Goal: Information Seeking & Learning: Learn about a topic

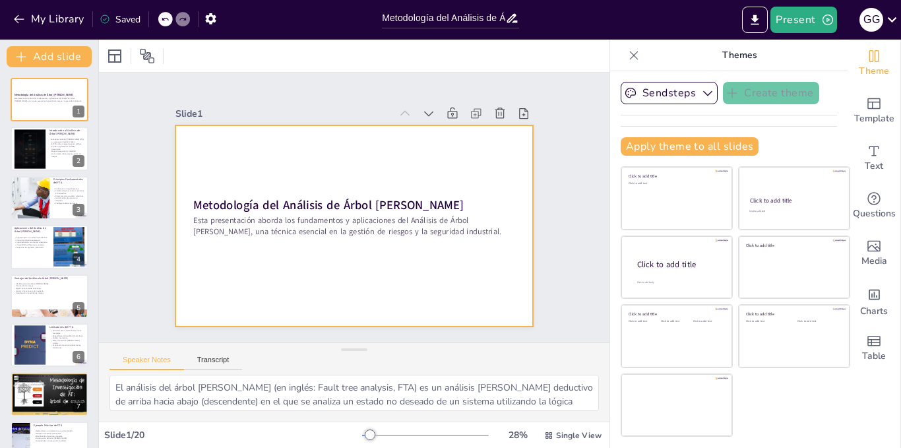
checkbox input "true"
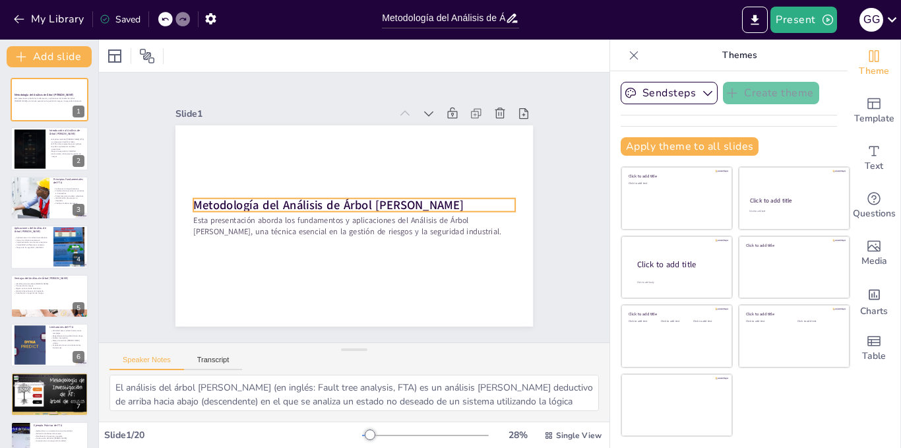
checkbox input "true"
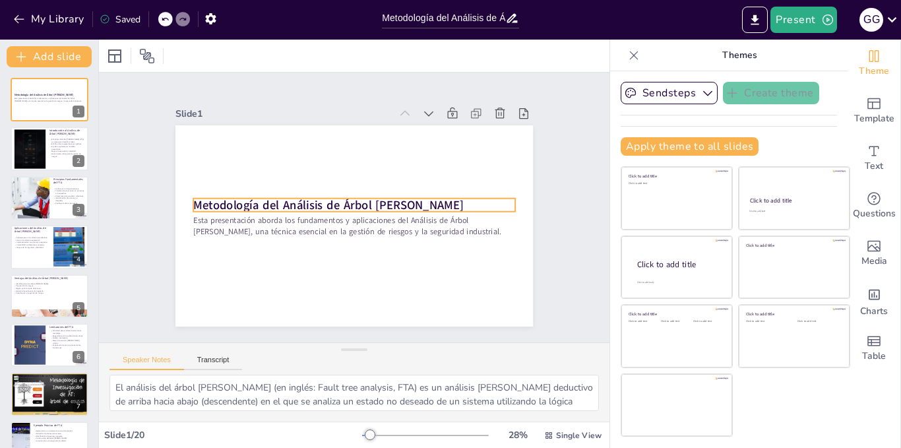
checkbox input "true"
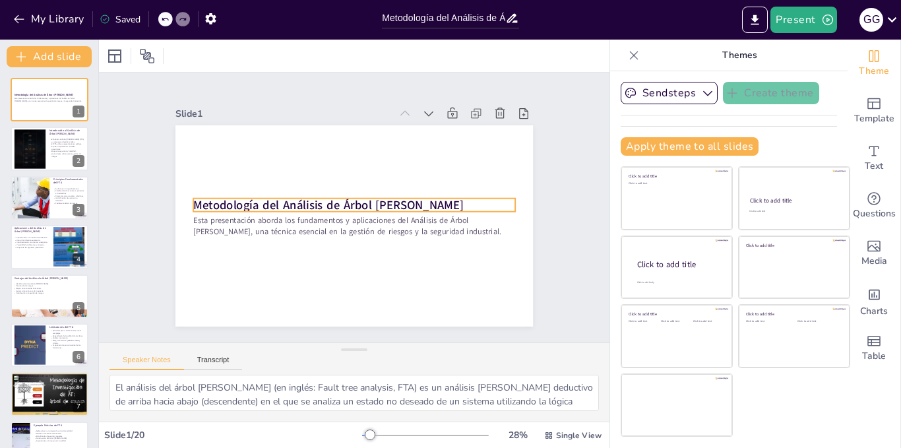
click at [410, 198] on strong "Metodología del Análisis de Árbol [PERSON_NAME]" at bounding box center [328, 205] width 270 height 16
checkbox input "true"
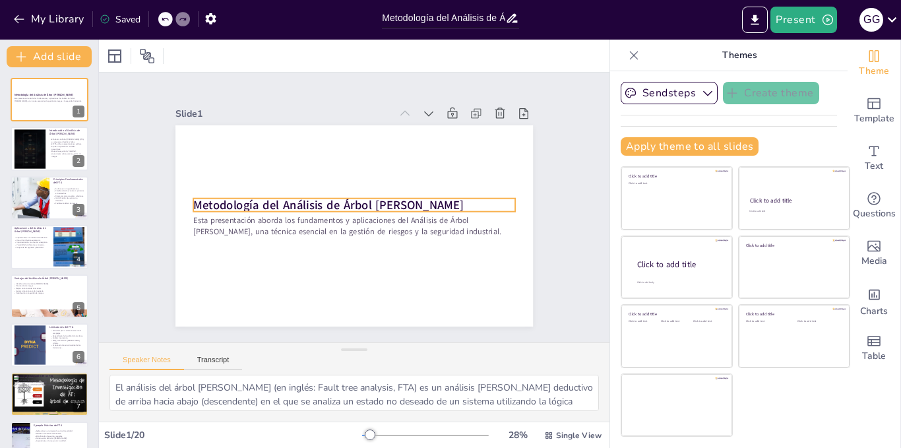
checkbox input "true"
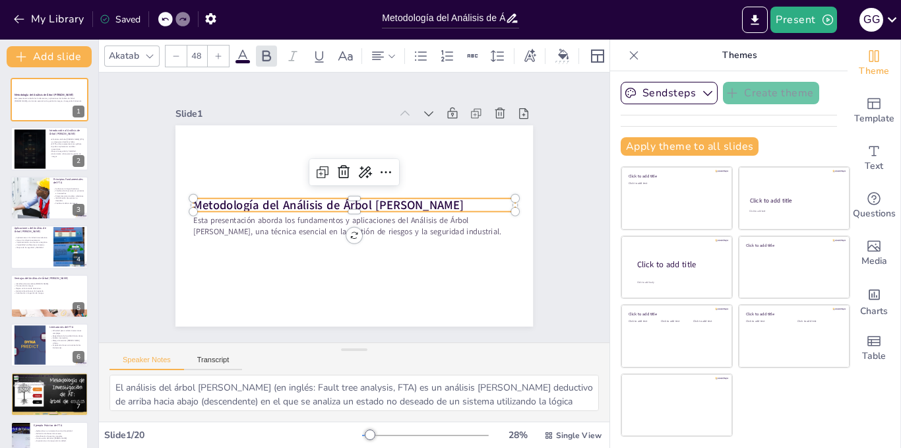
click at [410, 198] on strong "Metodología del Análisis de Árbol [PERSON_NAME]" at bounding box center [328, 205] width 270 height 16
checkbox input "true"
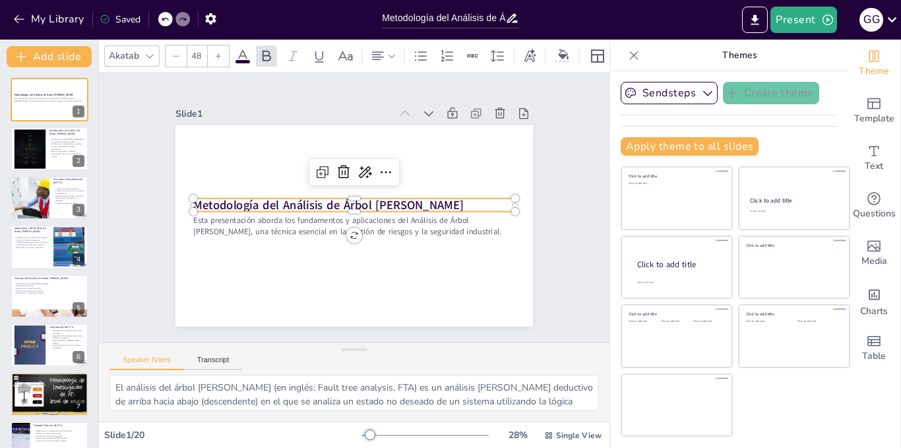
checkbox input "true"
click at [410, 198] on strong "Metodología del Análisis de Árbol [PERSON_NAME]" at bounding box center [328, 205] width 270 height 16
checkbox input "true"
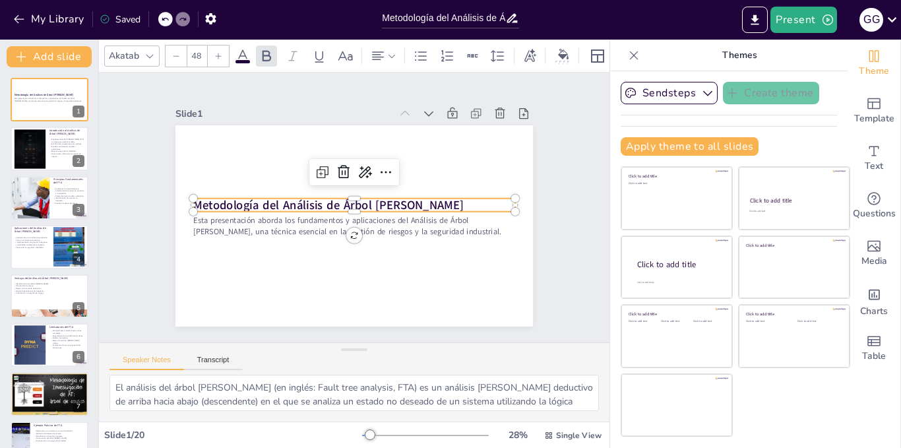
checkbox input "true"
click at [410, 198] on strong "Metodología del Análisis de Árbol [PERSON_NAME]" at bounding box center [328, 205] width 270 height 16
checkbox input "true"
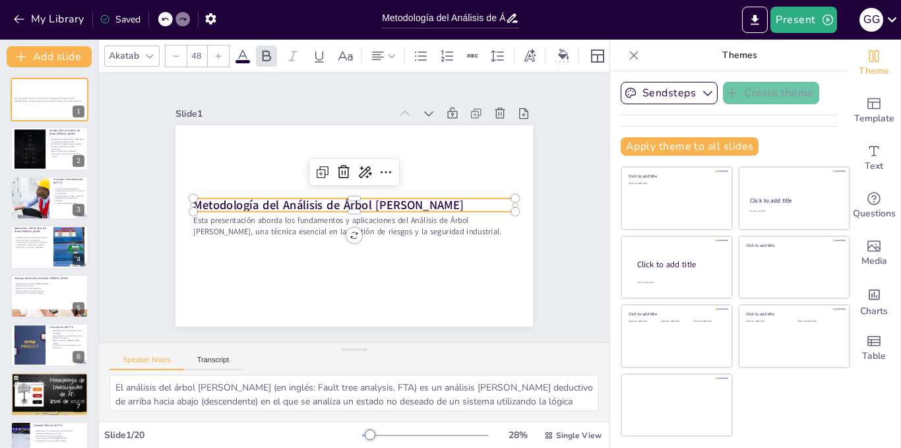
checkbox input "true"
click at [410, 198] on strong "Metodología del Análisis de Árbol [PERSON_NAME]" at bounding box center [328, 205] width 270 height 16
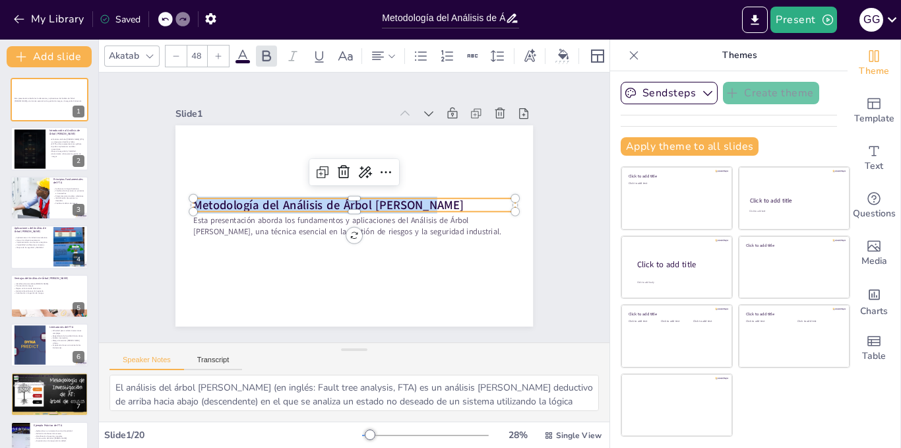
click at [410, 198] on strong "Metodología del Análisis de Árbol [PERSON_NAME]" at bounding box center [328, 205] width 270 height 16
copy strong "Metodología del Análisis de Árbol [PERSON_NAME]"
checkbox input "true"
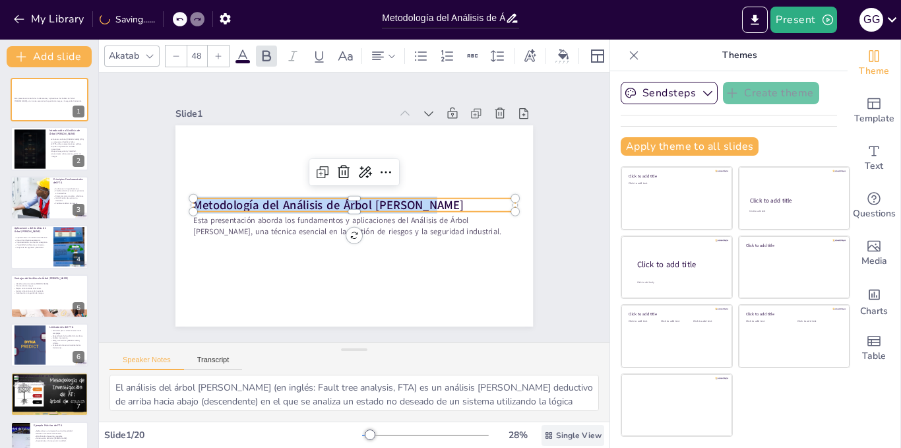
checkbox input "true"
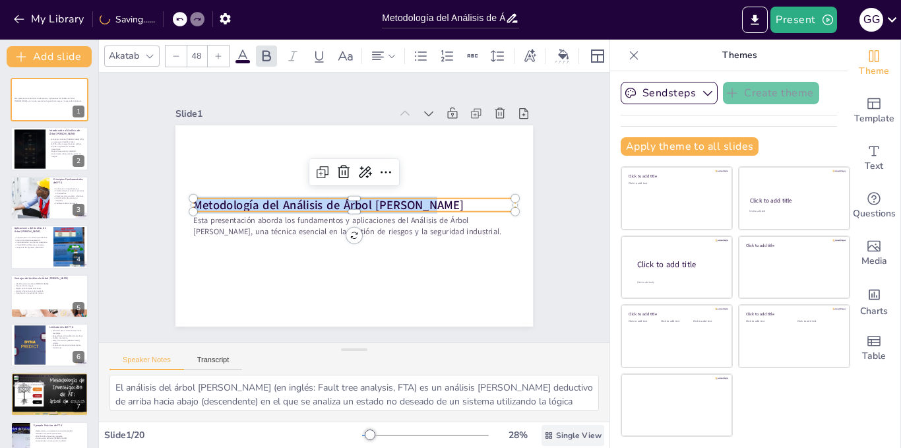
checkbox input "true"
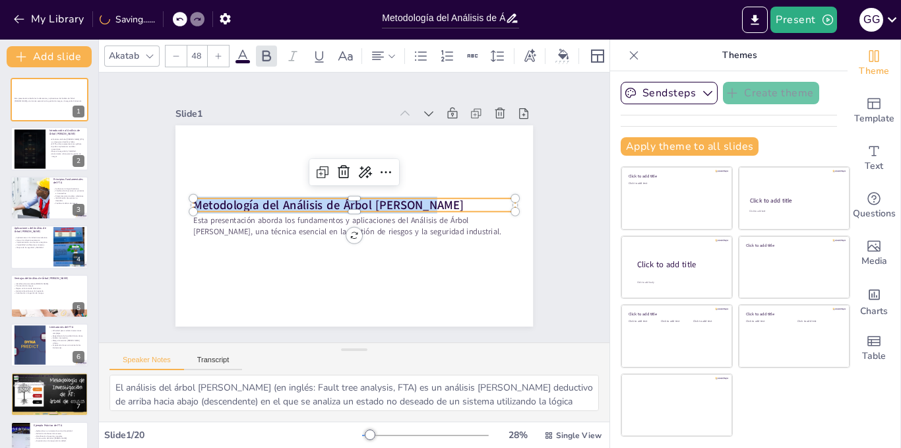
checkbox input "true"
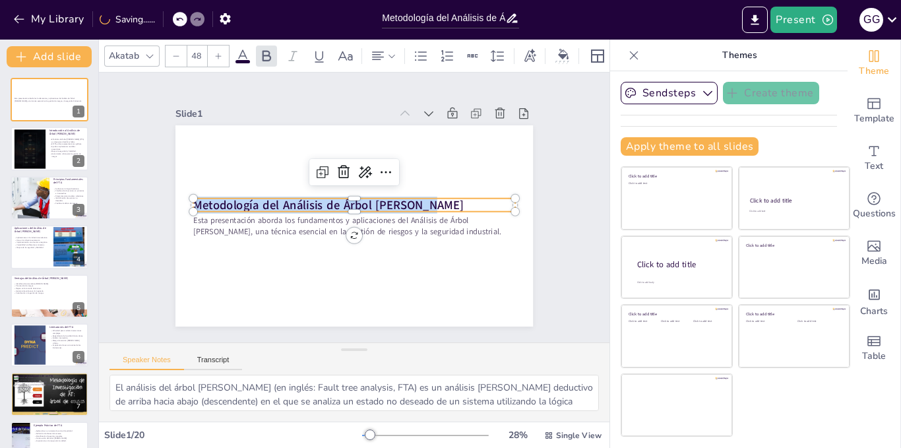
checkbox input "true"
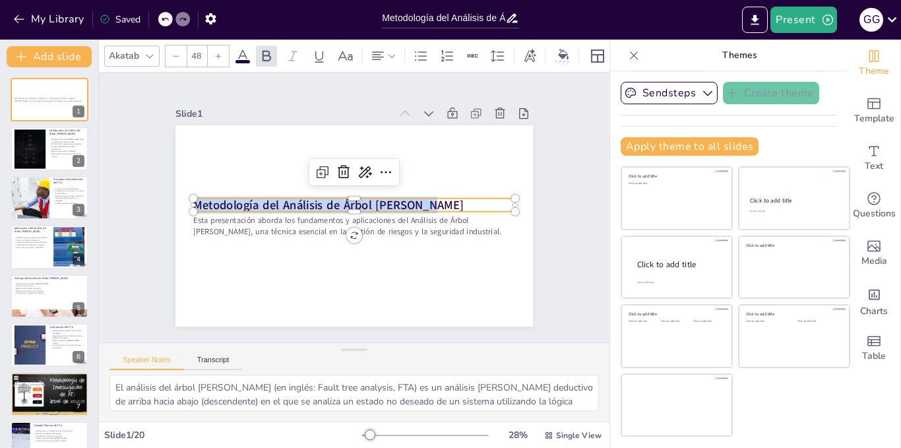
checkbox input "true"
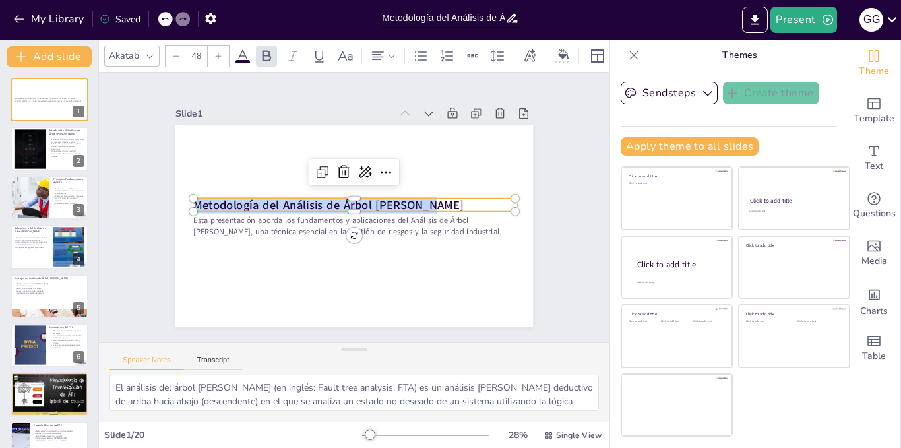
checkbox input "true"
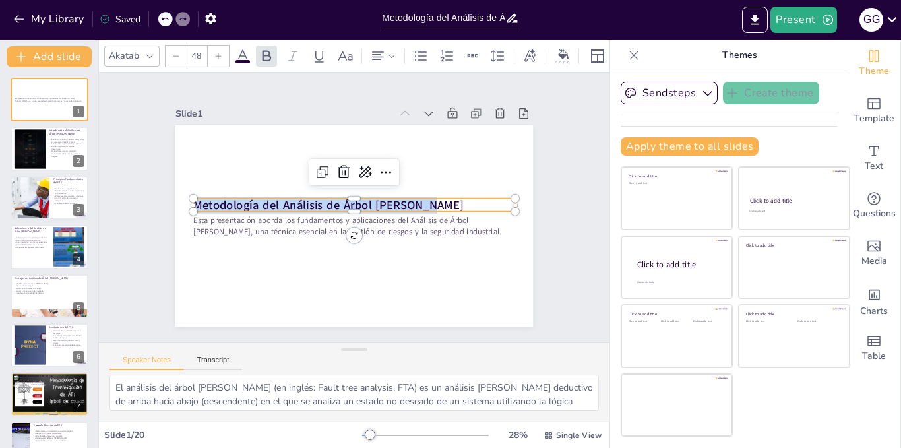
checkbox input "true"
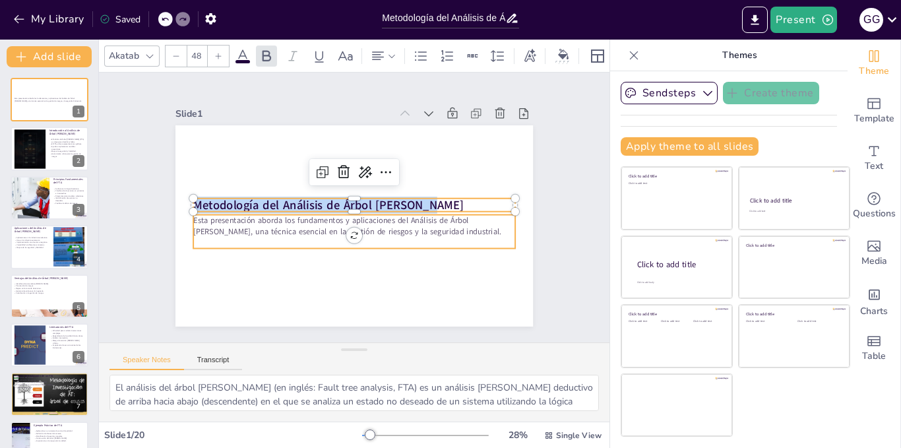
click at [381, 226] on p "Esta presentación aborda los fundamentos y aplicaciones del Análisis de Árbol […" at bounding box center [354, 226] width 322 height 22
checkbox input "true"
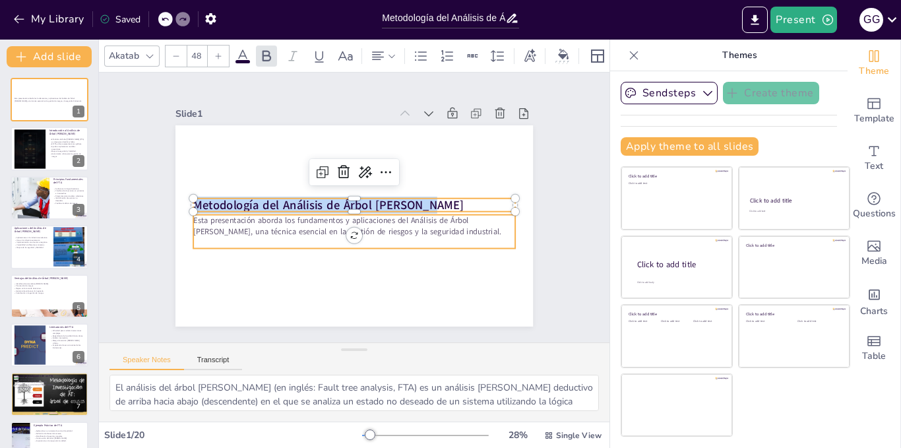
checkbox input "true"
type input "32"
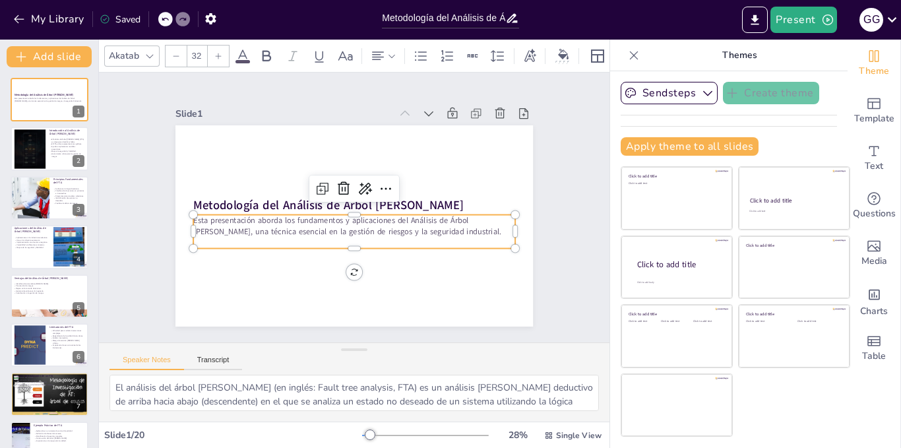
click at [406, 222] on p "Esta presentación aborda los fundamentos y aplicaciones del Análisis de Árbol […" at bounding box center [354, 226] width 322 height 22
checkbox input "true"
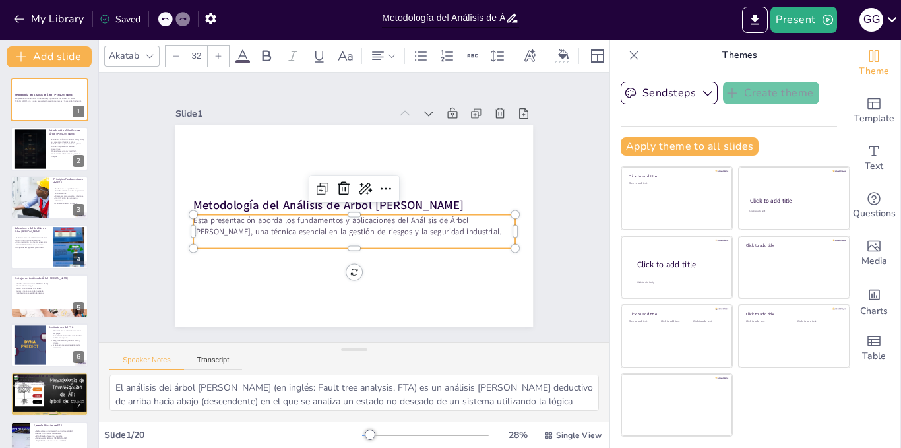
checkbox input "true"
click at [406, 222] on p "Esta presentación aborda los fundamentos y aplicaciones del Análisis de Árbol […" at bounding box center [354, 226] width 322 height 22
checkbox input "true"
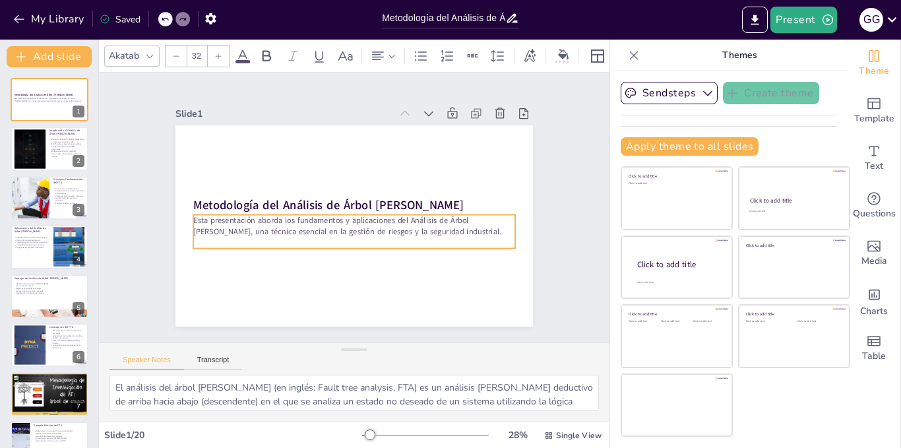
checkbox input "true"
click at [406, 222] on p "Esta presentación aborda los fundamentos y aplicaciones del Análisis de Árbol […" at bounding box center [354, 226] width 322 height 22
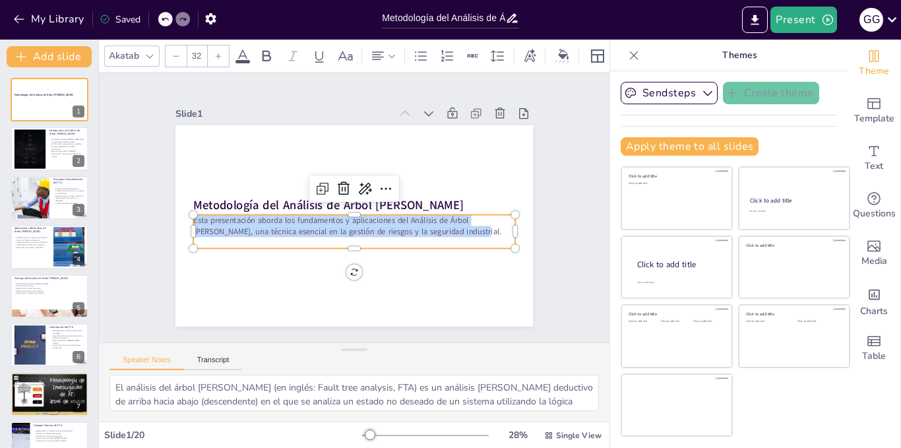
click at [406, 222] on p "Esta presentación aborda los fundamentos y aplicaciones del Análisis de Árbol […" at bounding box center [354, 226] width 322 height 22
copy p "Esta presentación aborda los fundamentos y aplicaciones del Análisis de Árbol […"
checkbox input "true"
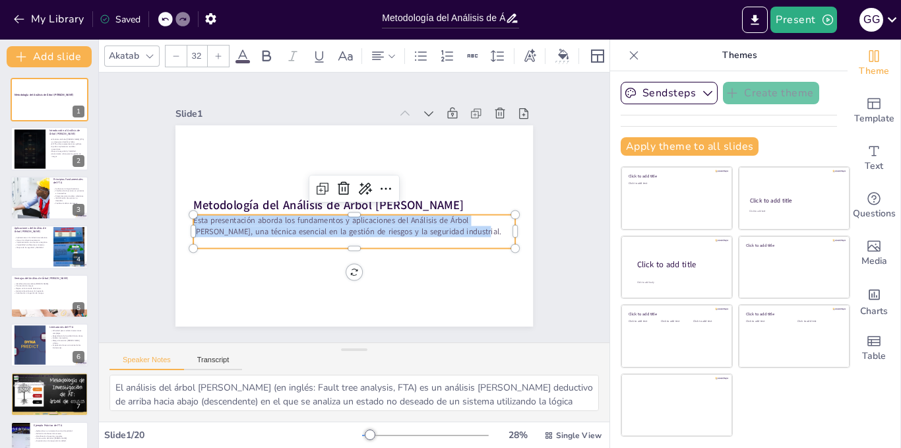
checkbox input "true"
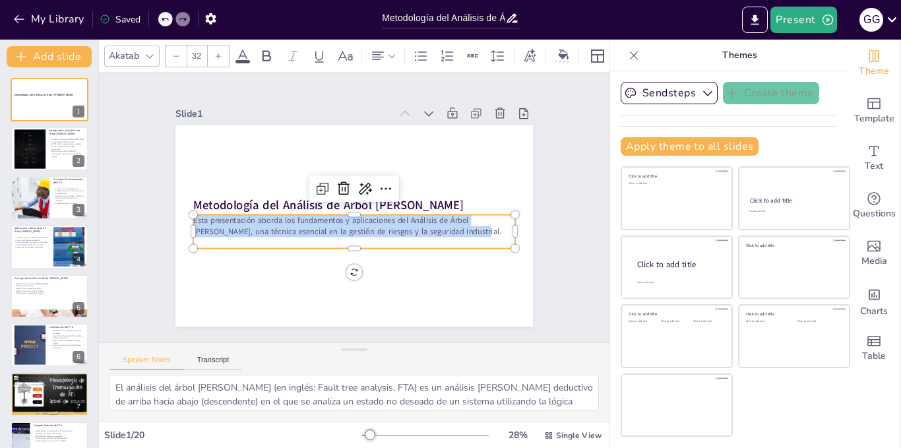
checkbox input "true"
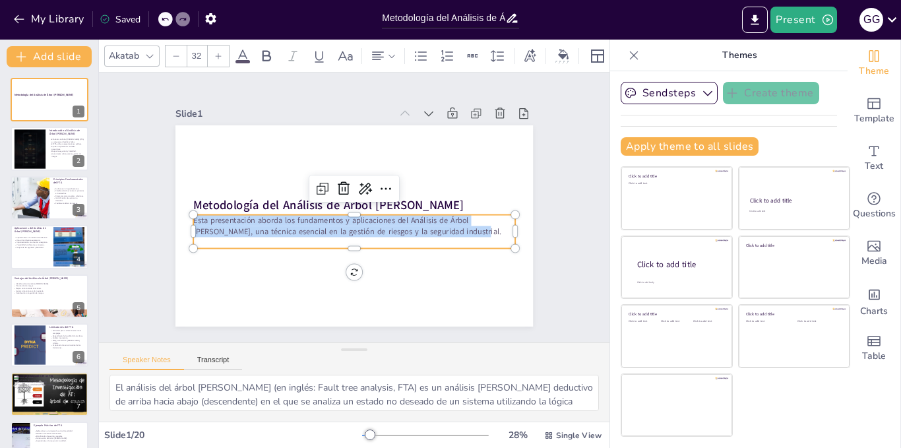
checkbox input "true"
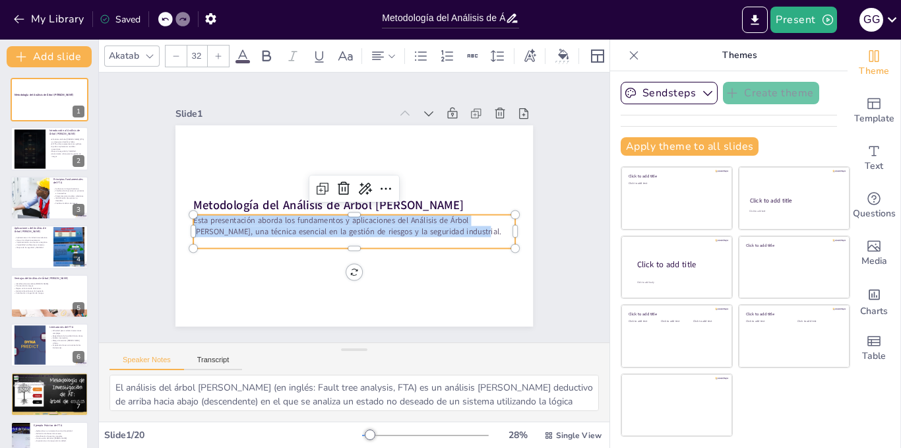
checkbox input "true"
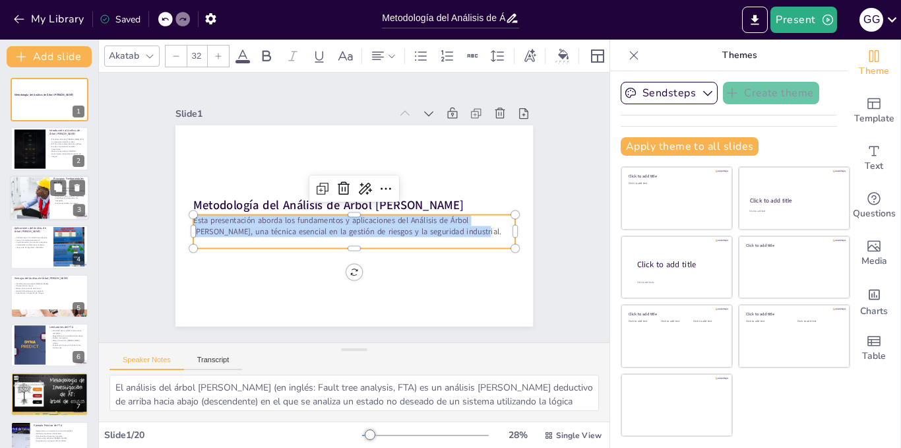
checkbox input "true"
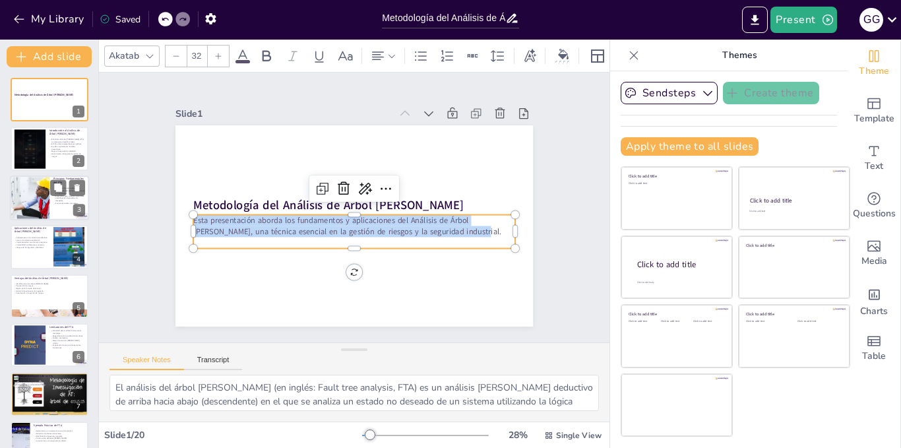
checkbox input "true"
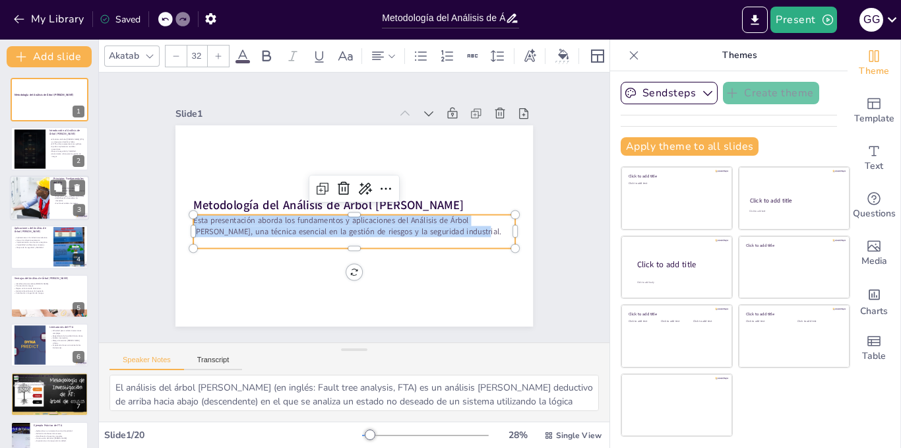
checkbox input "true"
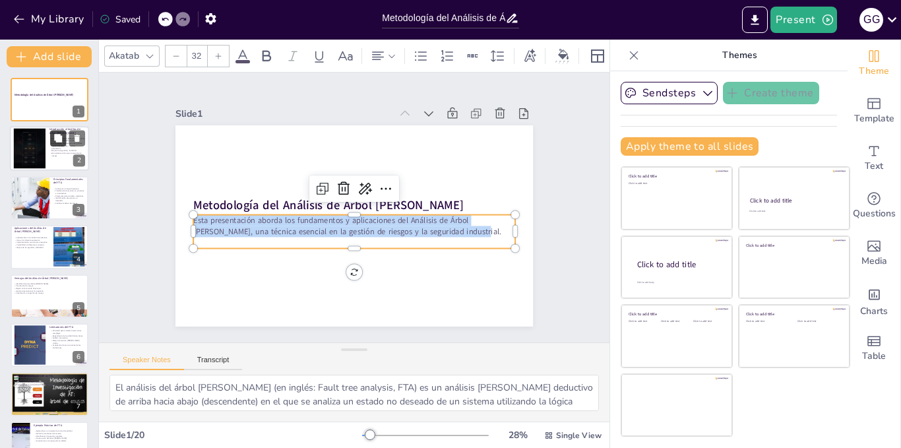
checkbox input "true"
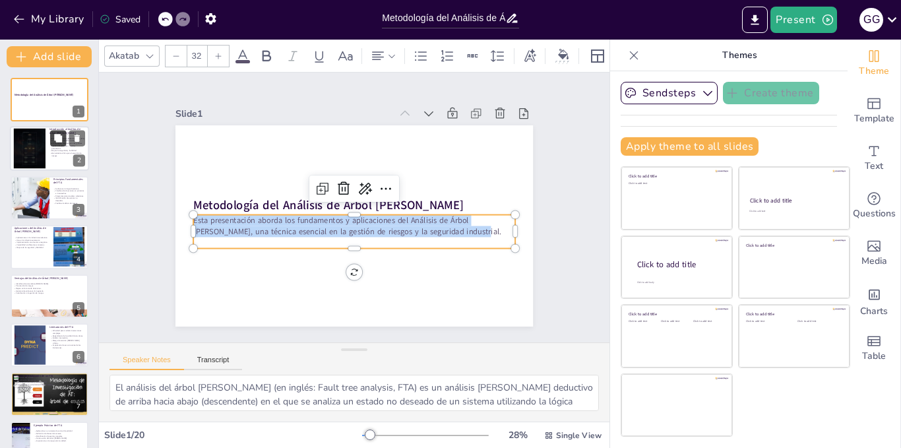
checkbox input "true"
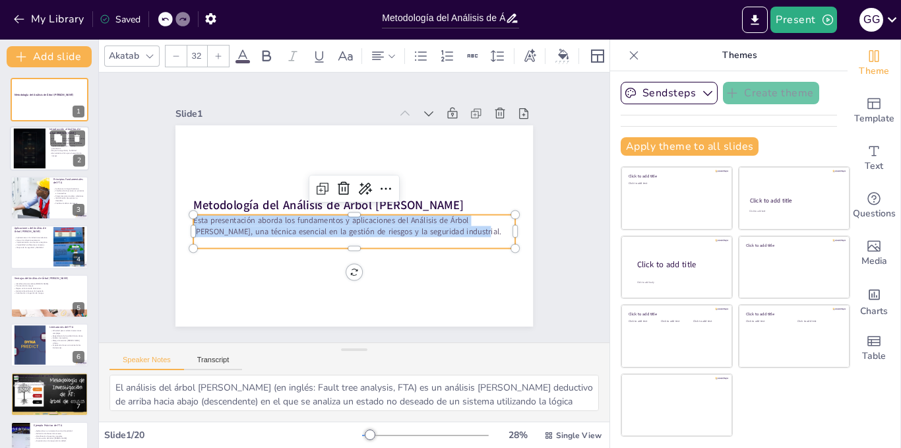
checkbox input "true"
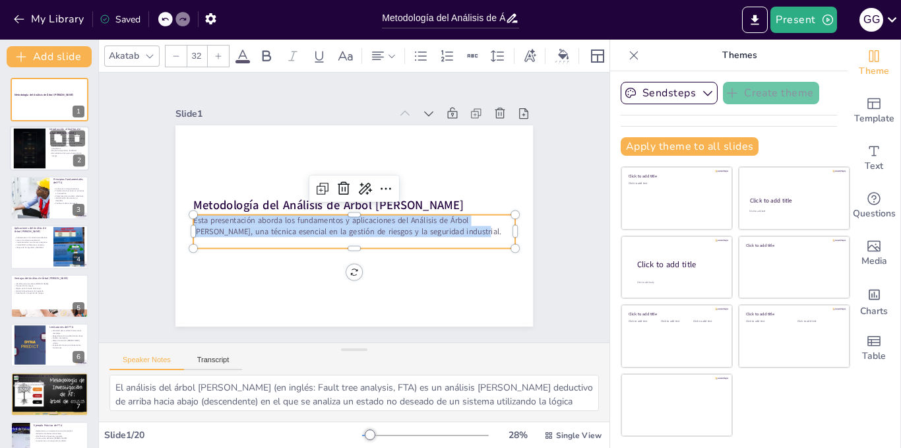
checkbox input "true"
click at [50, 152] on p "Herramienta crítica para la gestión de riesgos." at bounding box center [67, 154] width 36 height 5
checkbox input "true"
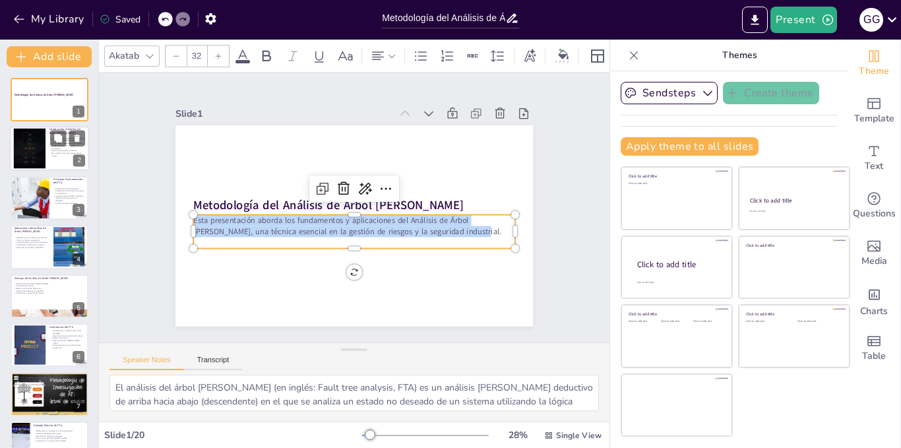
checkbox input "true"
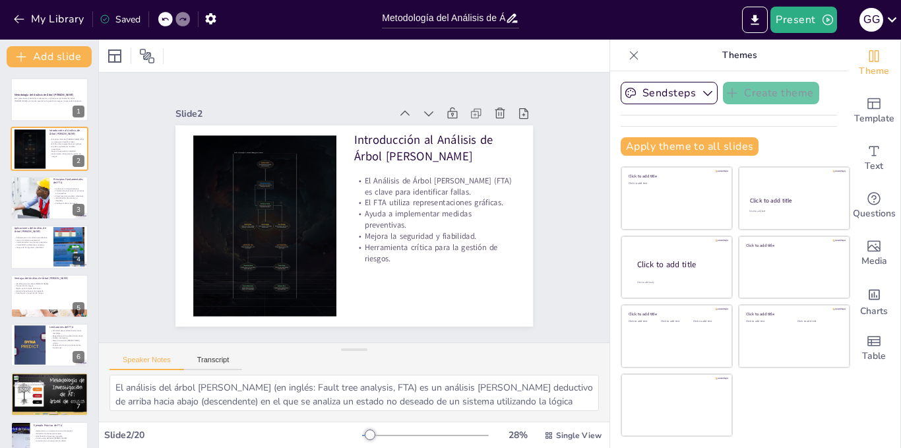
checkbox input "true"
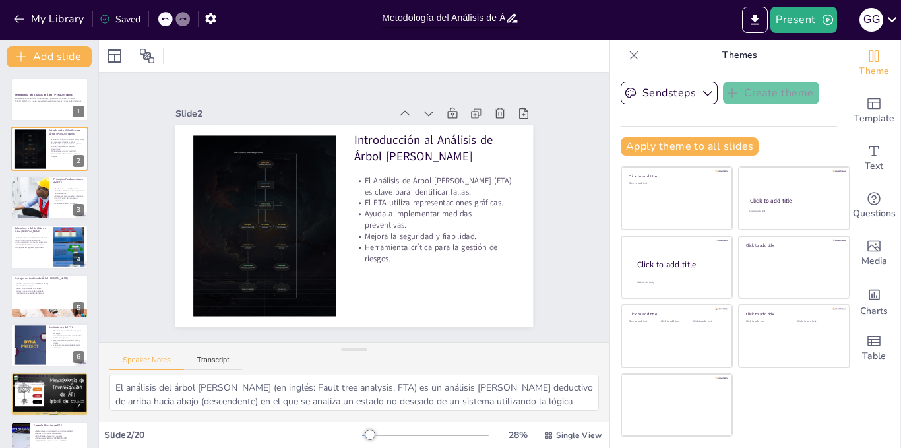
checkbox input "true"
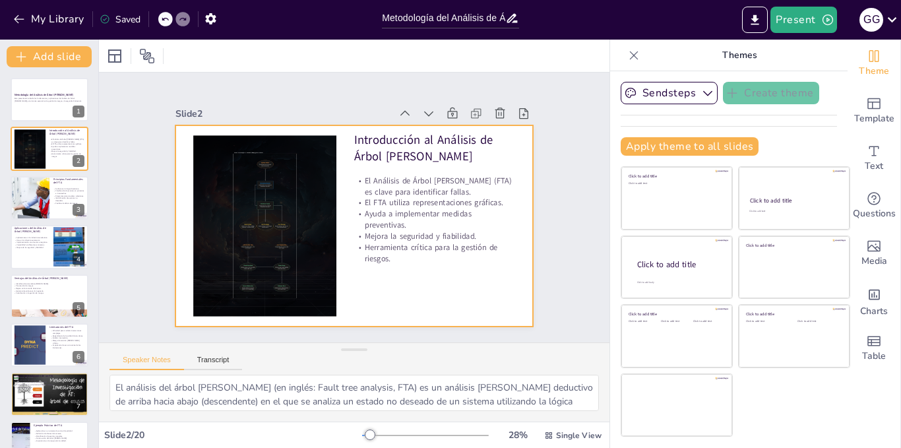
checkbox input "true"
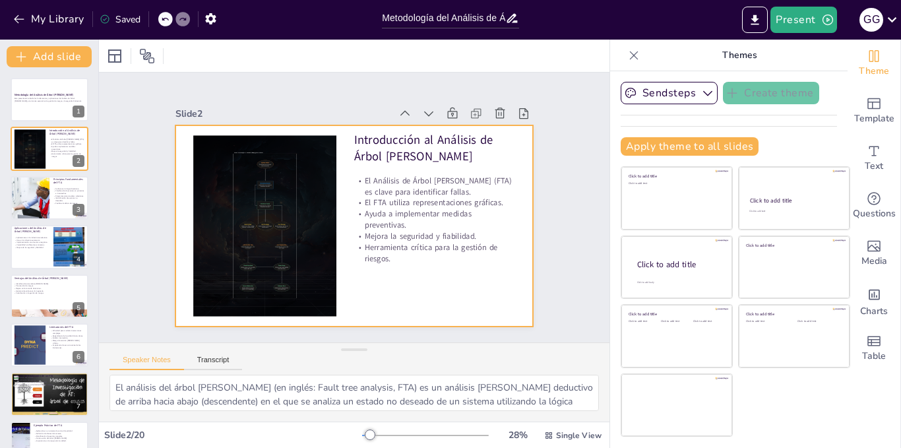
checkbox input "true"
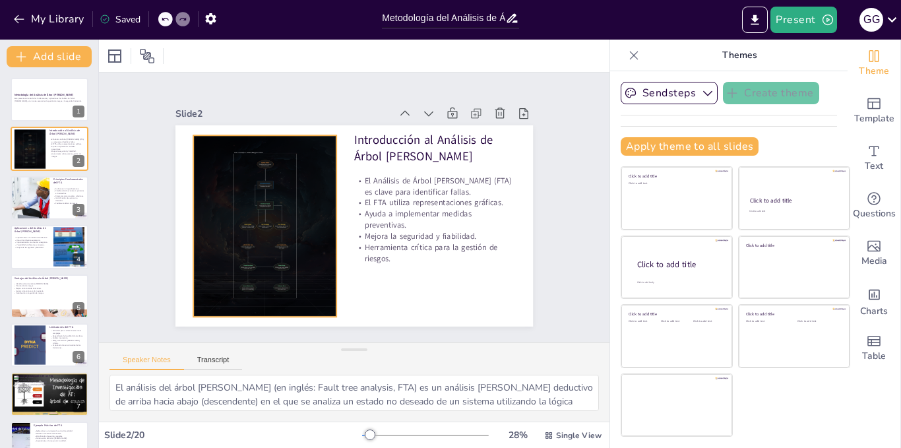
checkbox input "true"
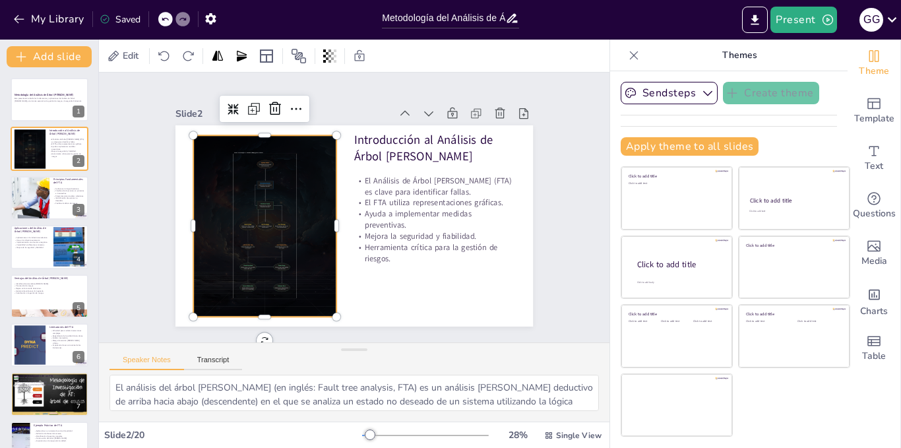
click at [222, 204] on div at bounding box center [265, 225] width 322 height 181
checkbox input "true"
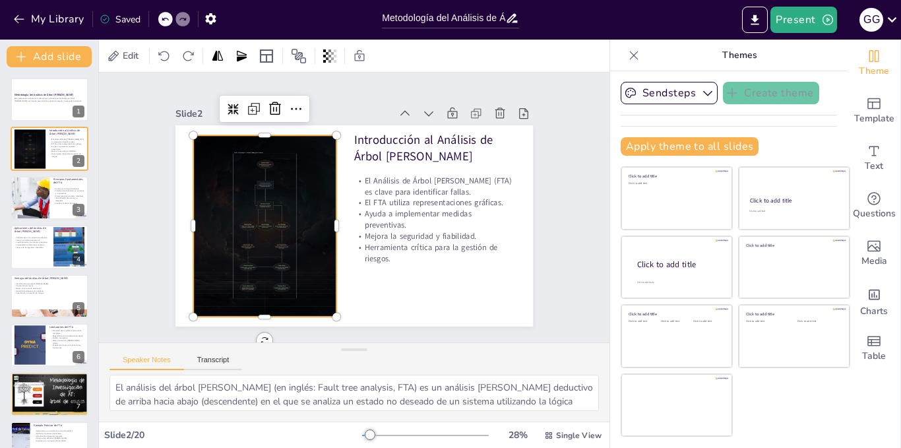
checkbox input "true"
click at [279, 222] on div at bounding box center [265, 225] width 322 height 181
checkbox input "true"
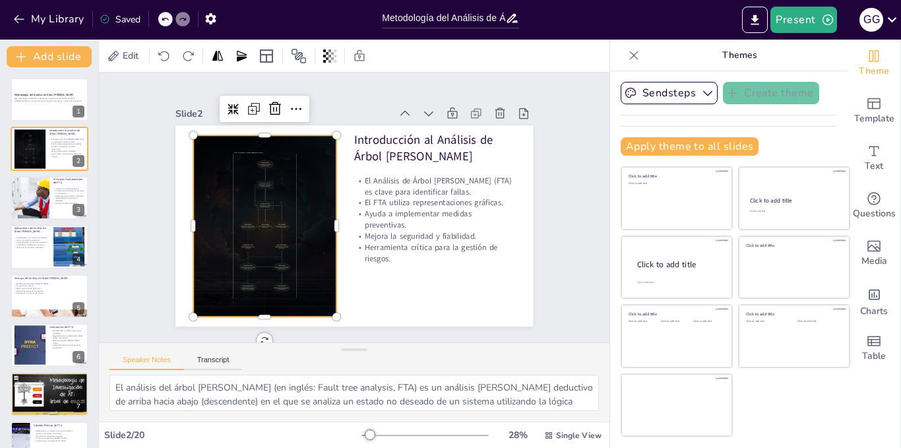
checkbox input "true"
click at [279, 222] on div at bounding box center [265, 225] width 322 height 181
checkbox input "true"
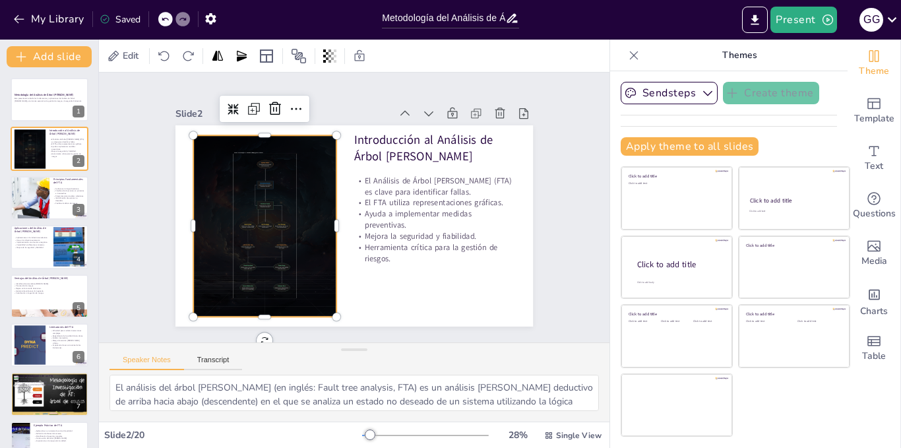
checkbox input "true"
click at [279, 222] on div at bounding box center [265, 225] width 322 height 181
checkbox input "true"
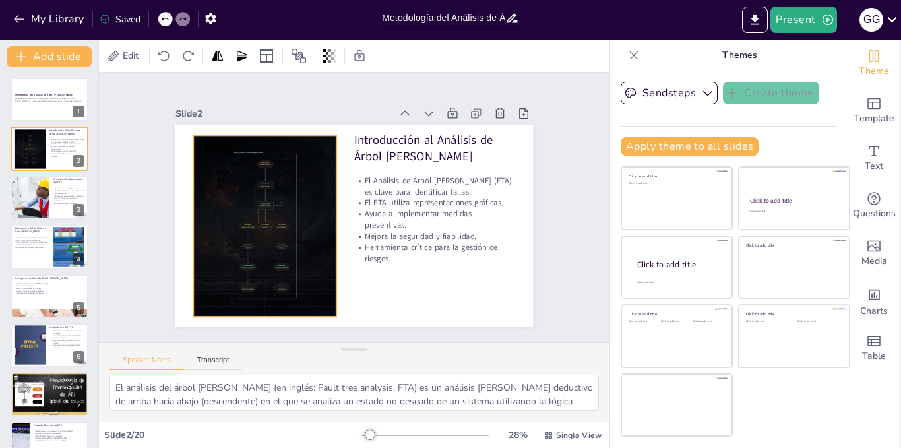
checkbox input "true"
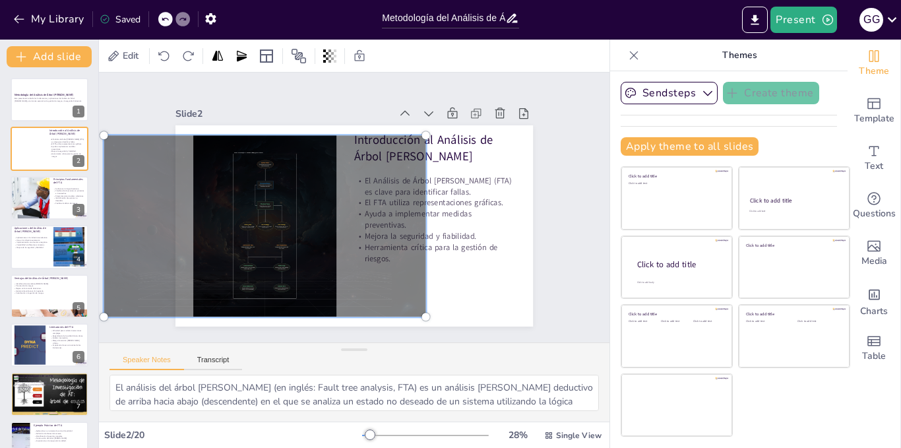
drag, startPoint x: 279, startPoint y: 222, endPoint x: 243, endPoint y: 244, distance: 42.7
click at [243, 244] on div at bounding box center [265, 225] width 338 height 197
click at [293, 195] on div at bounding box center [265, 225] width 338 height 197
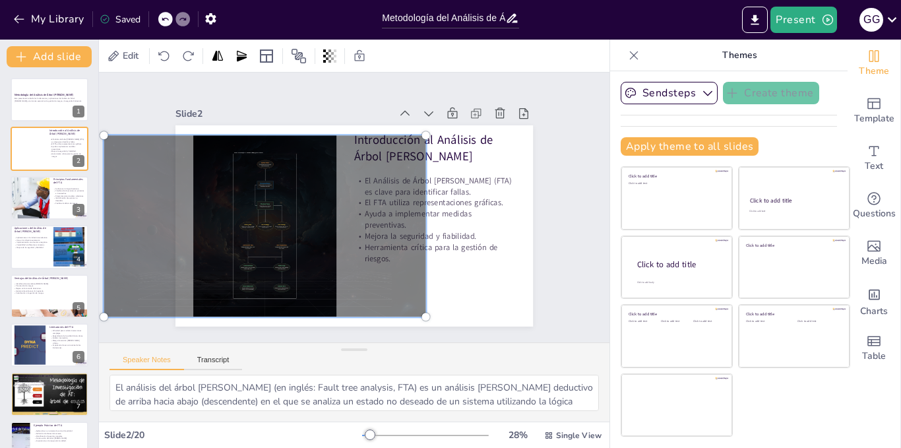
click at [293, 195] on div at bounding box center [265, 225] width 338 height 197
click at [265, 199] on div at bounding box center [265, 225] width 338 height 197
checkbox input "true"
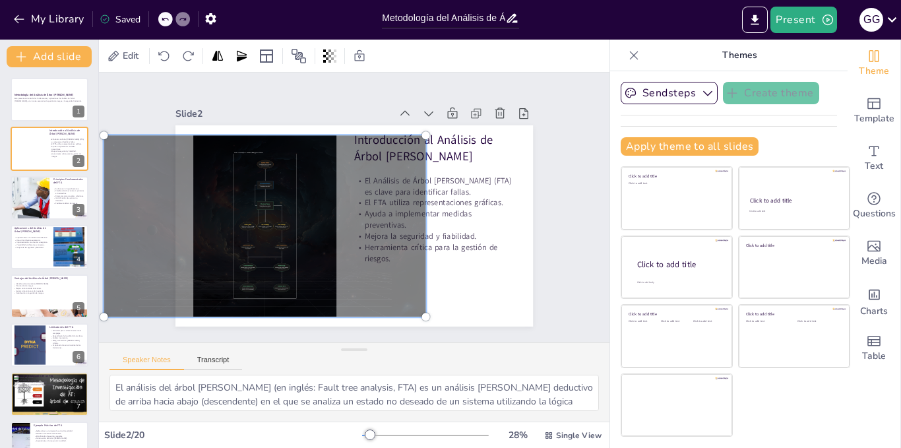
checkbox input "true"
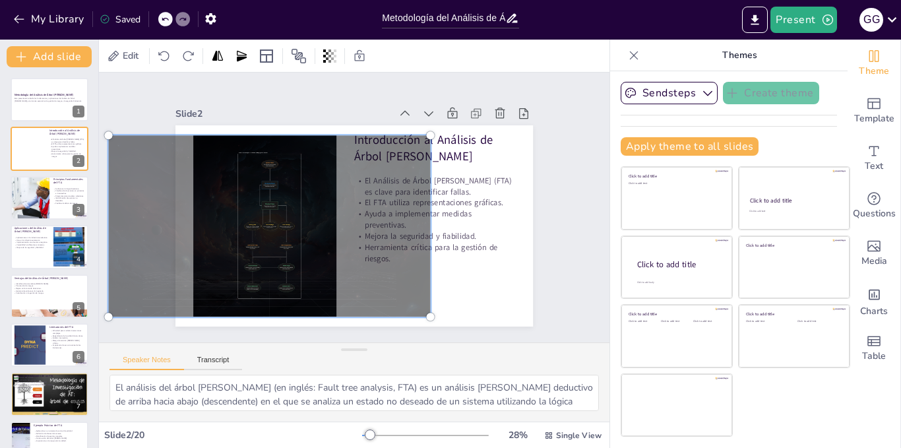
checkbox input "true"
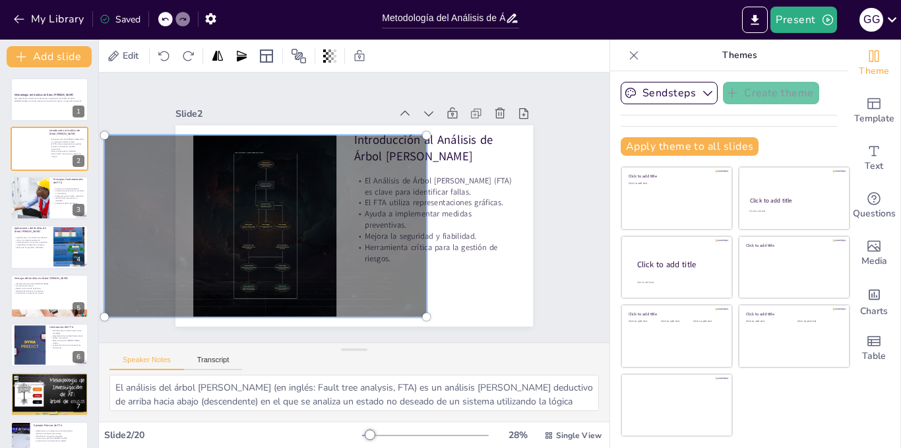
drag, startPoint x: 265, startPoint y: 200, endPoint x: 261, endPoint y: 193, distance: 8.3
click at [261, 193] on div at bounding box center [265, 225] width 338 height 197
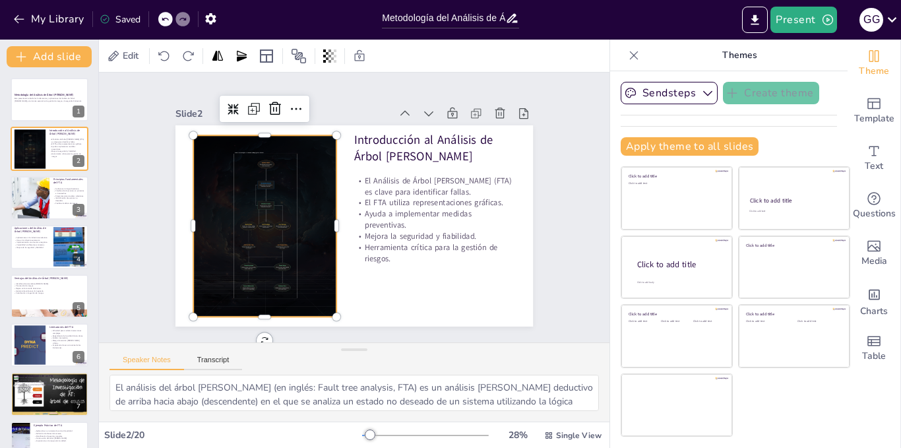
click at [277, 111] on div "Slide 2 Introducción al Análisis de Árbol [PERSON_NAME] El Análisis de Árbol [P…" at bounding box center [355, 215] width 358 height 222
click at [262, 168] on div at bounding box center [265, 225] width 322 height 181
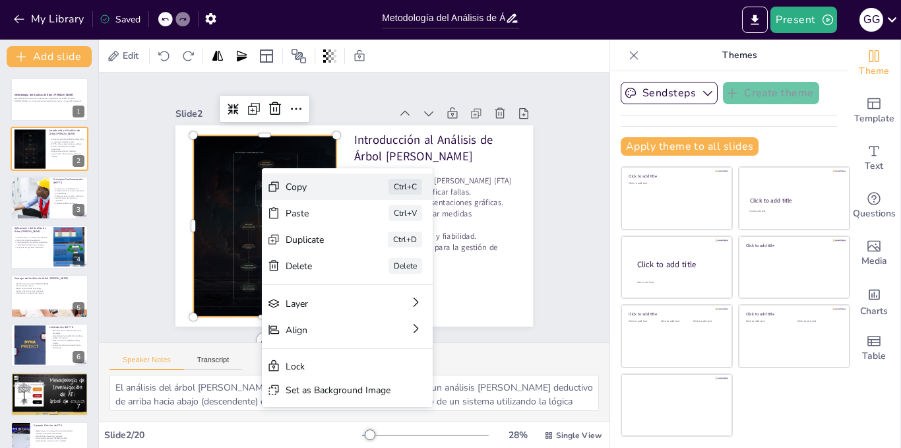
click at [303, 192] on div "Copy" at bounding box center [319, 187] width 66 height 13
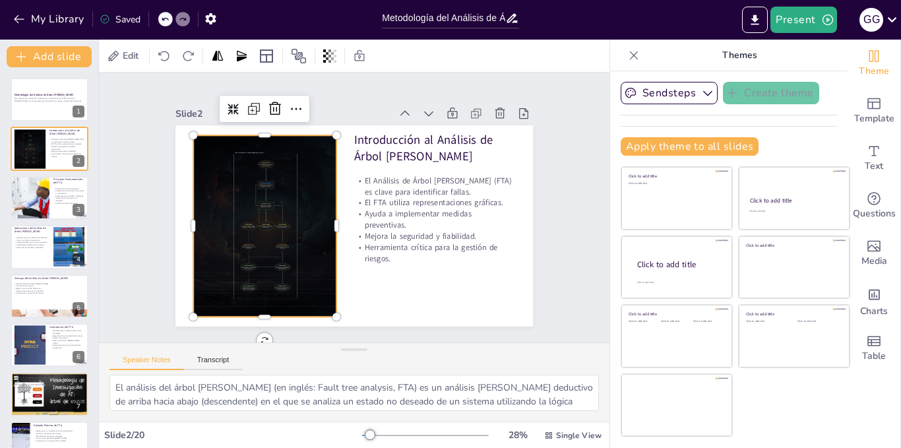
click at [278, 188] on div at bounding box center [265, 225] width 322 height 181
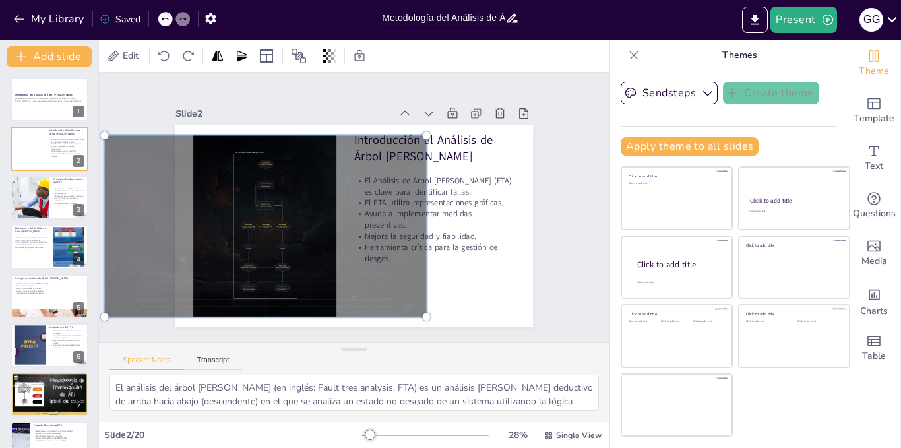
click at [278, 188] on div at bounding box center [265, 225] width 338 height 197
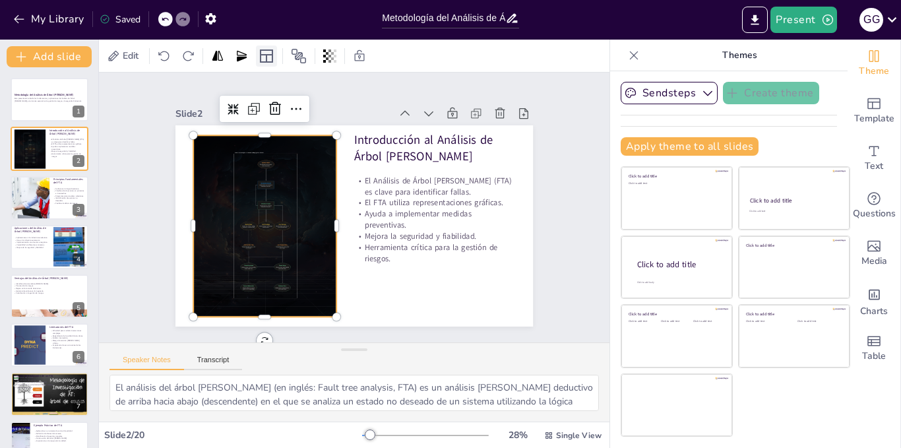
click at [275, 63] on div at bounding box center [266, 56] width 21 height 21
click at [239, 154] on div at bounding box center [265, 225] width 322 height 181
click at [251, 108] on icon at bounding box center [253, 110] width 4 height 4
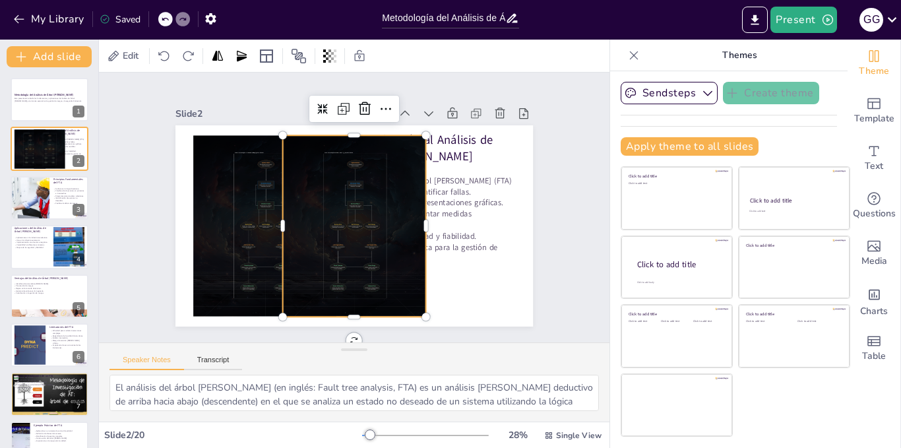
click at [300, 180] on div at bounding box center [355, 225] width 322 height 181
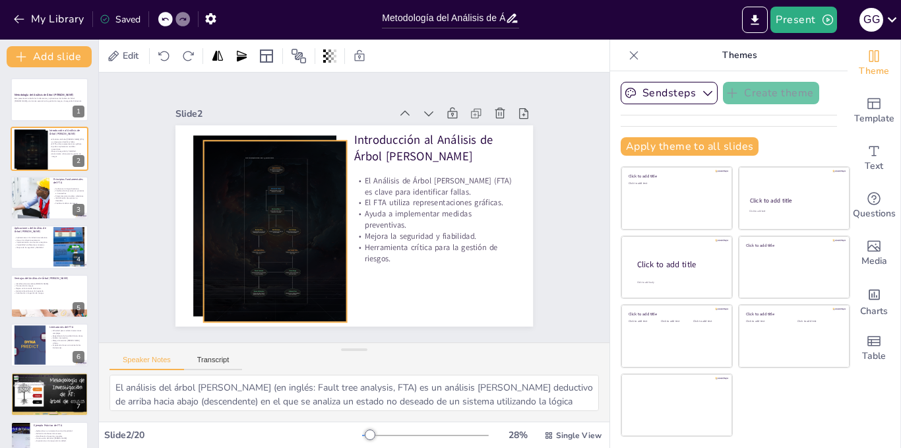
drag, startPoint x: 324, startPoint y: 187, endPoint x: 246, endPoint y: 189, distance: 77.9
click at [246, 189] on div at bounding box center [276, 231] width 322 height 181
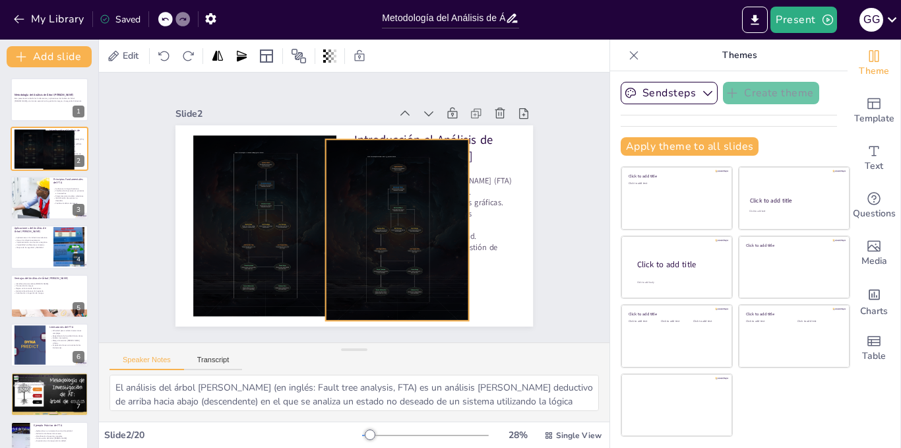
drag, startPoint x: 251, startPoint y: 198, endPoint x: 375, endPoint y: 202, distance: 124.1
click at [375, 202] on div at bounding box center [398, 229] width 322 height 181
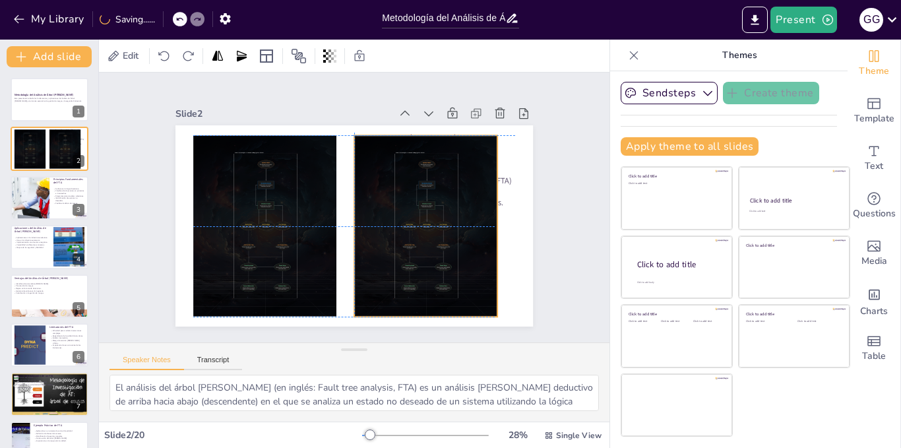
drag, startPoint x: 412, startPoint y: 271, endPoint x: 435, endPoint y: 265, distance: 23.7
click at [435, 265] on div at bounding box center [426, 225] width 322 height 181
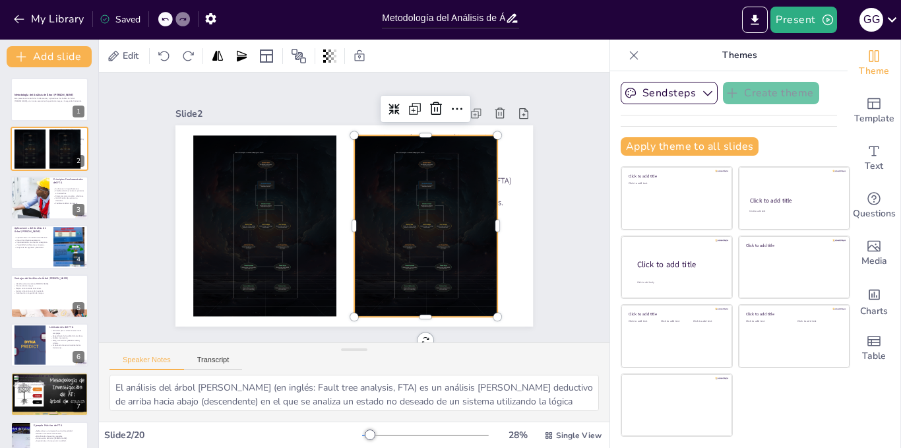
click at [432, 241] on div at bounding box center [426, 225] width 322 height 181
click at [416, 212] on div at bounding box center [426, 225] width 322 height 181
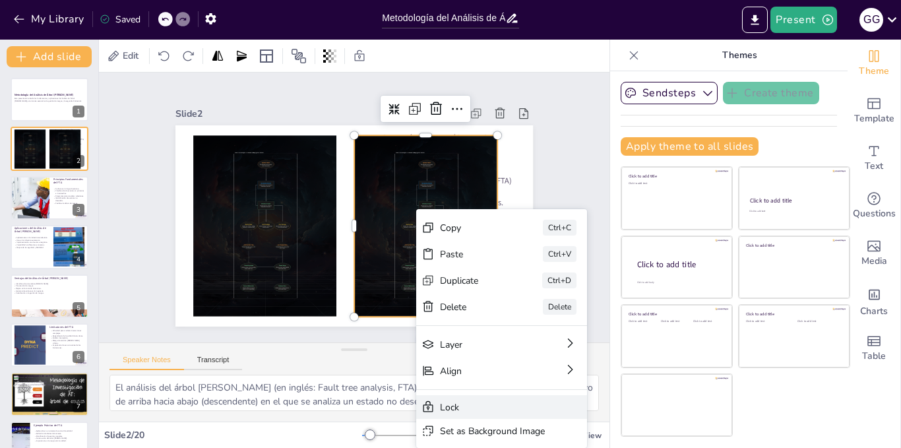
click at [494, 406] on div "Lock" at bounding box center [492, 407] width 105 height 13
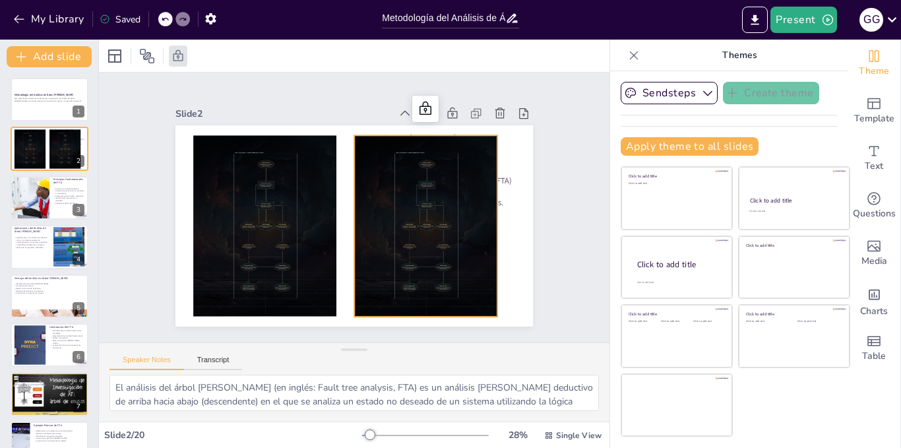
click at [433, 280] on div at bounding box center [426, 225] width 322 height 181
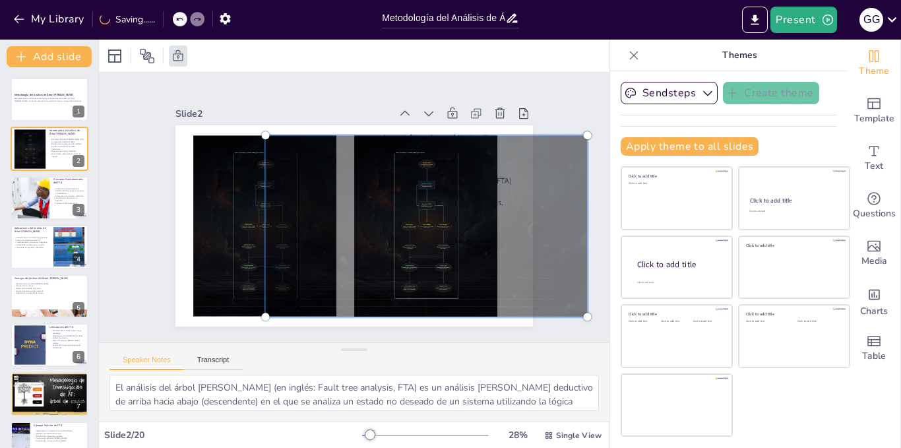
click at [433, 280] on div at bounding box center [426, 225] width 338 height 197
drag, startPoint x: 433, startPoint y: 280, endPoint x: 408, endPoint y: 217, distance: 67.9
click at [408, 217] on div at bounding box center [426, 225] width 338 height 197
click at [447, 184] on div at bounding box center [426, 225] width 338 height 197
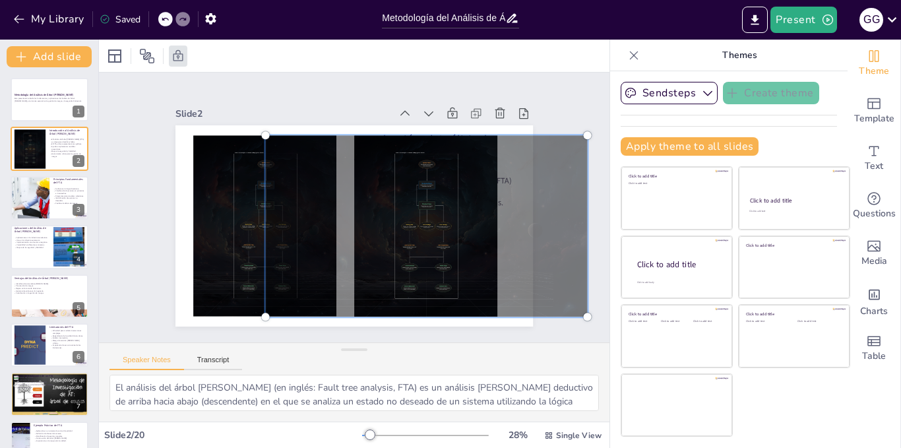
drag, startPoint x: 447, startPoint y: 184, endPoint x: 391, endPoint y: 264, distance: 97.6
click at [391, 264] on div at bounding box center [426, 225] width 338 height 197
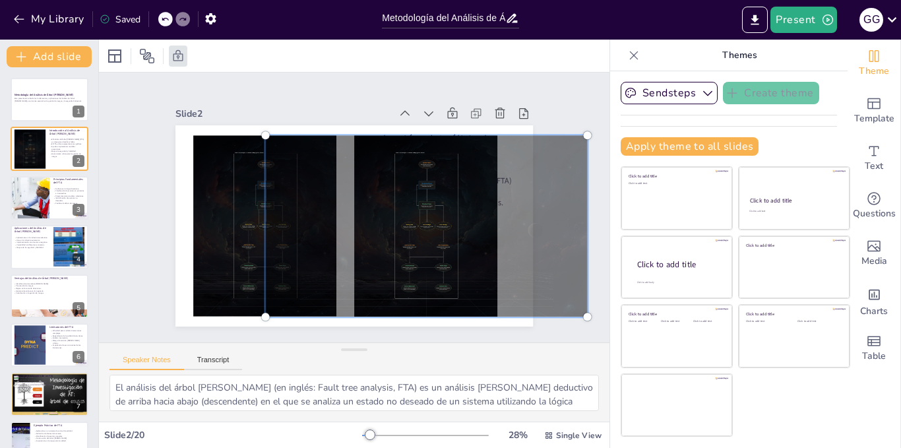
click at [556, 106] on div "Slide 1 Metodología del Análisis de Árbol [PERSON_NAME] Esta presentación abord…" at bounding box center [355, 207] width 432 height 238
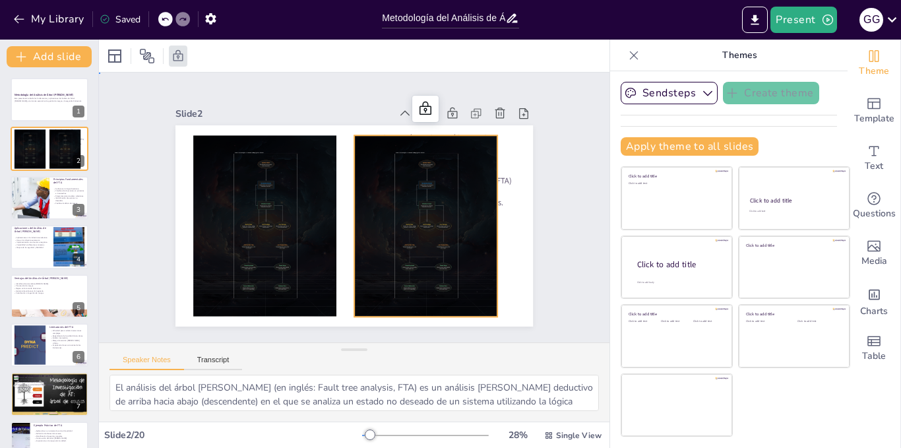
click at [412, 230] on div at bounding box center [426, 225] width 322 height 181
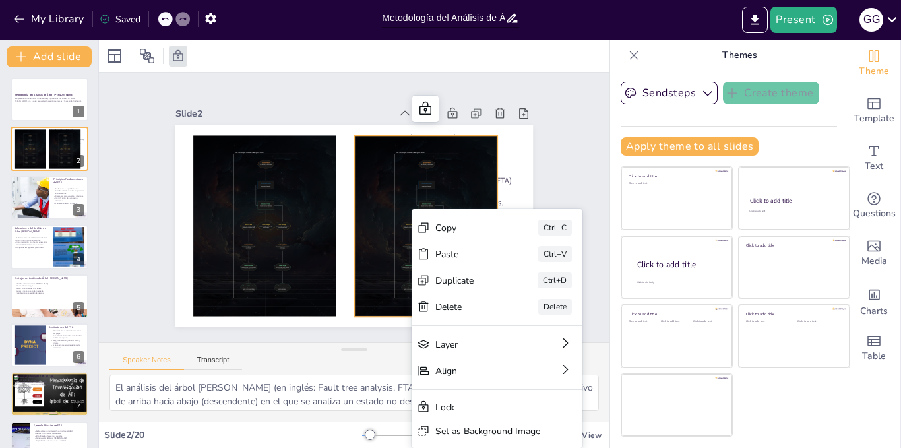
click at [558, 184] on div "Slide 1 Metodología del Análisis de Árbol [PERSON_NAME] Esta presentación abord…" at bounding box center [355, 207] width 432 height 238
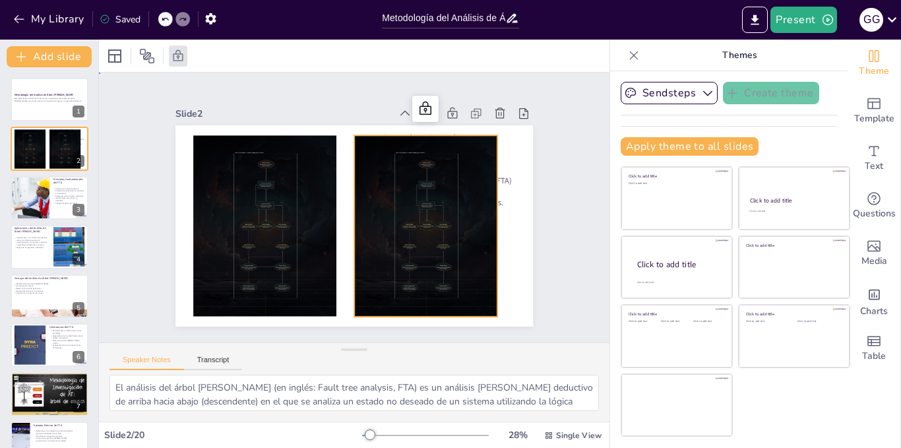
click at [467, 140] on div at bounding box center [426, 225] width 322 height 181
drag, startPoint x: 467, startPoint y: 140, endPoint x: 576, endPoint y: 85, distance: 121.9
click at [449, 143] on div at bounding box center [426, 225] width 322 height 181
click at [470, 184] on div at bounding box center [426, 225] width 322 height 181
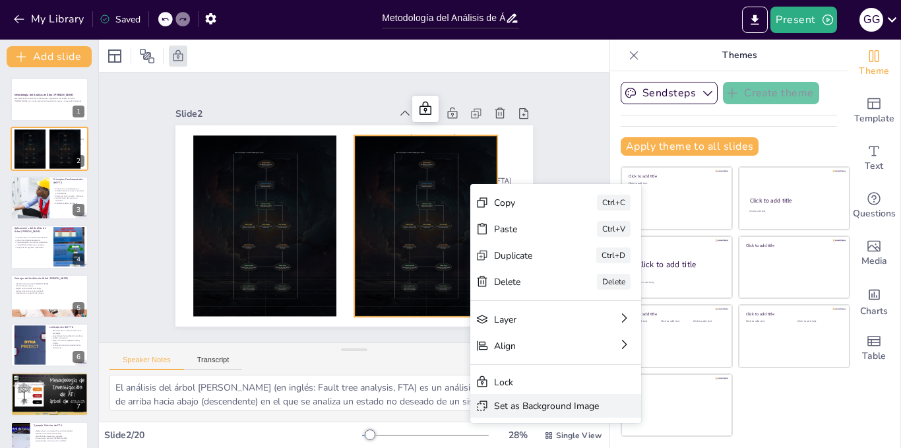
click at [532, 405] on div "Set as Background Image" at bounding box center [546, 406] width 105 height 13
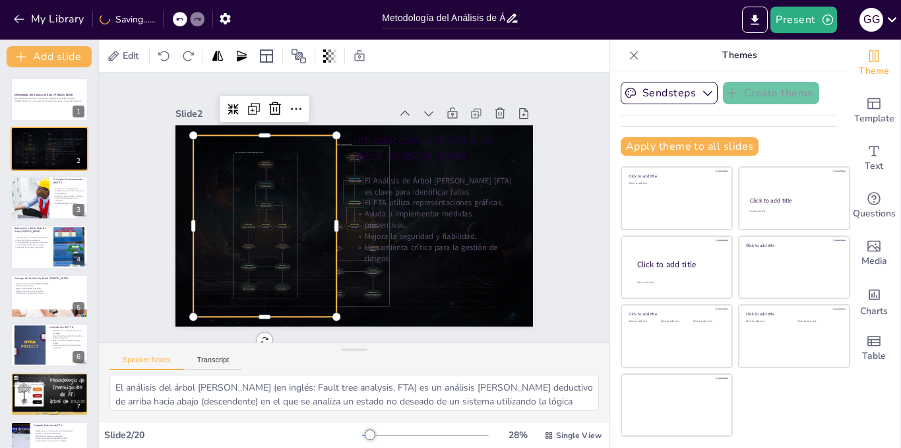
click at [302, 213] on div at bounding box center [265, 225] width 322 height 181
click at [167, 65] on div at bounding box center [164, 56] width 18 height 21
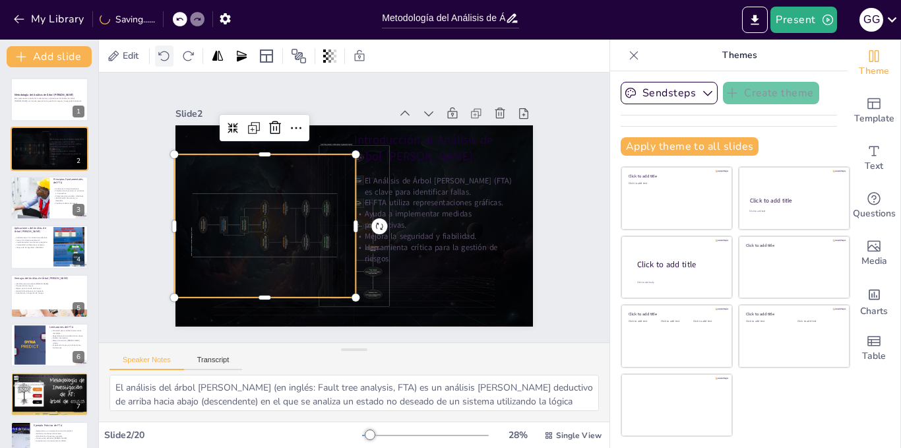
click at [167, 65] on div at bounding box center [164, 56] width 18 height 21
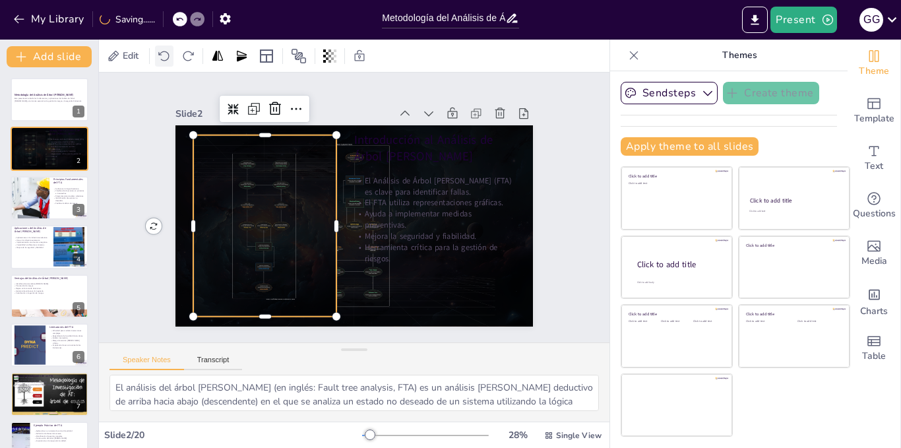
click at [167, 65] on div at bounding box center [164, 56] width 18 height 21
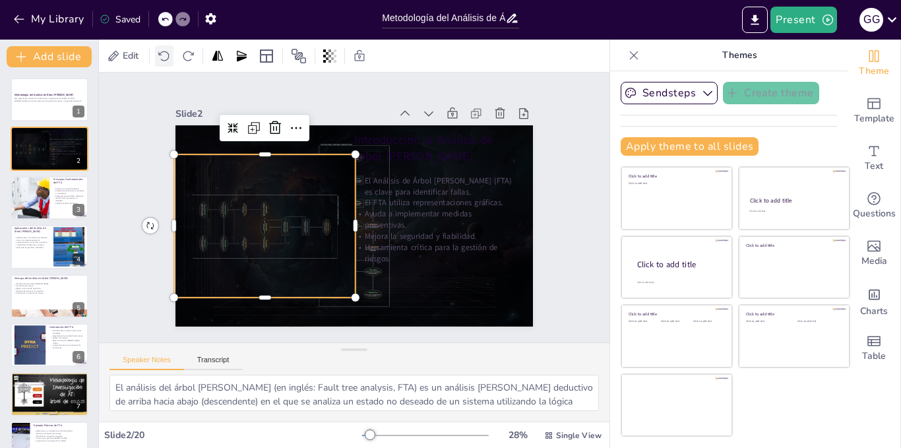
click at [167, 65] on div at bounding box center [164, 56] width 18 height 21
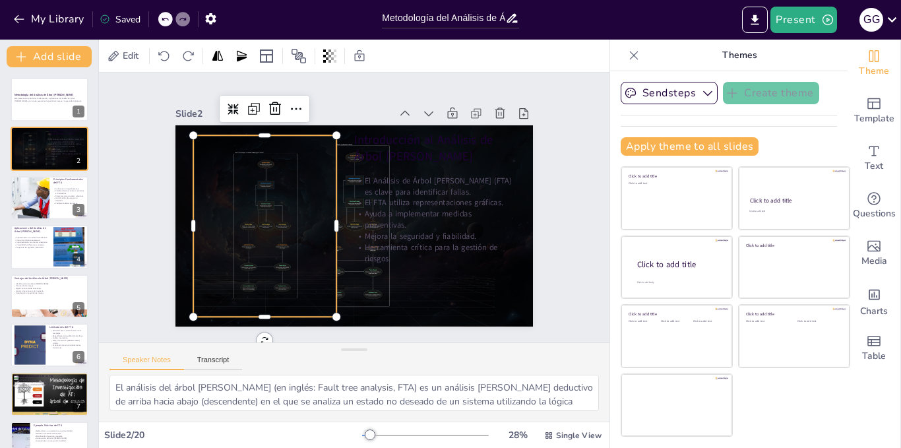
click at [531, 66] on div "Edit" at bounding box center [354, 56] width 511 height 32
click at [536, 116] on div "Slide 1 Metodología del Análisis de Árbol [PERSON_NAME] Esta presentación abord…" at bounding box center [355, 207] width 432 height 238
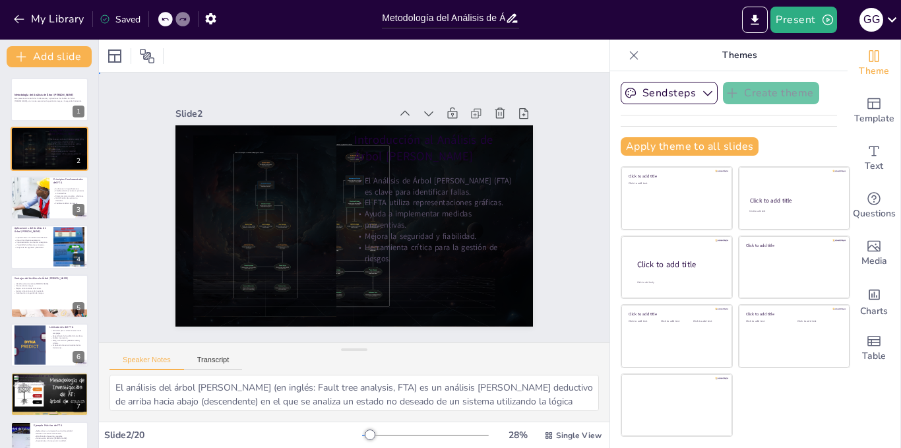
click at [536, 116] on div "Slide 1 Metodología del Análisis de Árbol [PERSON_NAME] Esta presentación abord…" at bounding box center [355, 207] width 432 height 238
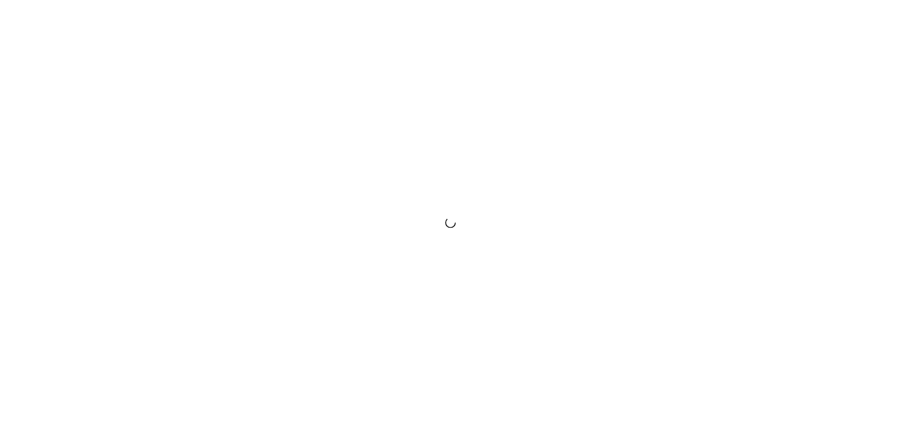
click at [878, 16] on div at bounding box center [450, 224] width 901 height 448
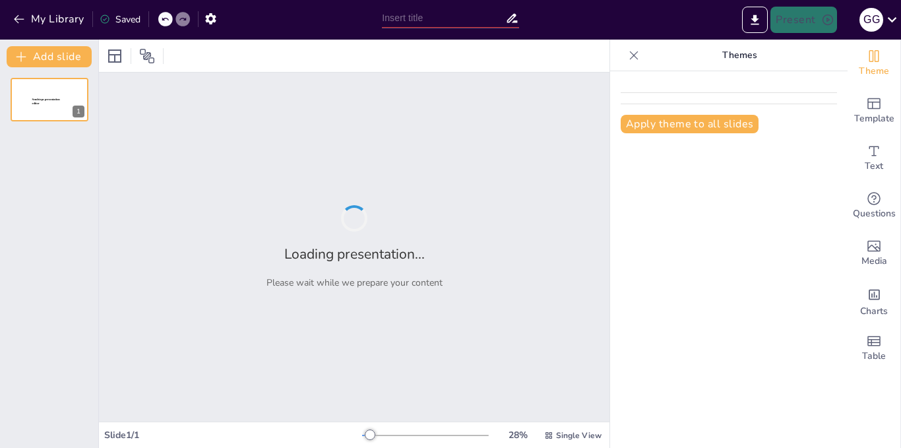
type input "Metodología del Análisis de Árbol [PERSON_NAME]: Fundamentos y Aplicaciones"
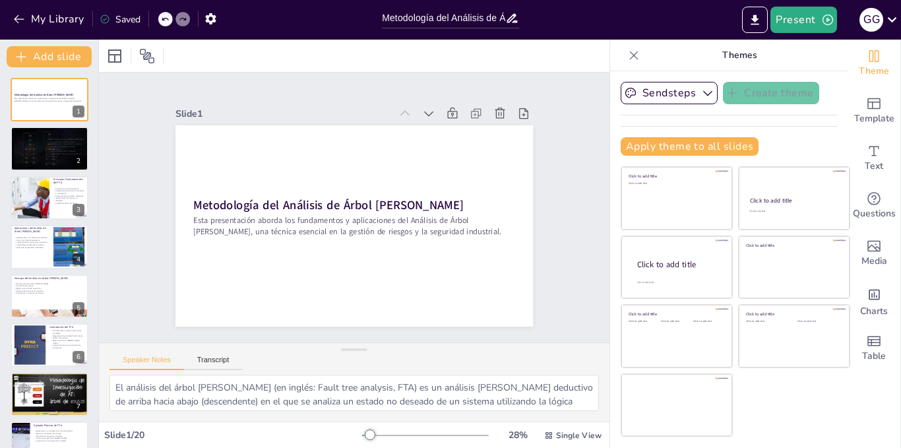
checkbox input "true"
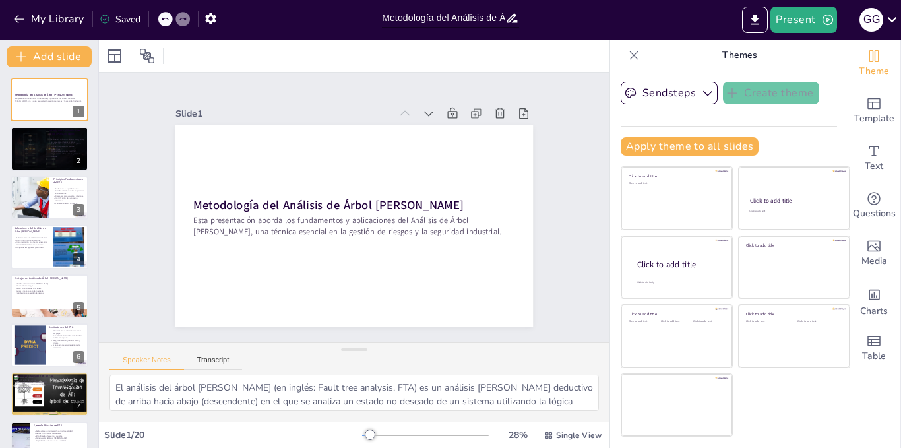
checkbox input "true"
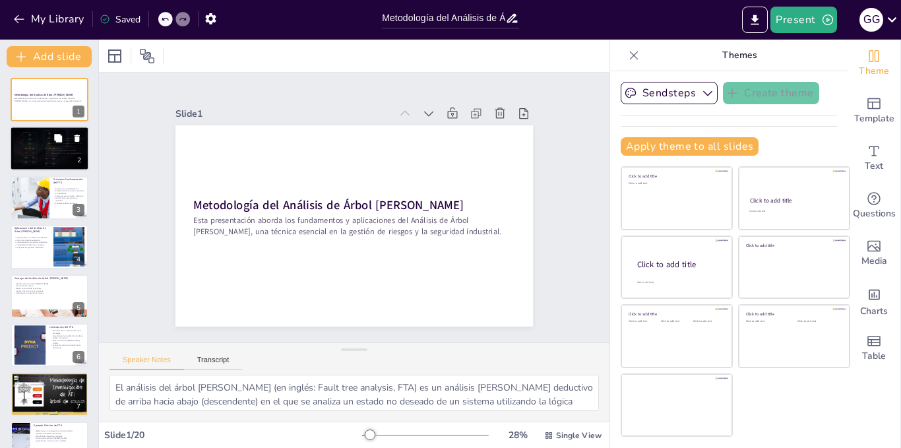
checkbox input "true"
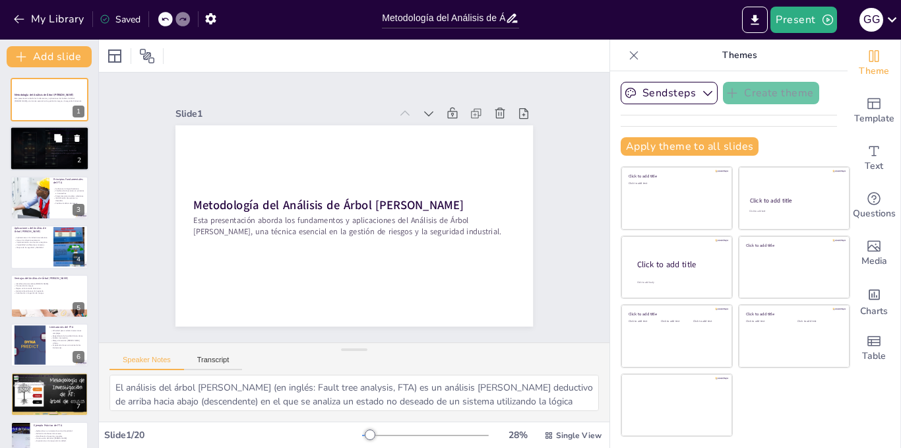
checkbox input "true"
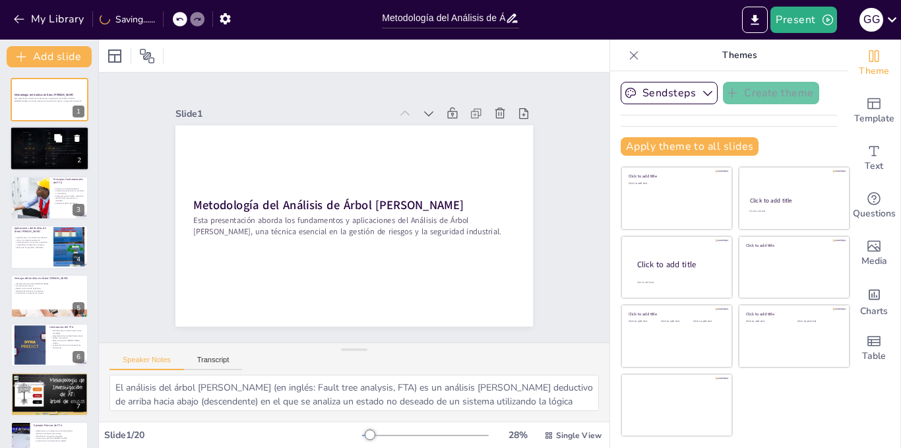
click at [38, 154] on div at bounding box center [29, 149] width 71 height 40
type textarea "El Análisis de Árbol [PERSON_NAME], o FTA, es fundamental en la ingeniería y la…"
checkbox input "true"
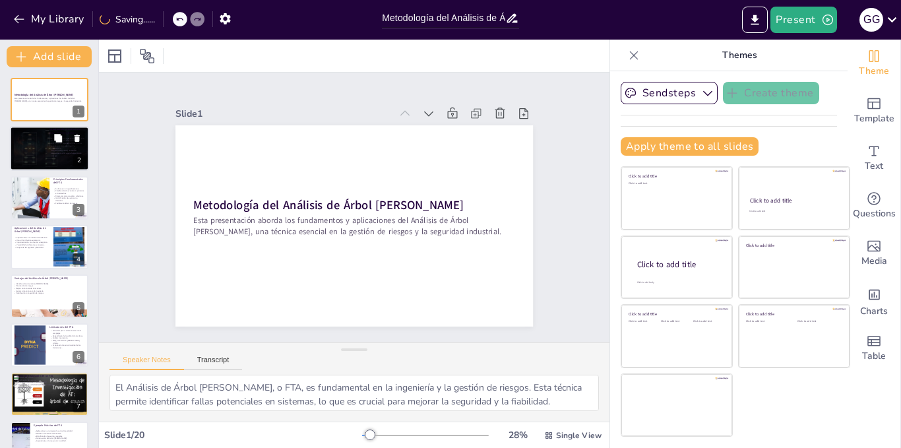
checkbox input "true"
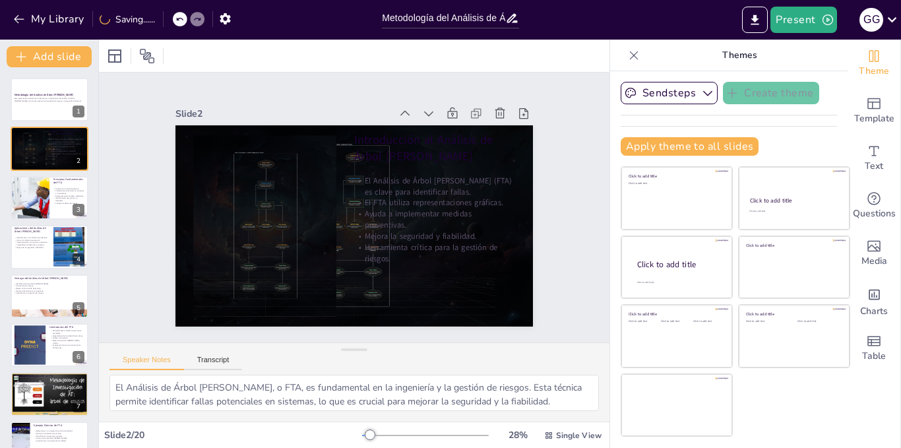
checkbox input "true"
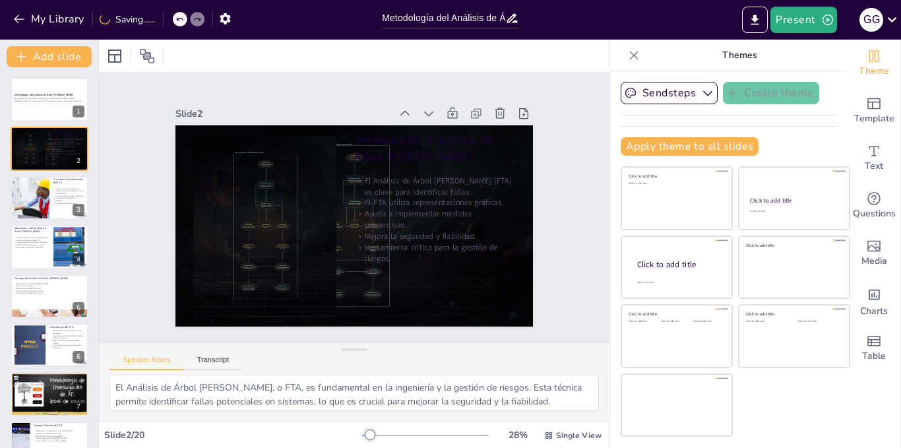
checkbox input "true"
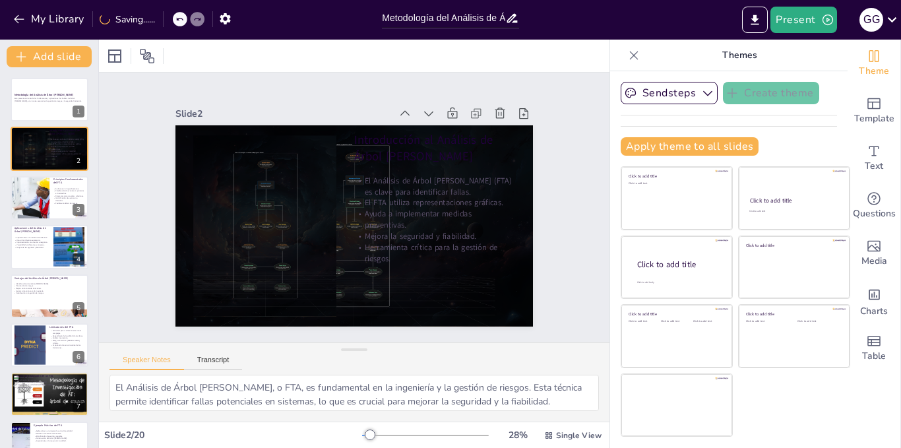
checkbox input "true"
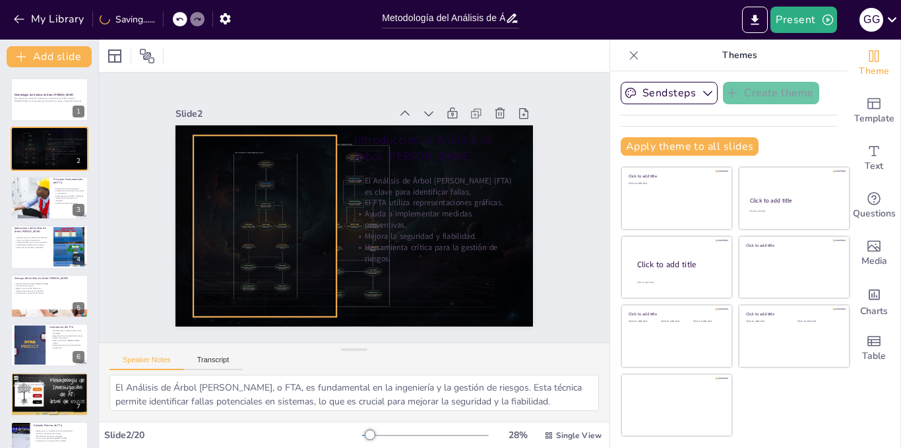
checkbox input "true"
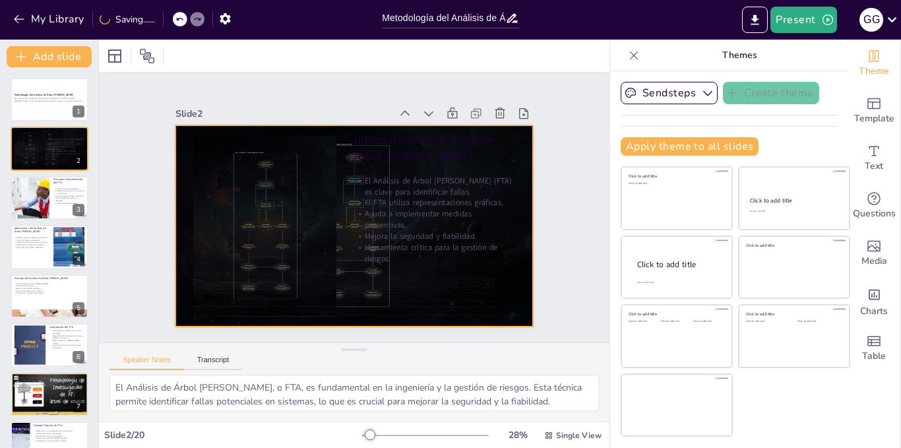
checkbox input "true"
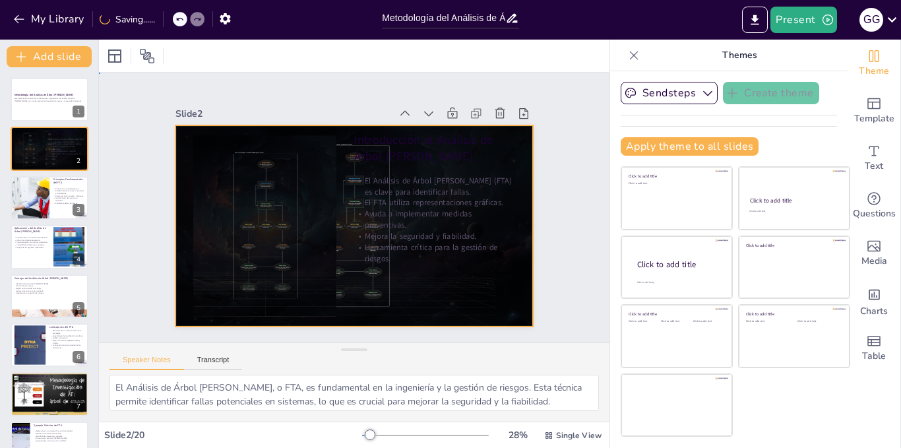
click at [446, 300] on div at bounding box center [355, 225] width 358 height 201
checkbox input "true"
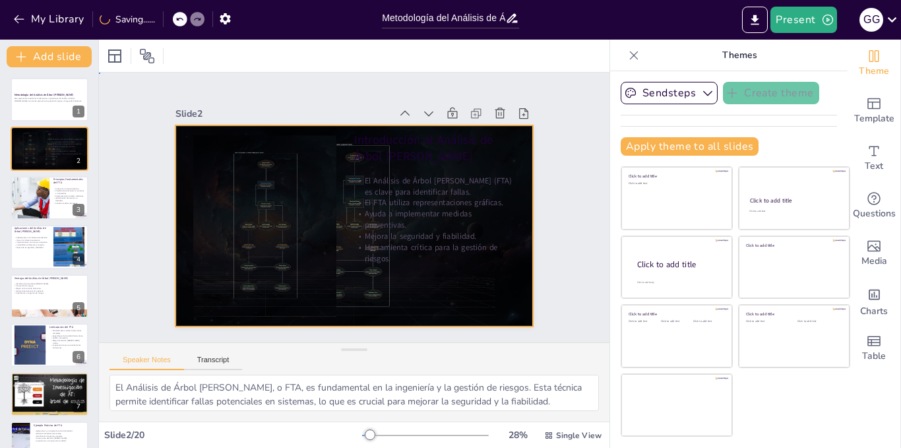
checkbox input "true"
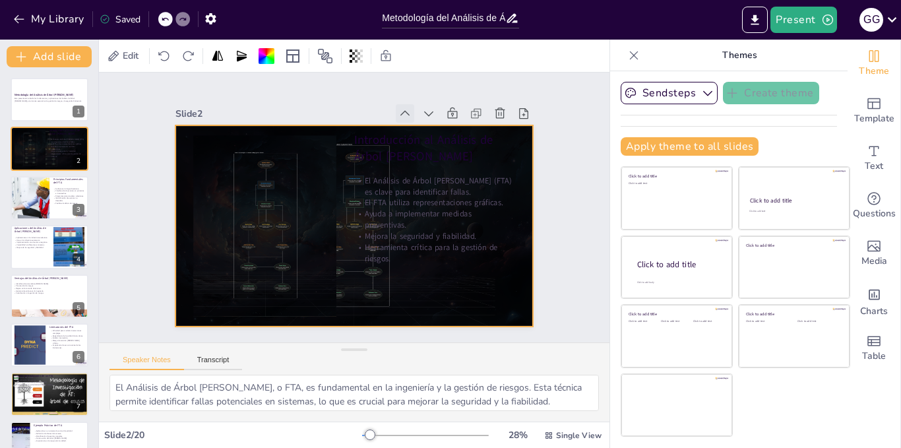
checkbox input "true"
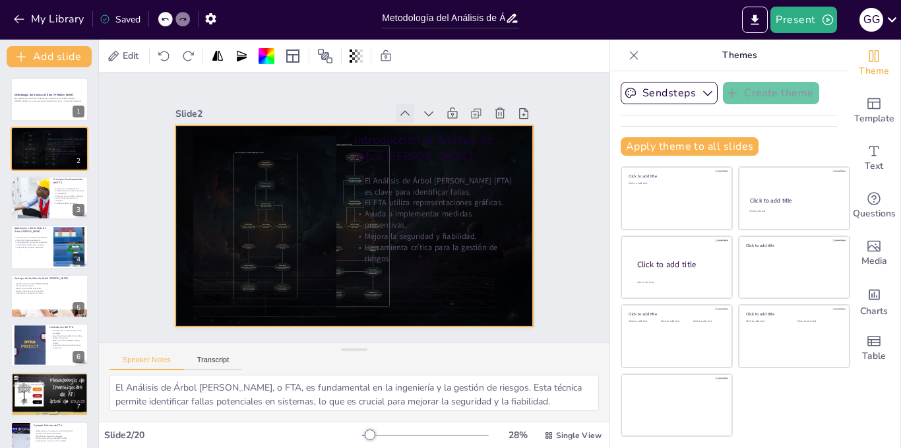
checkbox input "true"
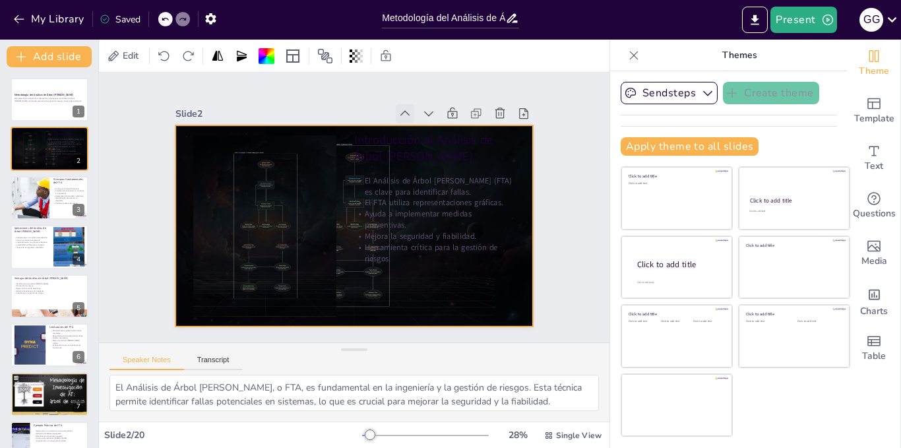
checkbox input "true"
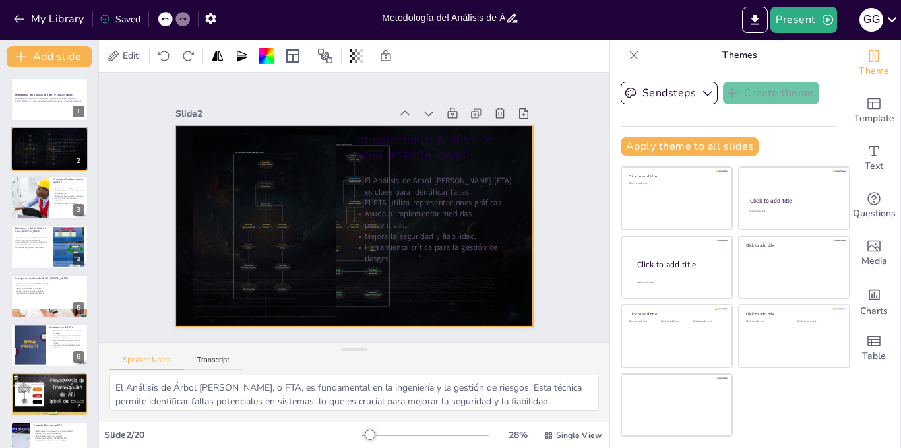
checkbox input "true"
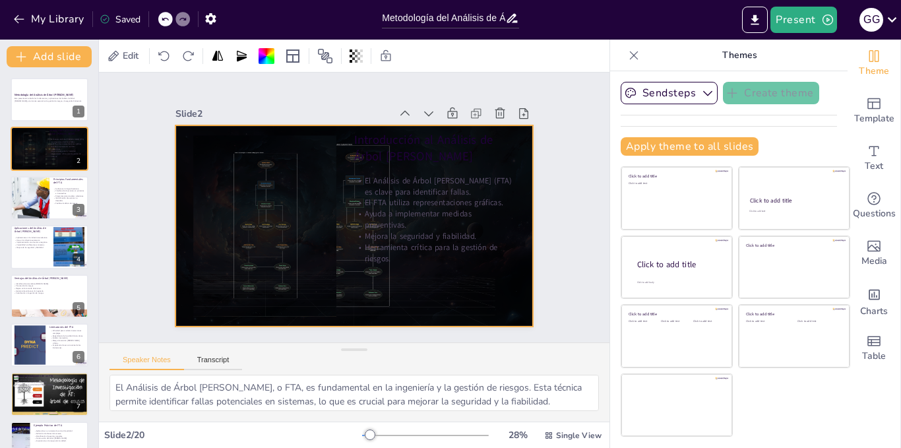
checkbox input "true"
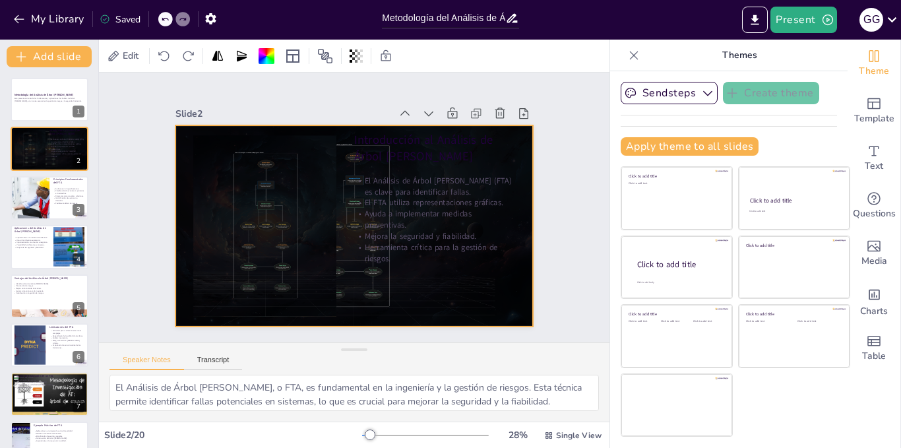
checkbox input "true"
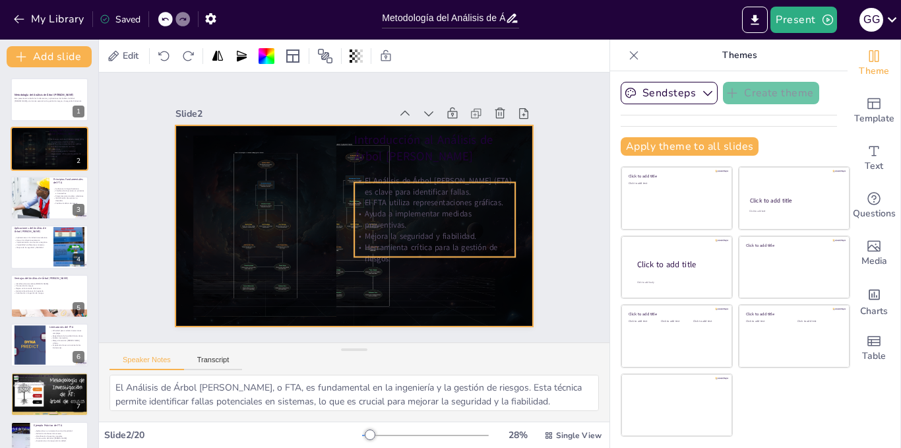
checkbox input "true"
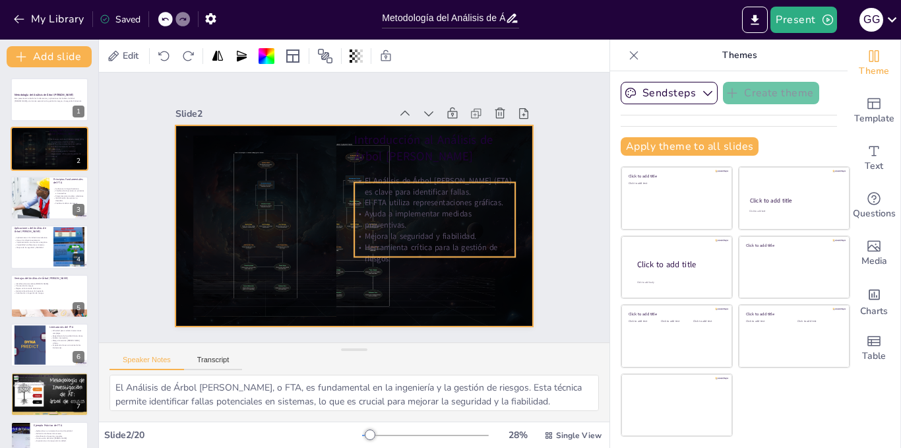
click at [472, 230] on p "Mejora la seguridad y fiabilidad." at bounding box center [427, 252] width 160 height 44
checkbox input "true"
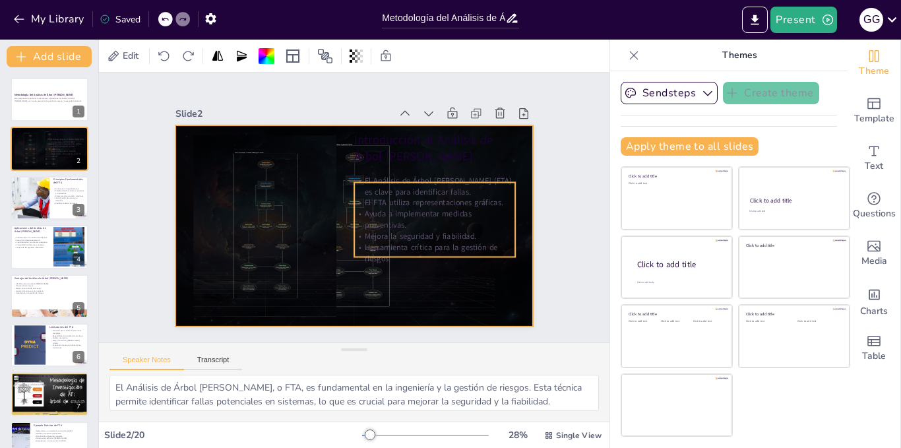
checkbox input "true"
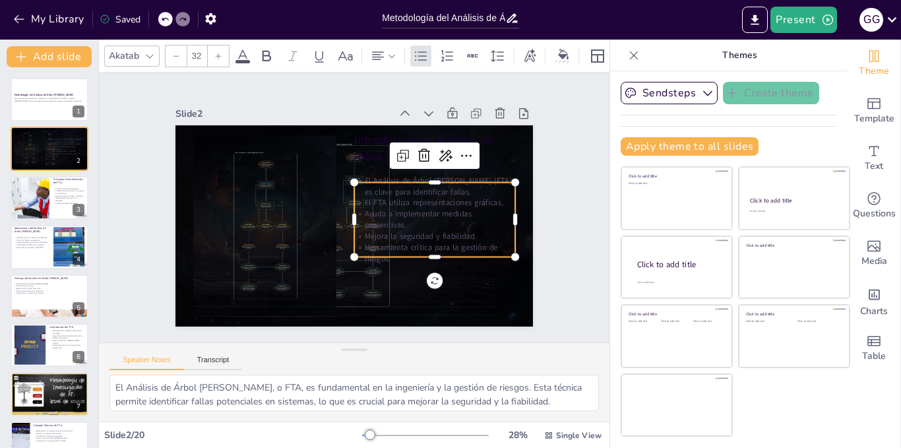
checkbox input "true"
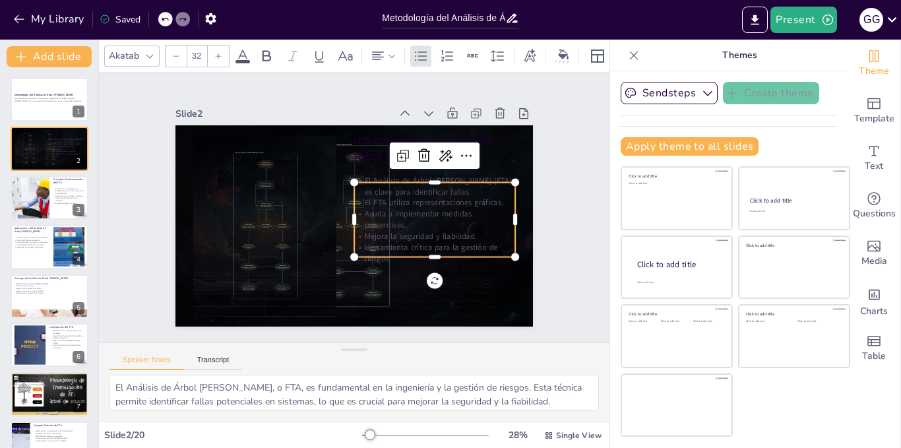
checkbox input "true"
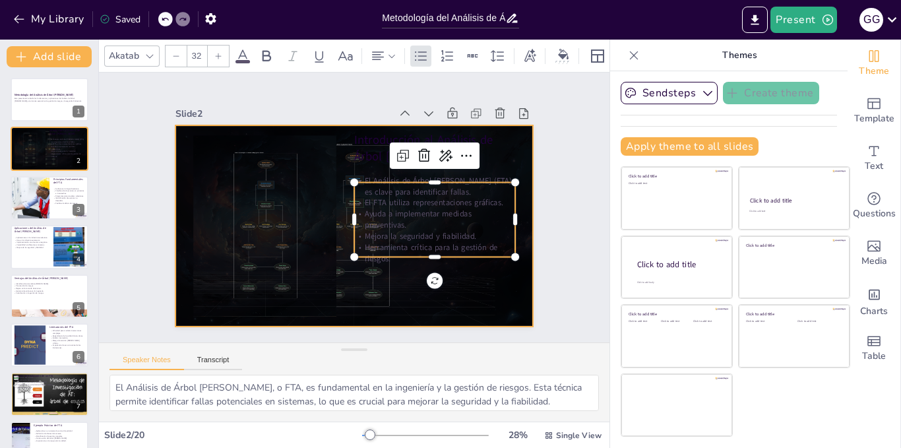
checkbox input "true"
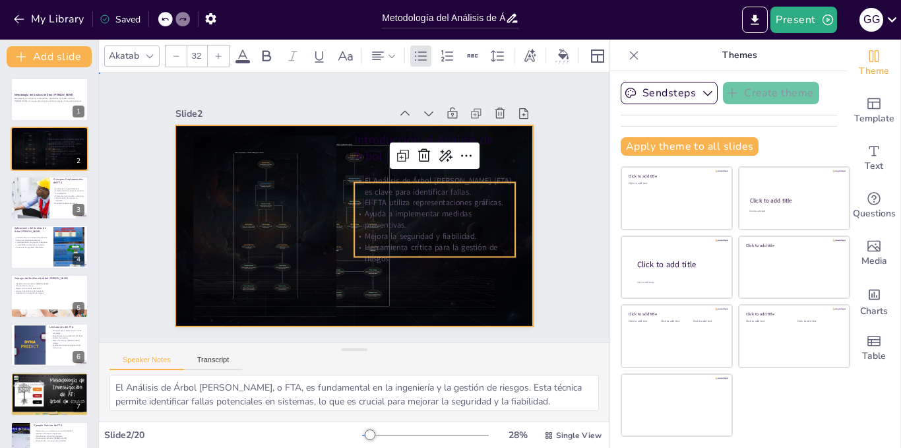
click at [482, 291] on div at bounding box center [352, 226] width 377 height 238
checkbox input "true"
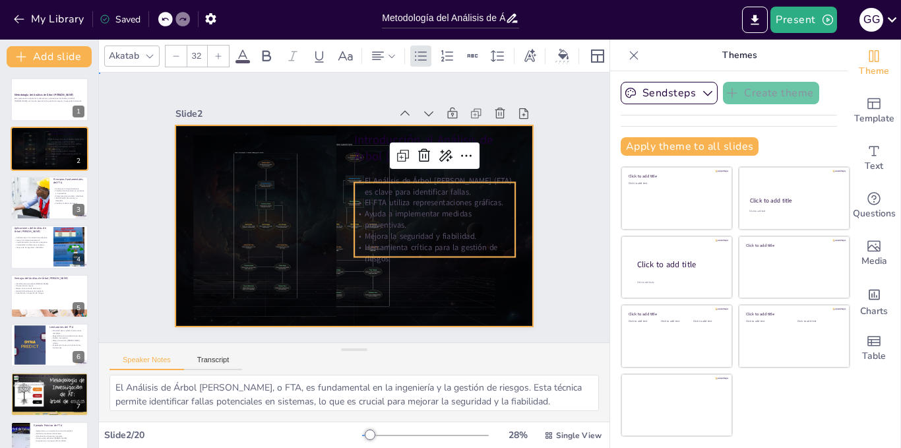
checkbox input "true"
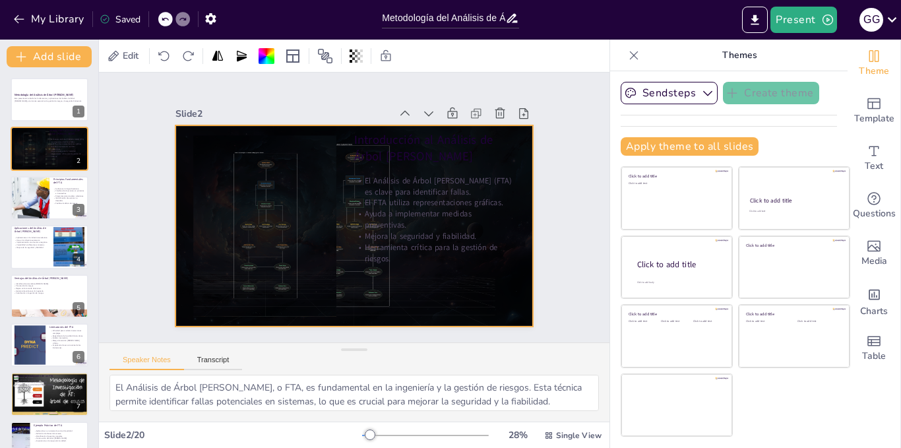
checkbox input "true"
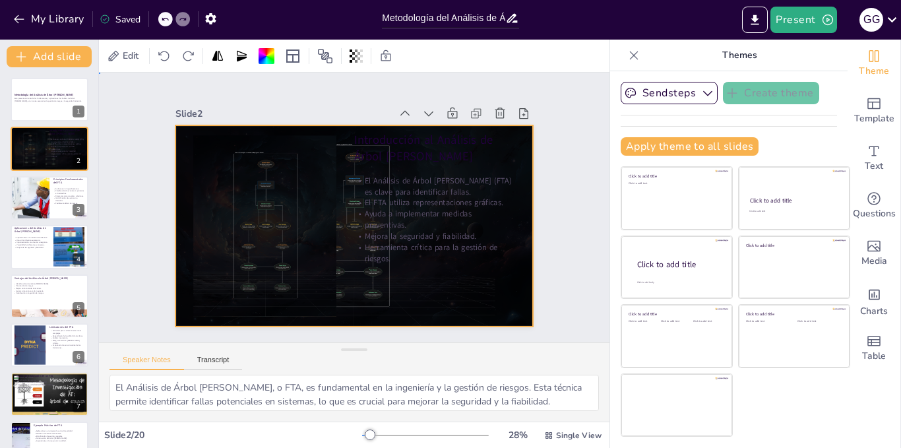
click at [482, 291] on div at bounding box center [352, 226] width 377 height 238
checkbox input "true"
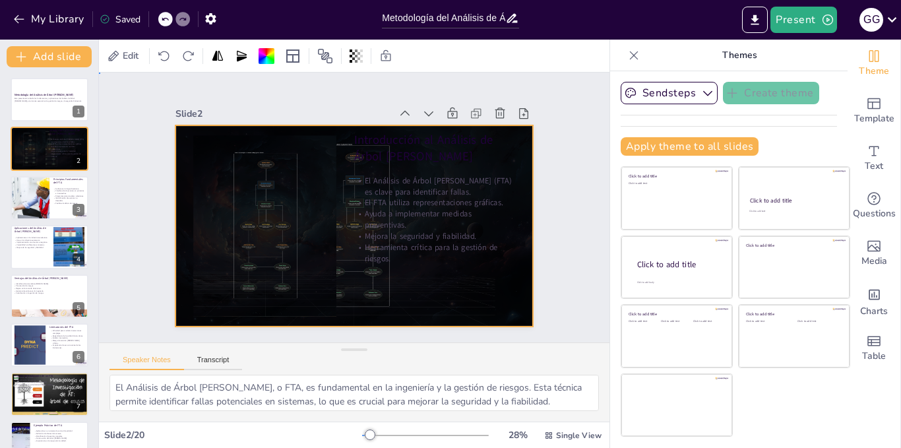
checkbox input "true"
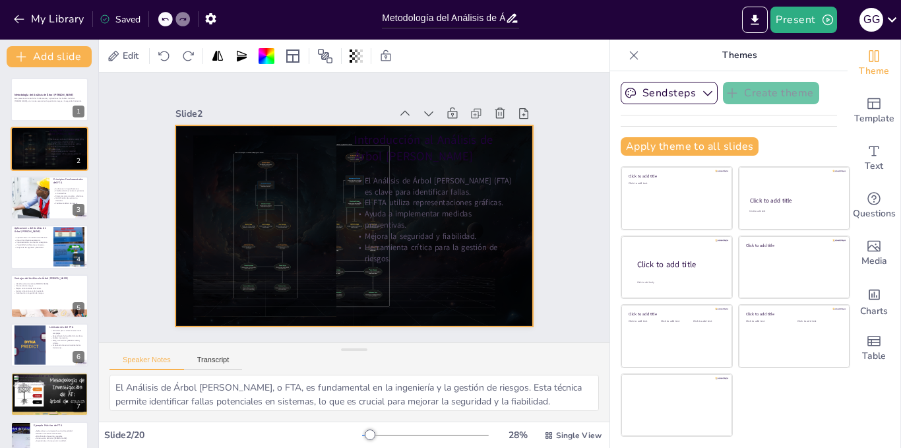
checkbox input "true"
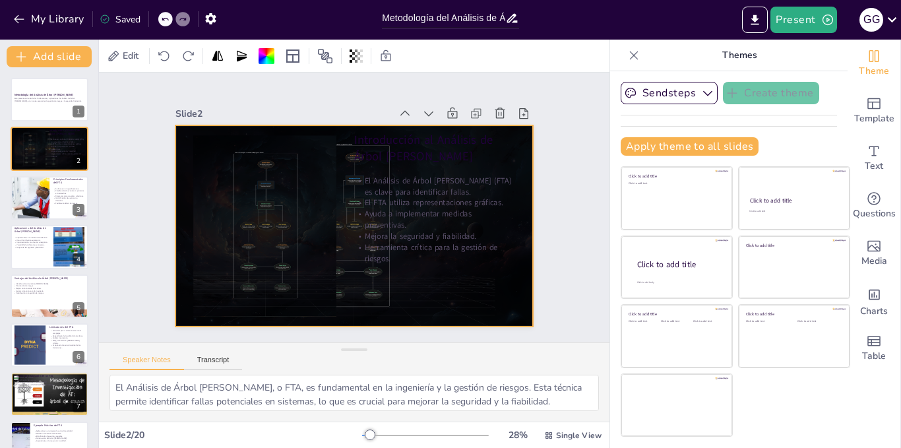
checkbox input "true"
click at [482, 291] on div at bounding box center [337, 215] width 329 height 408
checkbox input "true"
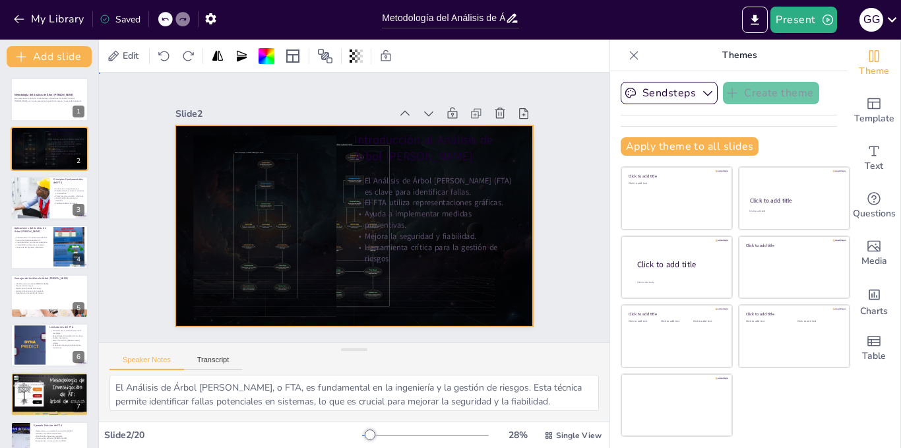
checkbox input "true"
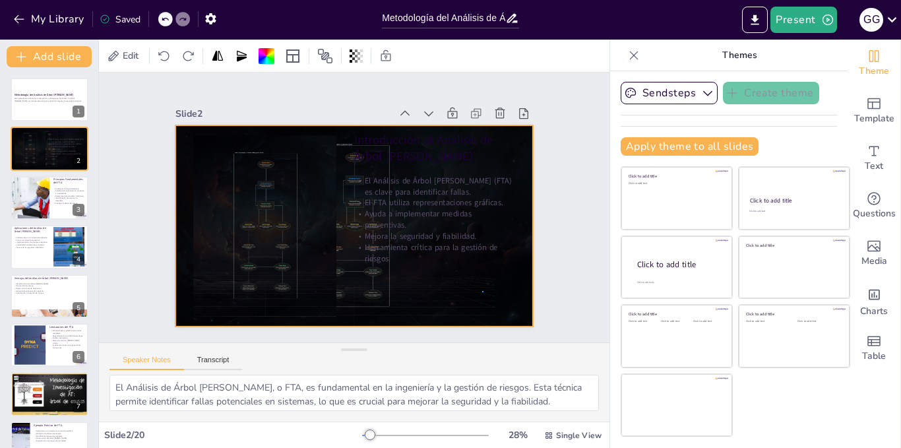
checkbox input "true"
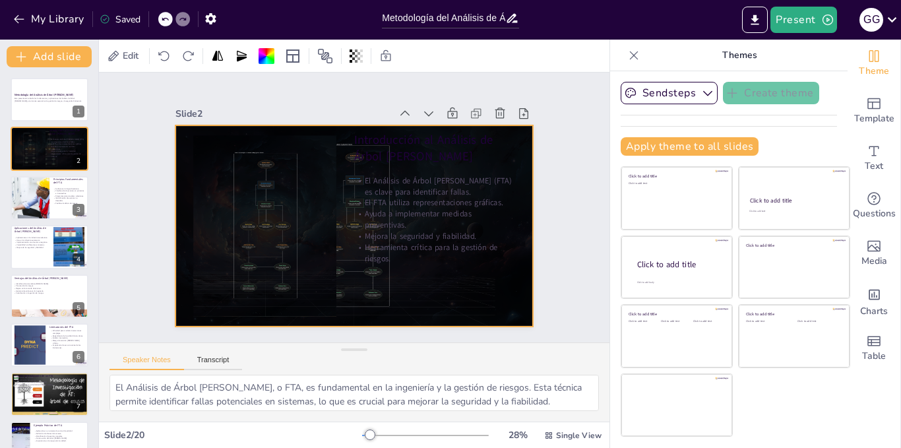
checkbox input "true"
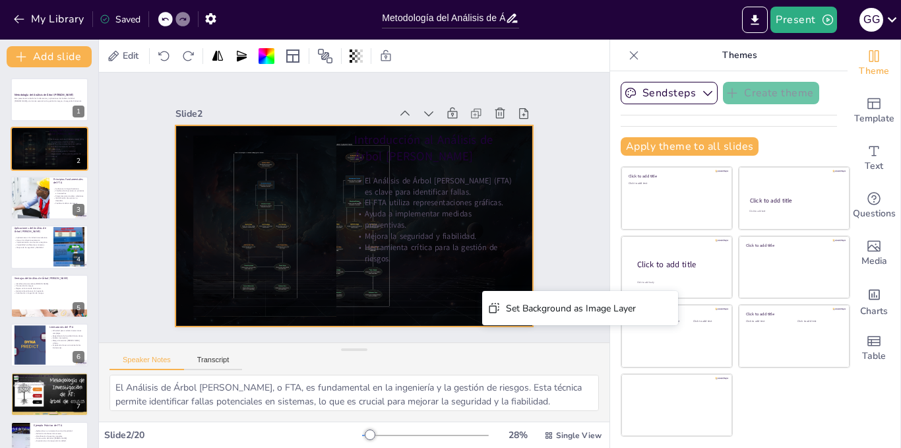
checkbox input "true"
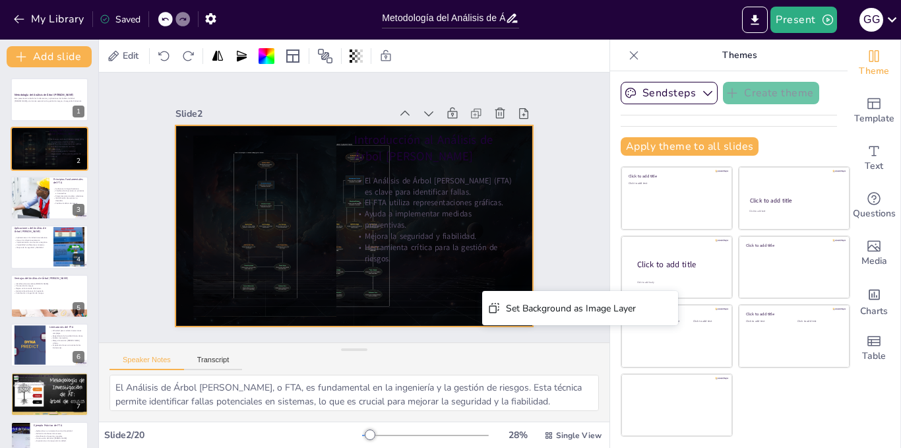
checkbox input "true"
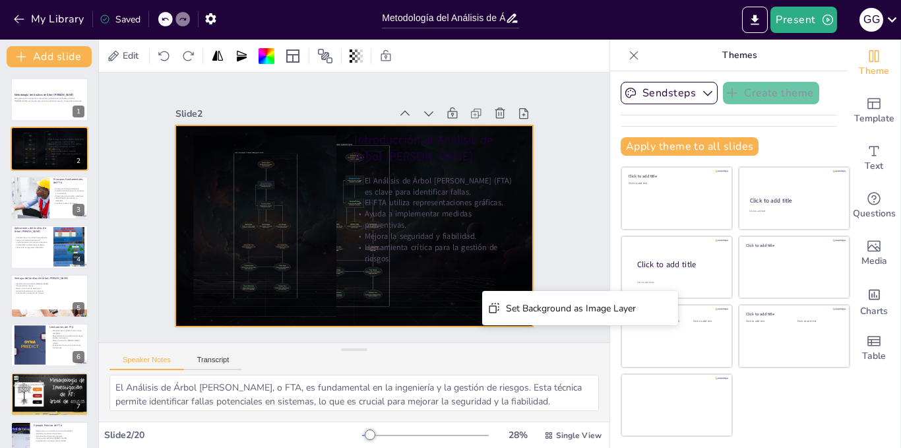
checkbox input "true"
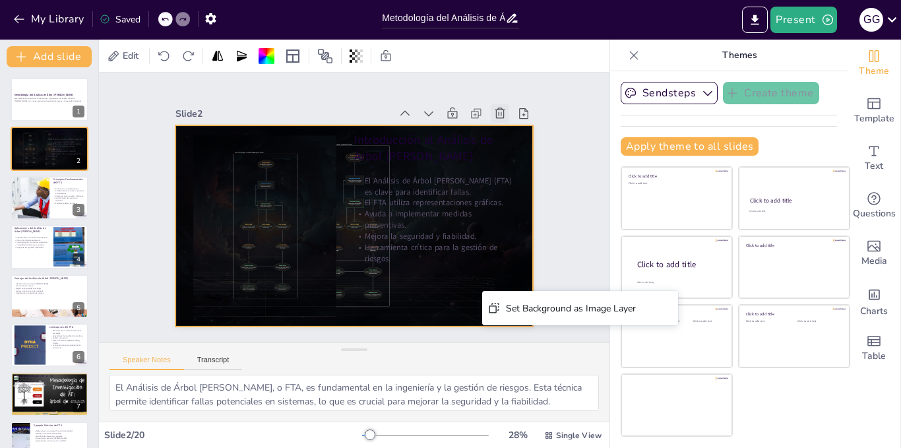
checkbox input "true"
click at [502, 122] on icon at bounding box center [509, 129] width 15 height 15
type textarea "La lógica booleana es fundamental en el FTA, ya que permite analizar las combin…"
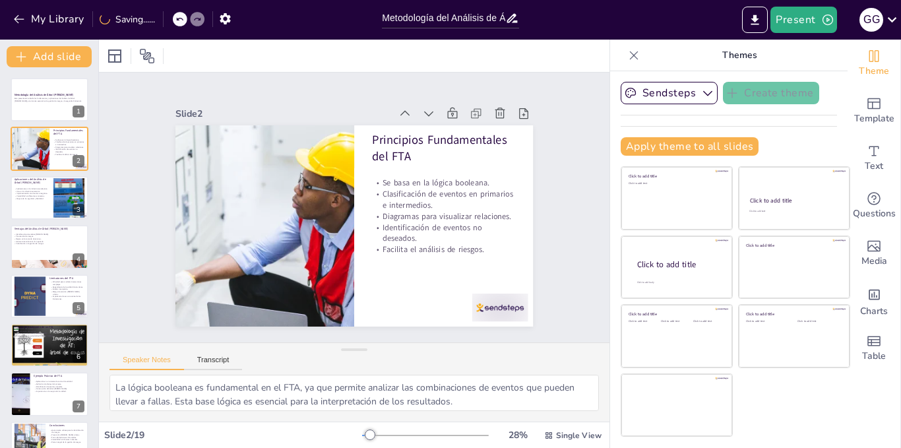
checkbox input "true"
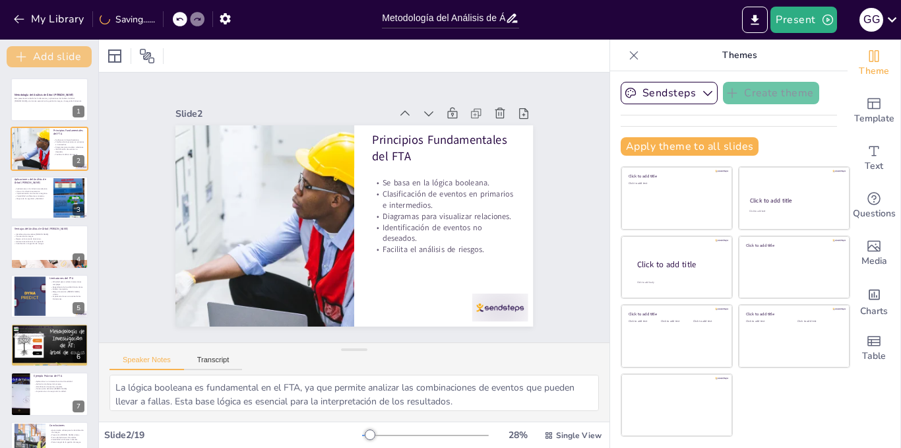
checkbox input "true"
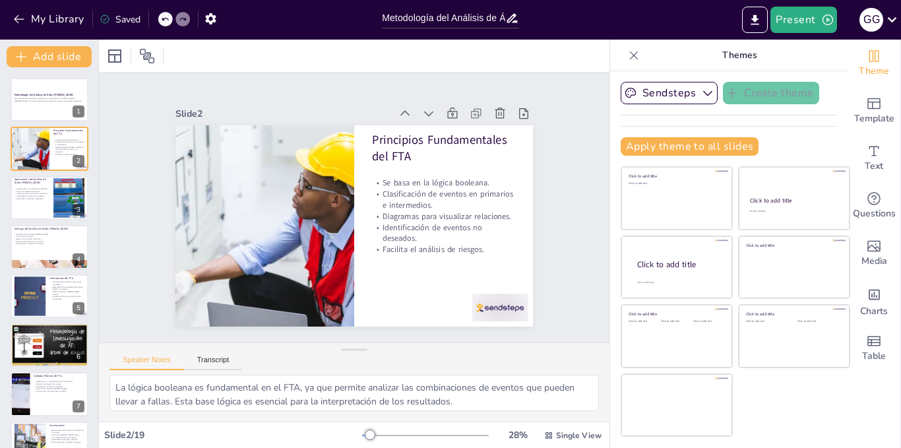
click at [168, 16] on icon at bounding box center [165, 19] width 8 height 8
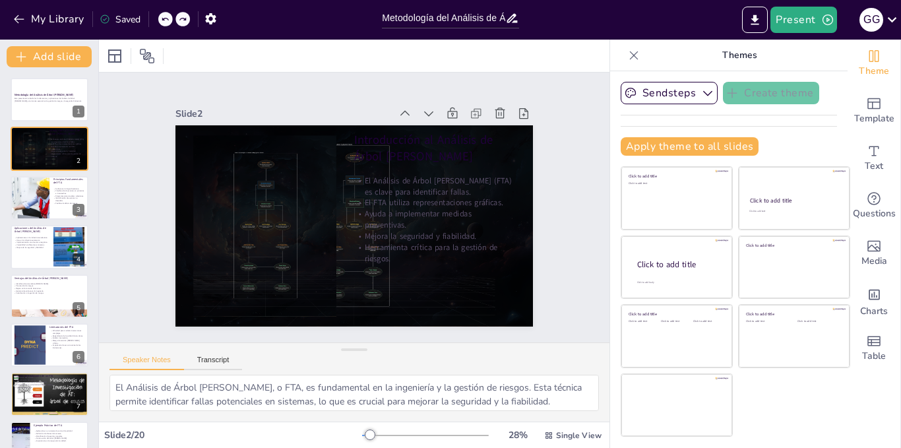
click at [168, 16] on icon at bounding box center [165, 19] width 8 height 8
type textarea "El análisis del árbol [PERSON_NAME] (en inglés: Fault tree analysis, FTA) es un…"
checkbox input "true"
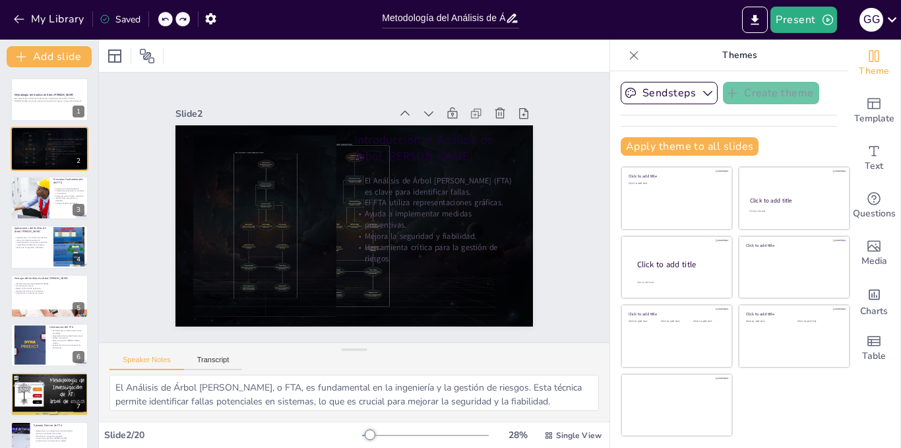
checkbox input "true"
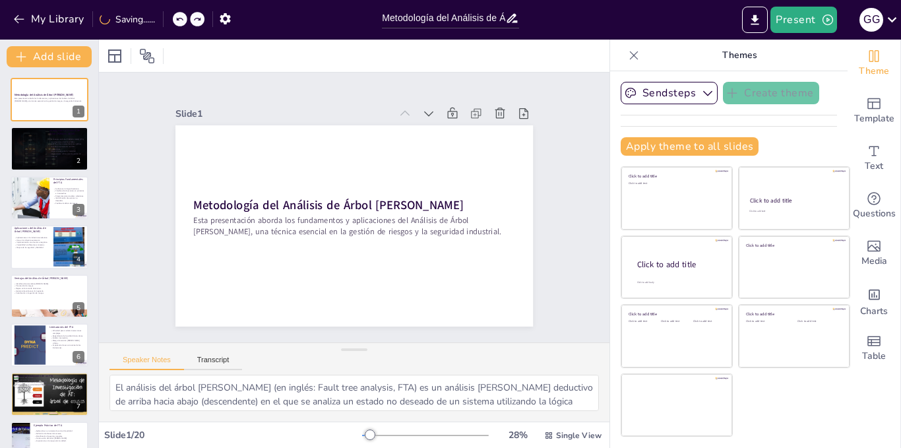
click at [168, 16] on div "My Library Saving......" at bounding box center [119, 19] width 238 height 24
checkbox input "true"
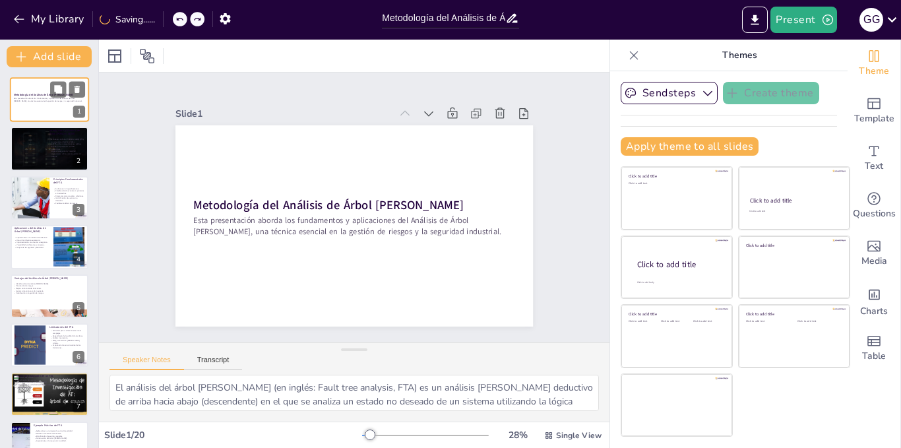
checkbox input "true"
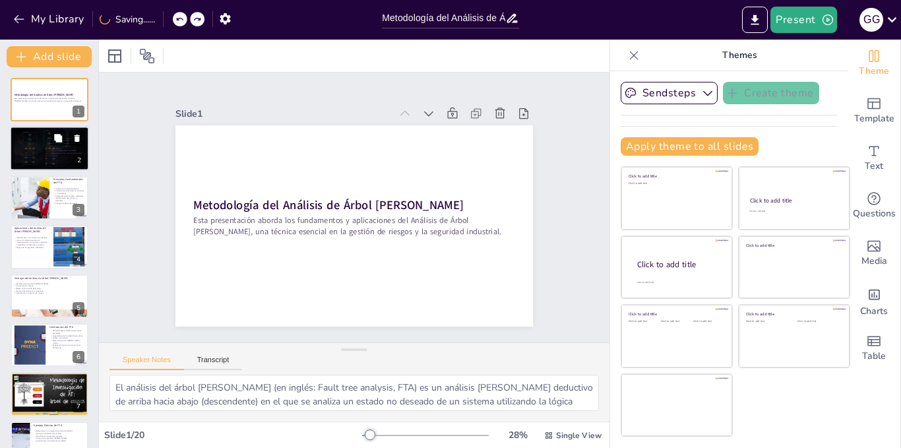
checkbox input "true"
click at [167, 15] on icon at bounding box center [165, 19] width 8 height 8
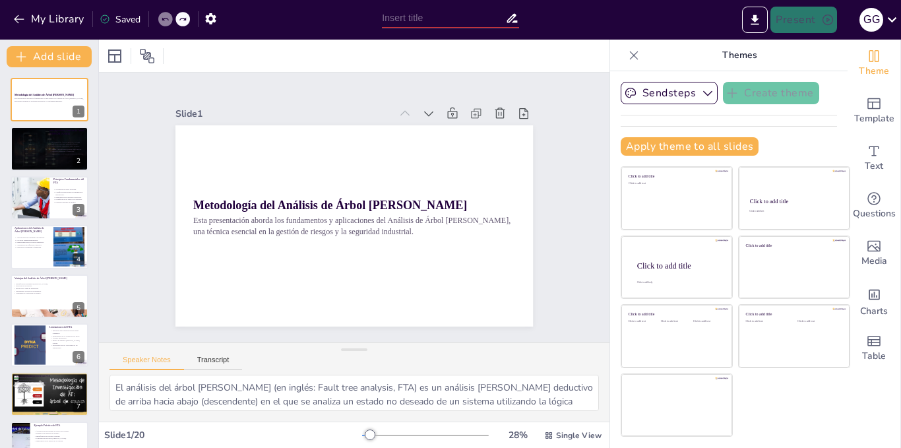
click at [167, 15] on icon at bounding box center [165, 19] width 8 height 8
click at [71, 143] on button at bounding box center [77, 139] width 16 height 16
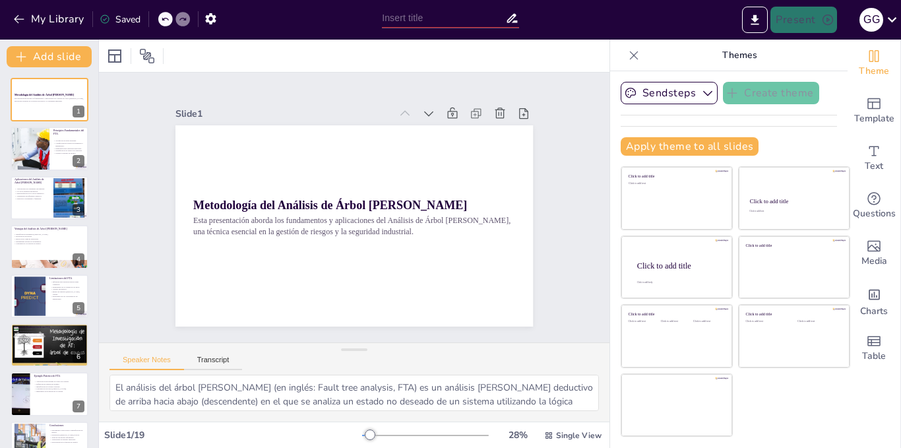
click at [164, 16] on icon at bounding box center [165, 19] width 8 height 8
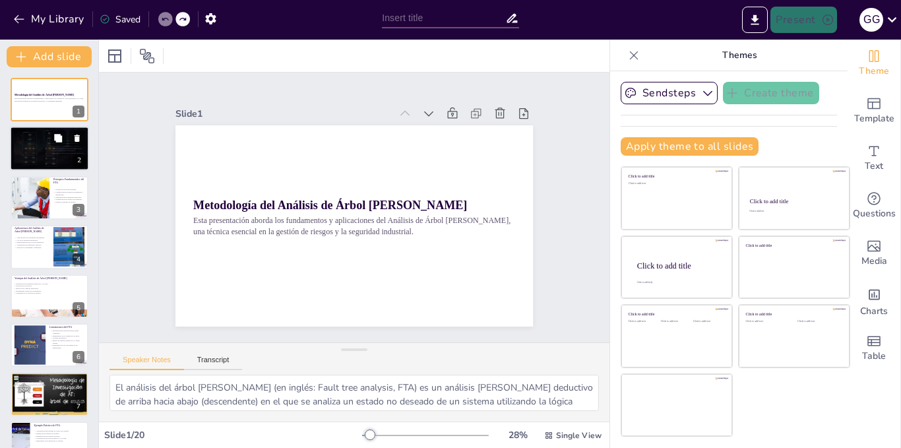
click at [65, 153] on p "Herramienta crítica para la gestión de riesgos." at bounding box center [67, 153] width 36 height 3
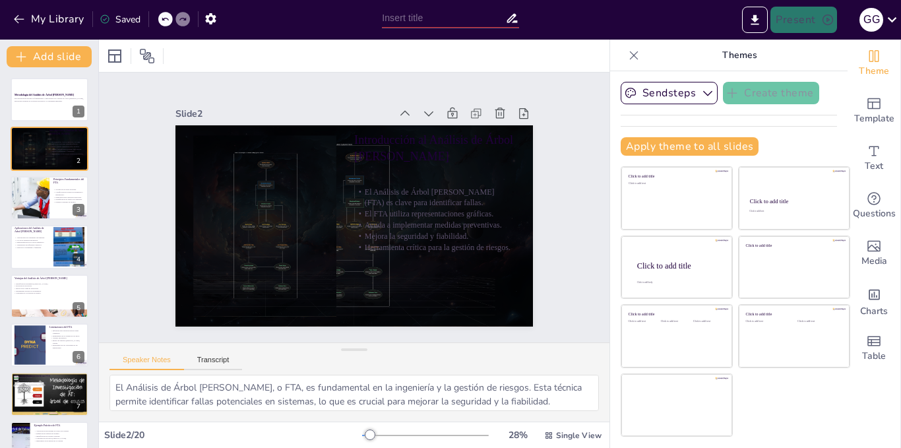
click at [168, 20] on icon at bounding box center [165, 19] width 8 height 8
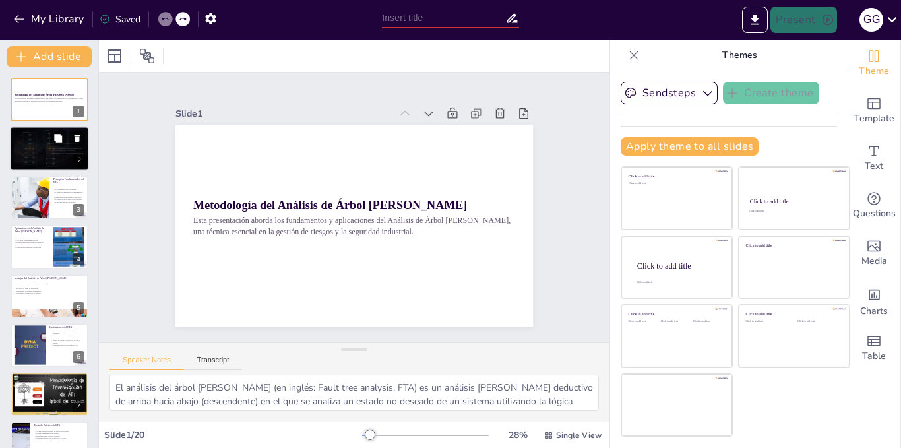
click at [61, 154] on p "Herramienta crítica para la gestión de riesgos." at bounding box center [67, 153] width 36 height 3
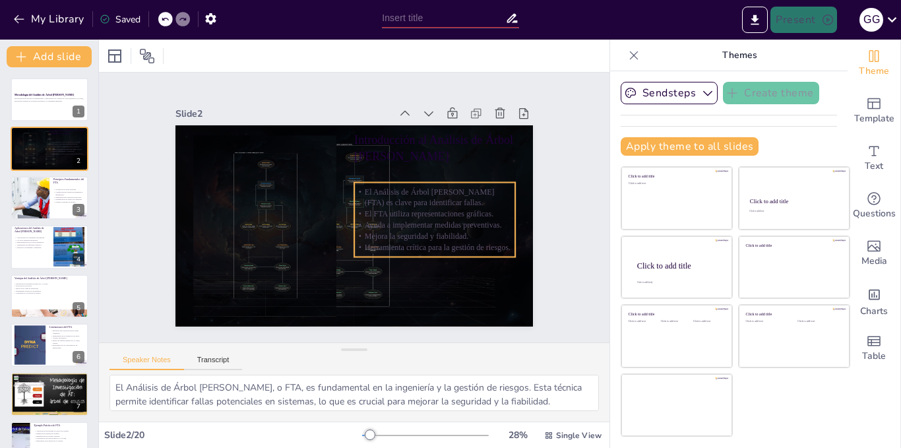
click at [432, 242] on p "Herramienta crítica para la gestión de riesgos." at bounding box center [434, 247] width 161 height 11
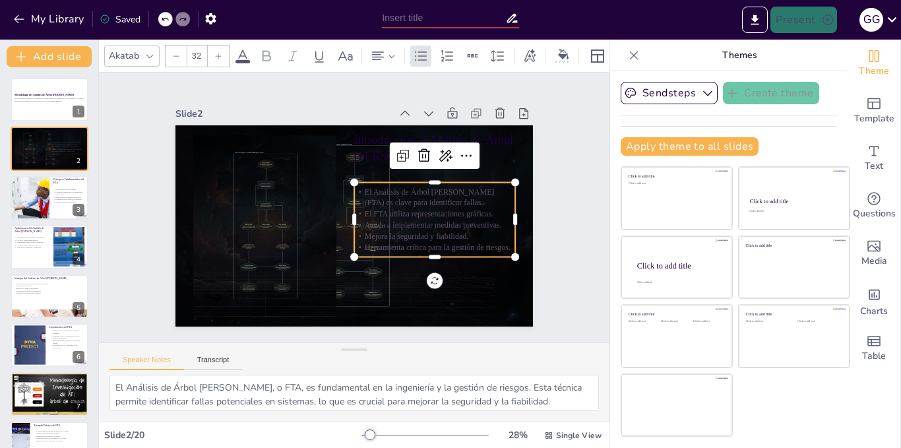
click at [432, 242] on p "Herramienta crítica para la gestión de riesgos." at bounding box center [434, 247] width 161 height 11
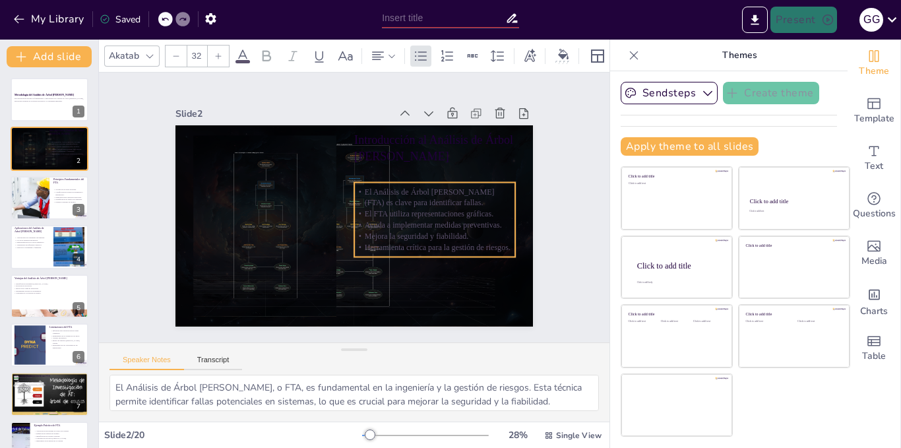
click at [432, 241] on p "Herramienta crítica para la gestión de riesgos." at bounding box center [430, 255] width 161 height 28
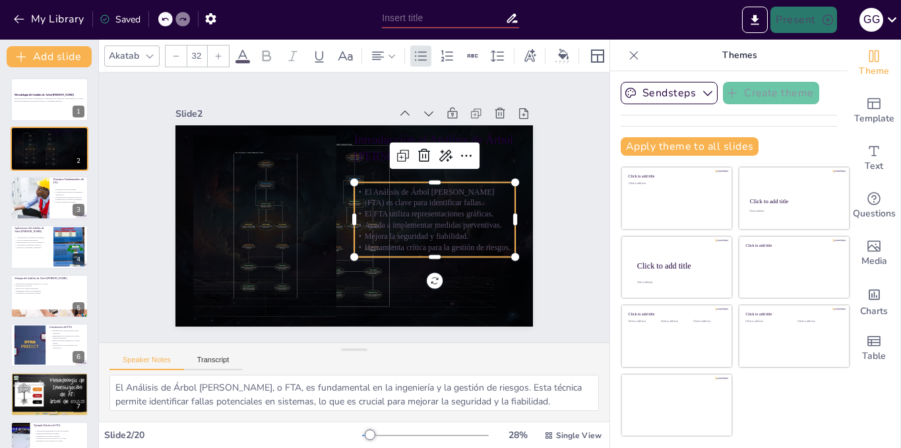
click at [319, 240] on span "Herramienta crítica para la gestión de riesgos." at bounding box center [278, 260] width 80 height 131
click at [432, 243] on span "Herramienta crítica para la gestión de riesgos." at bounding box center [438, 247] width 146 height 9
click at [432, 244] on span "Herramienta crítica para la gestión de riesgos." at bounding box center [433, 256] width 146 height 24
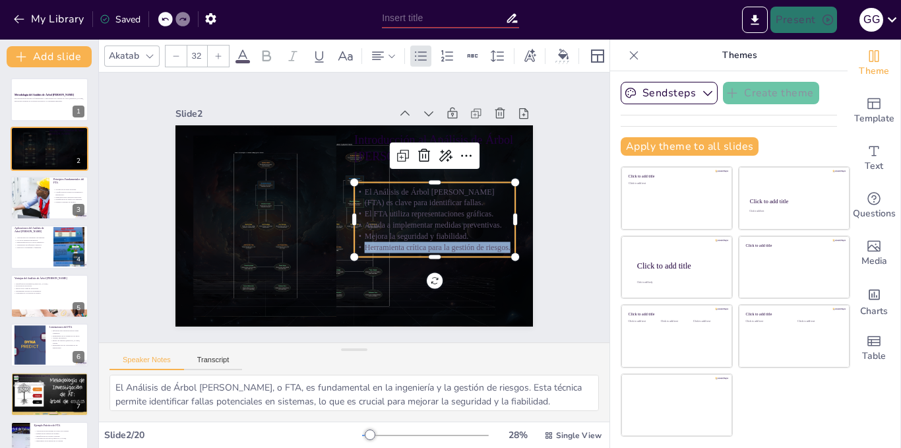
click at [432, 243] on span "Herramienta crítica para la gestión de riesgos." at bounding box center [438, 247] width 146 height 9
click at [432, 244] on span "Herramienta crítica para la gestión de riesgos." at bounding box center [433, 256] width 146 height 24
click at [432, 243] on span "Herramienta crítica para la gestión de riesgos." at bounding box center [438, 247] width 146 height 9
click at [432, 244] on span "Herramienta crítica para la gestión de riesgos." at bounding box center [433, 256] width 146 height 24
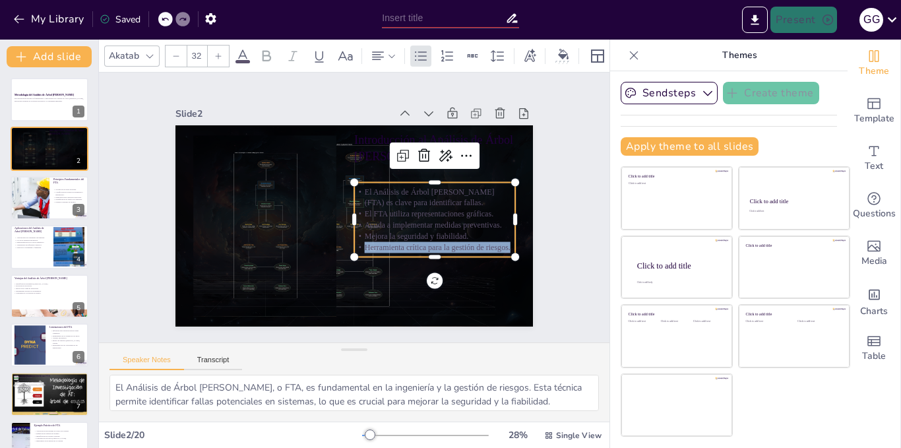
click at [432, 243] on span "Herramienta crítica para la gestión de riesgos." at bounding box center [438, 247] width 146 height 9
click at [492, 245] on span "Herramienta crítica para la gestión de riesgos." at bounding box center [438, 247] width 146 height 9
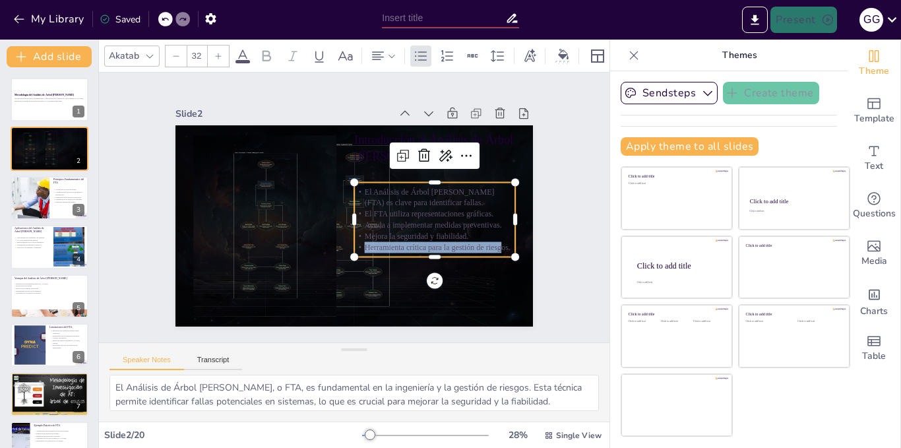
click at [492, 245] on span "Herramienta crítica para la gestión de riesgos." at bounding box center [433, 256] width 146 height 24
click at [492, 245] on span "Herramienta crítica para la gestión de riesgos." at bounding box center [438, 247] width 146 height 9
click at [492, 245] on span "Herramienta crítica para la gestión de riesgos." at bounding box center [433, 256] width 146 height 24
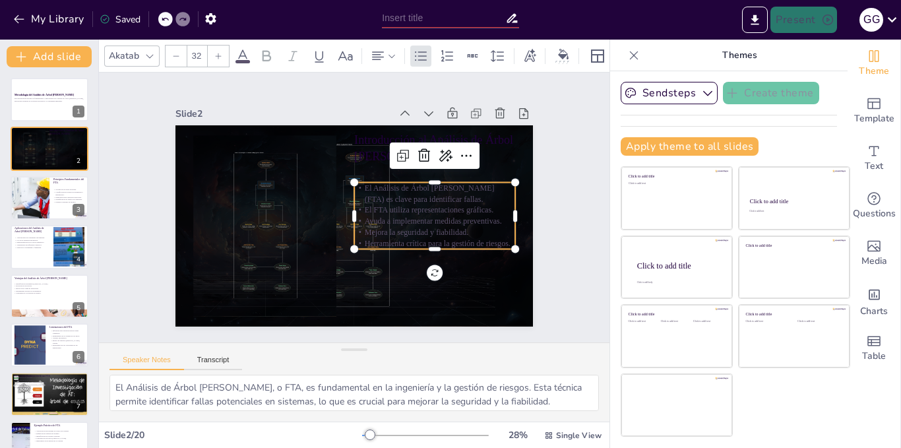
click at [354, 184] on p "El Análisis de Árbol [PERSON_NAME] (FTA) es clave para identificar fallas." at bounding box center [434, 193] width 161 height 22
click at [357, 195] on p "El Análisis de Árbol [PERSON_NAME] (FTA) es clave para identificar fallas." at bounding box center [407, 270] width 100 height 150
click at [354, 183] on p "El Análisis de Árbol [PERSON_NAME] (FTA) es clave para identificar fallas." at bounding box center [434, 193] width 161 height 22
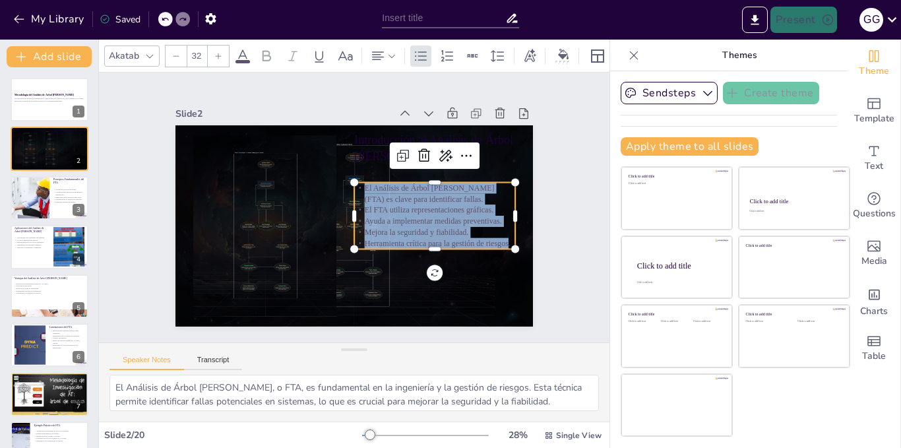
drag, startPoint x: 352, startPoint y: 183, endPoint x: 490, endPoint y: 238, distance: 149.2
click at [374, 238] on div "El Análisis de Árbol de Fallas (FTA) es clave para identificar fallas. El FTA u…" at bounding box center [300, 268] width 148 height 170
copy div "El Análisis de Árbol de Fallas (FTA) es clave para identificar fallas. El FTA u…"
click at [362, 152] on p "Introducción al Análisis de Árbol [PERSON_NAME]" at bounding box center [441, 157] width 164 height 50
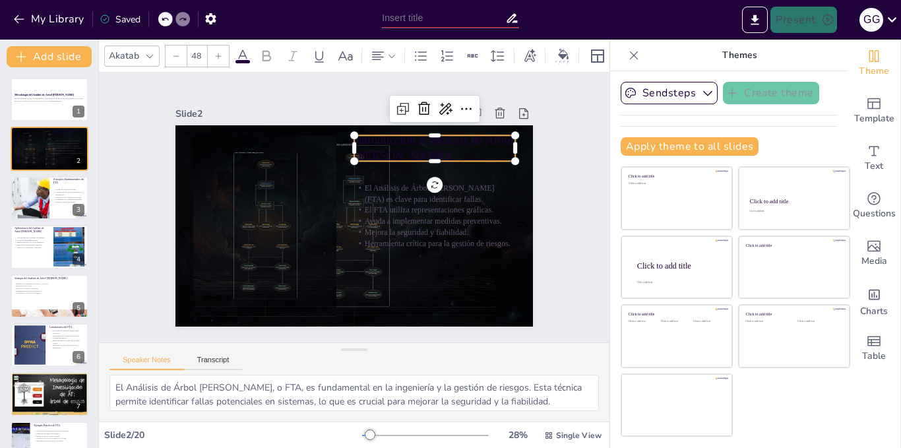
click at [493, 146] on p "Introducción al Análisis de Árbol [PERSON_NAME]" at bounding box center [441, 157] width 164 height 50
click at [493, 146] on p "Introducción al Análisis de Árbol [PERSON_NAME]" at bounding box center [445, 166] width 164 height 66
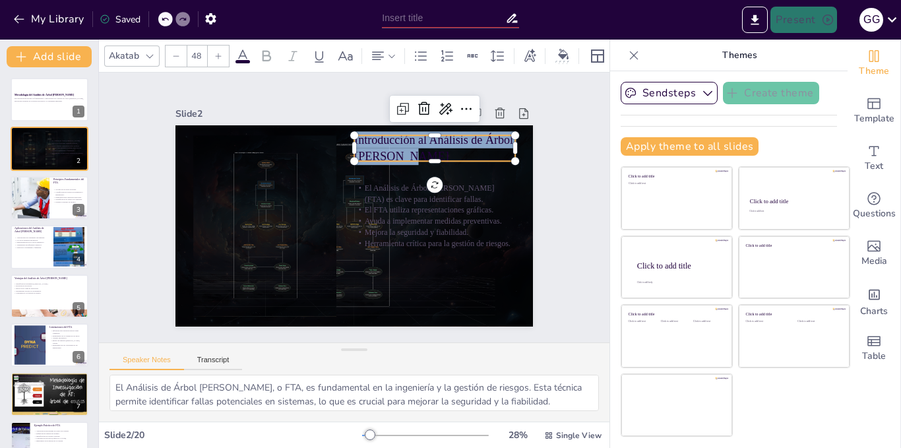
copy span "Introducción al Análisis de Árbol [PERSON_NAME]"
click at [55, 199] on p "Identificación de eventos no deseados." at bounding box center [69, 199] width 32 height 3
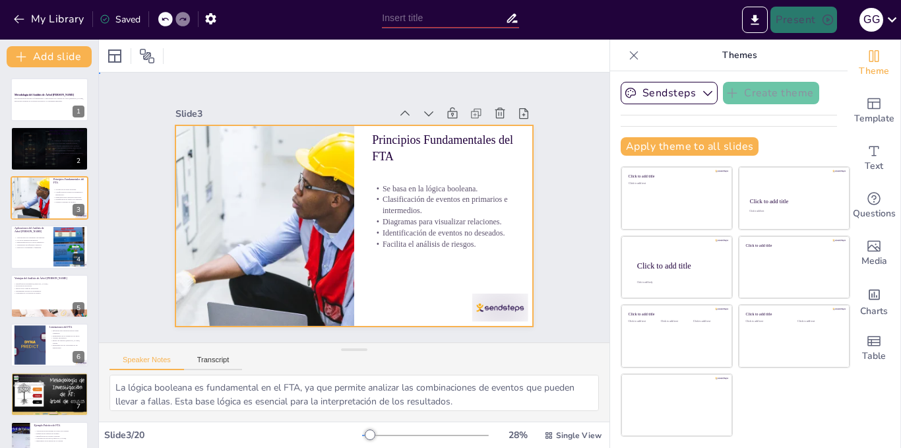
click at [356, 163] on div at bounding box center [336, 211] width 271 height 392
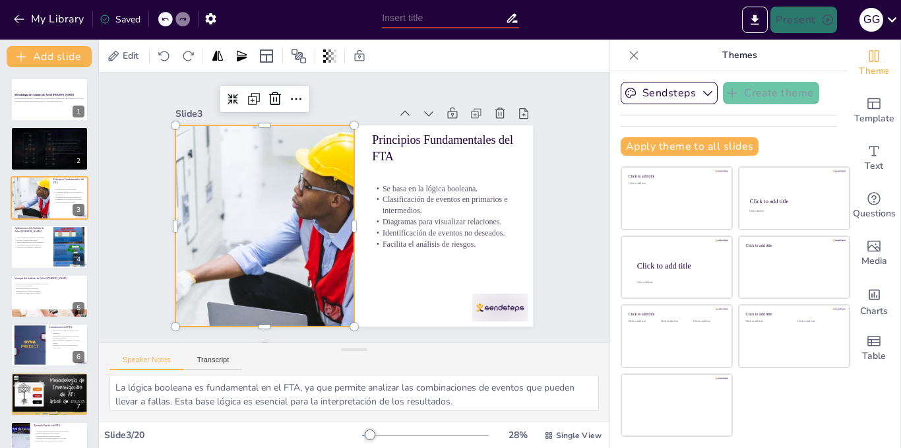
click at [296, 200] on div at bounding box center [265, 187] width 440 height 343
click at [296, 200] on div at bounding box center [265, 225] width 392 height 201
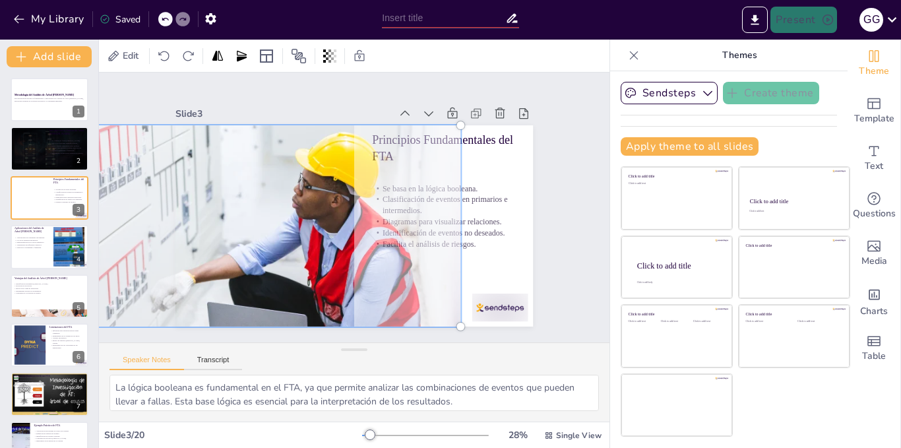
click at [276, 243] on div at bounding box center [263, 216] width 428 height 259
click at [276, 243] on div at bounding box center [445, 217] width 455 height 333
click at [276, 243] on div at bounding box center [263, 216] width 429 height 259
click at [276, 243] on div at bounding box center [265, 225] width 408 height 217
click at [300, 193] on div at bounding box center [263, 216] width 428 height 259
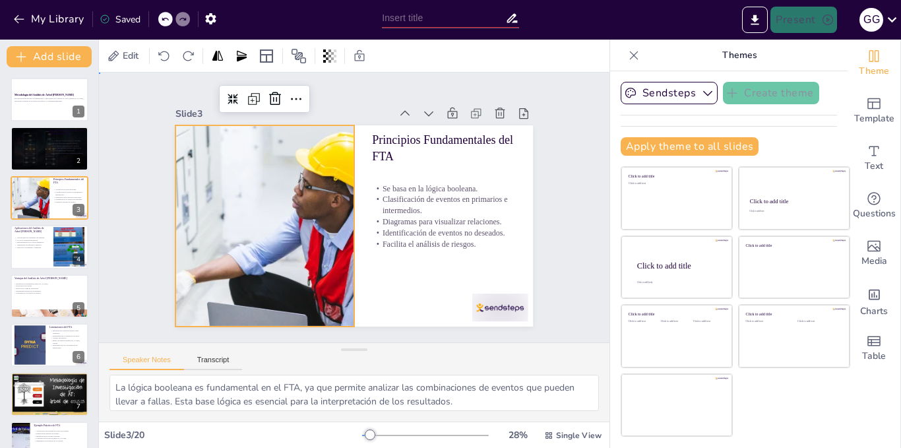
click at [563, 231] on div "Slide 1 Metodología del Análisis de Árbol [PERSON_NAME] Esta presentación abord…" at bounding box center [355, 207] width 556 height 370
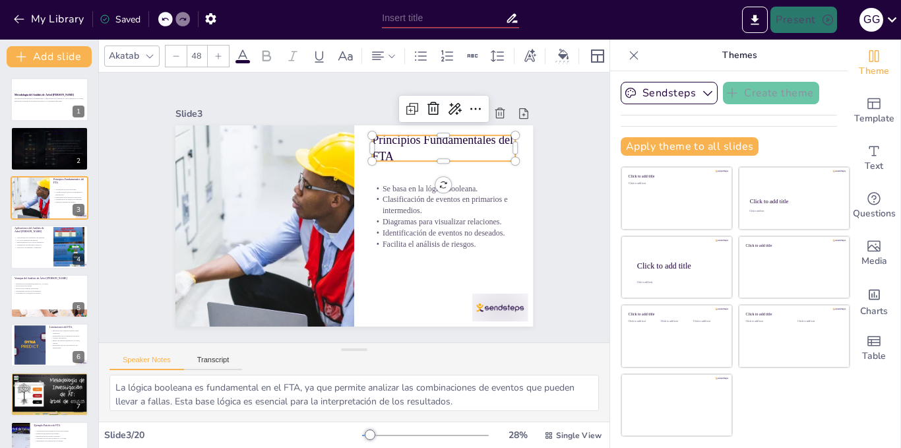
click at [470, 138] on p "Principios Fundamentales del FTA" at bounding box center [443, 148] width 143 height 34
click at [352, 255] on span "Principios Fundamentales del FTA" at bounding box center [282, 284] width 141 height 59
click at [470, 138] on span "Principios Fundamentales del FTA" at bounding box center [442, 148] width 141 height 30
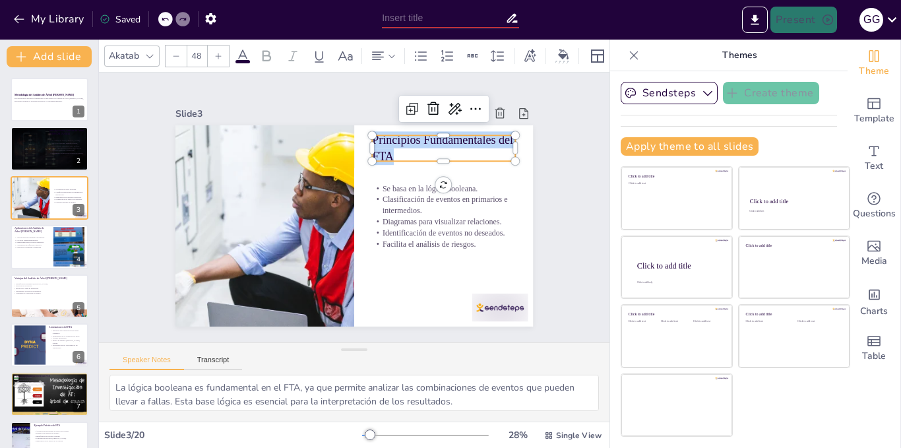
click at [470, 138] on span "Principios Fundamentales del FTA" at bounding box center [448, 151] width 143 height 32
copy span "Principios Fundamentales del FTA"
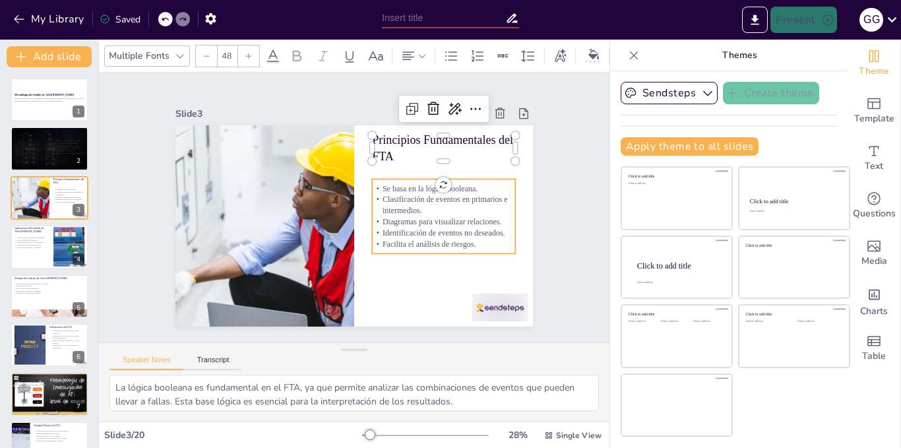
click at [399, 194] on p "Clasificación de eventos en primarios e intermedios." at bounding box center [443, 205] width 143 height 22
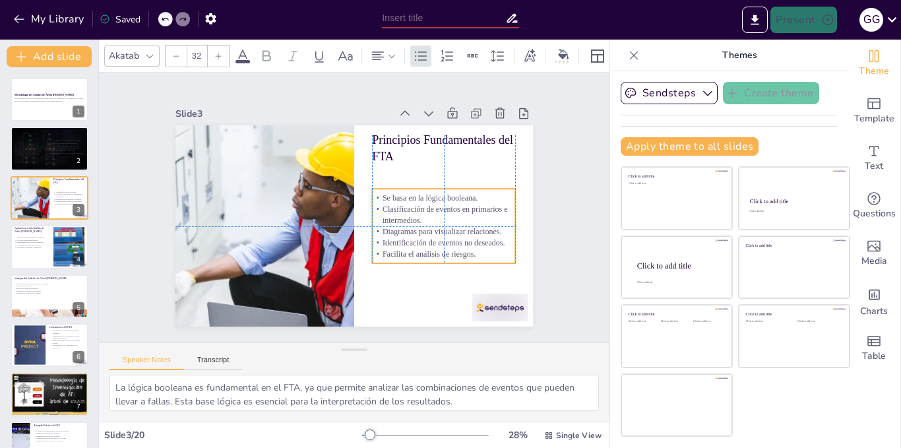
drag, startPoint x: 371, startPoint y: 180, endPoint x: 373, endPoint y: 189, distance: 9.3
click at [373, 195] on p "Se basa en la lógica booleana." at bounding box center [444, 208] width 143 height 26
click at [375, 195] on p "Se basa en la lógica booleana." at bounding box center [444, 208] width 143 height 26
click at [375, 193] on p "Se basa en la lógica booleana." at bounding box center [443, 198] width 143 height 11
click at [371, 208] on p "Clasificación de eventos en primarios e intermedios." at bounding box center [440, 233] width 144 height 51
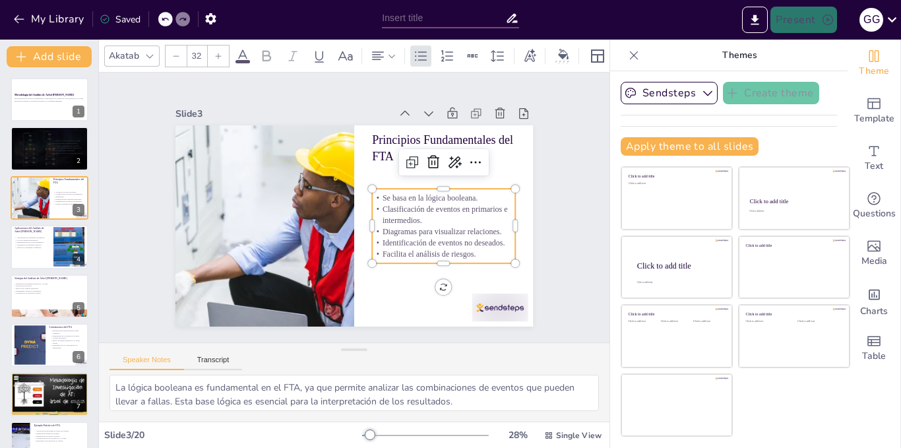
click at [372, 204] on p "Clasificación de eventos en primarios e intermedios." at bounding box center [443, 215] width 143 height 22
click at [372, 193] on div "Se basa en la lógica booleana. Clasificación de eventos en primarios e intermed…" at bounding box center [443, 226] width 143 height 67
click at [372, 193] on p "Se basa en la lógica booleana." at bounding box center [443, 198] width 143 height 11
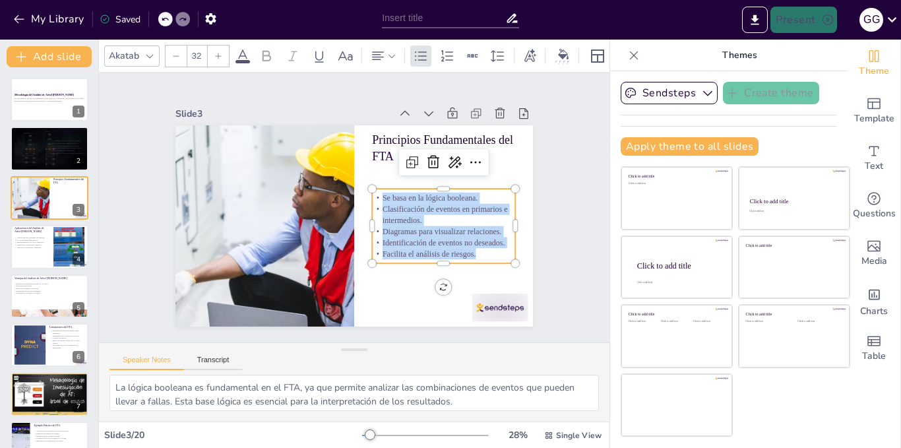
drag, startPoint x: 370, startPoint y: 193, endPoint x: 465, endPoint y: 254, distance: 113.1
click at [465, 254] on div "Se basa en la lógica booleana. Clasificación de eventos en primarios e intermed…" at bounding box center [441, 235] width 149 height 81
copy div "Se basa en la lógica booleana. Clasificación de eventos en primarios e intermed…"
click at [34, 249] on div "Aplicaciones en la industria aeronáutica. Uso en la industria automotriz. Imple…" at bounding box center [32, 242] width 36 height 16
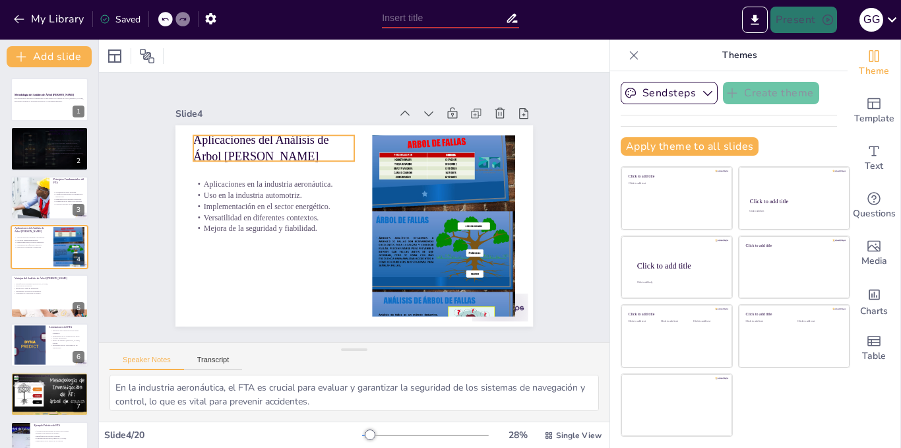
click at [257, 135] on p "Aplicaciones del Análisis de Árbol [PERSON_NAME]" at bounding box center [273, 148] width 161 height 34
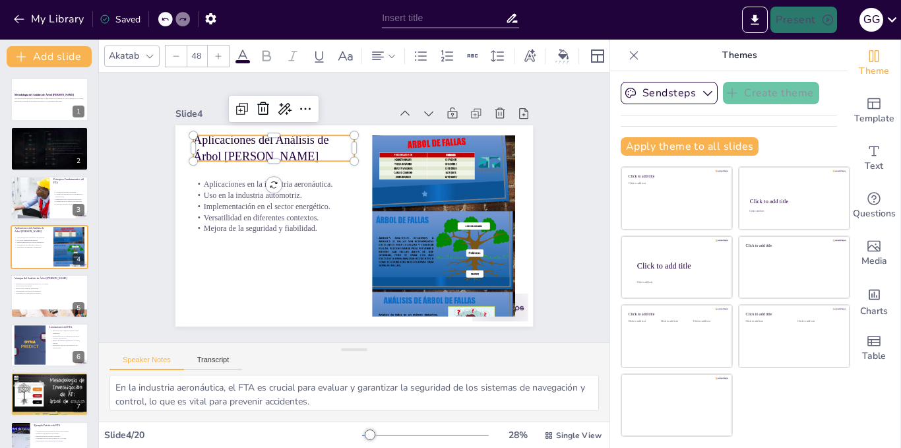
click at [255, 146] on p "Aplicaciones del Análisis de Árbol [PERSON_NAME]" at bounding box center [273, 148] width 161 height 34
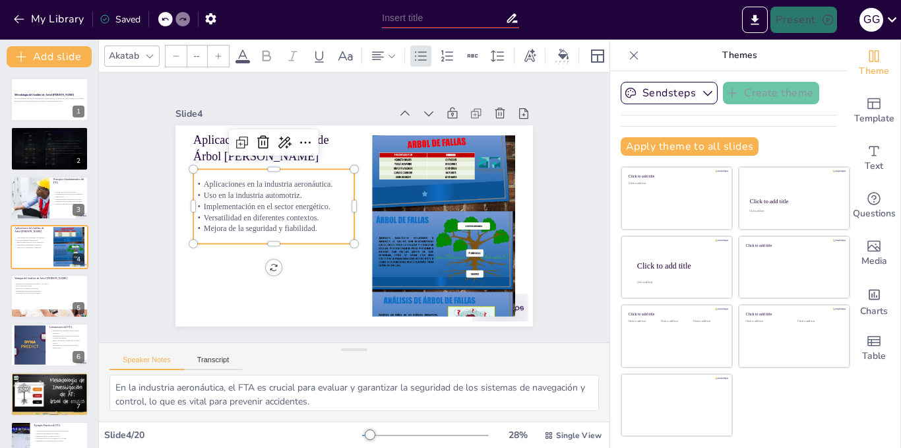
click at [304, 190] on p "Uso en la industria automotriz." at bounding box center [275, 187] width 161 height 28
click at [309, 224] on p "Mejora de la seguridad y fiabilidad." at bounding box center [273, 228] width 161 height 11
click at [304, 224] on p "Mejora de la seguridad y fiabilidad." at bounding box center [271, 221] width 161 height 28
click at [304, 224] on p "Mejora de la seguridad y fiabilidad." at bounding box center [271, 220] width 161 height 28
click at [306, 214] on p "Versatilidad en diferentes contextos." at bounding box center [273, 217] width 161 height 11
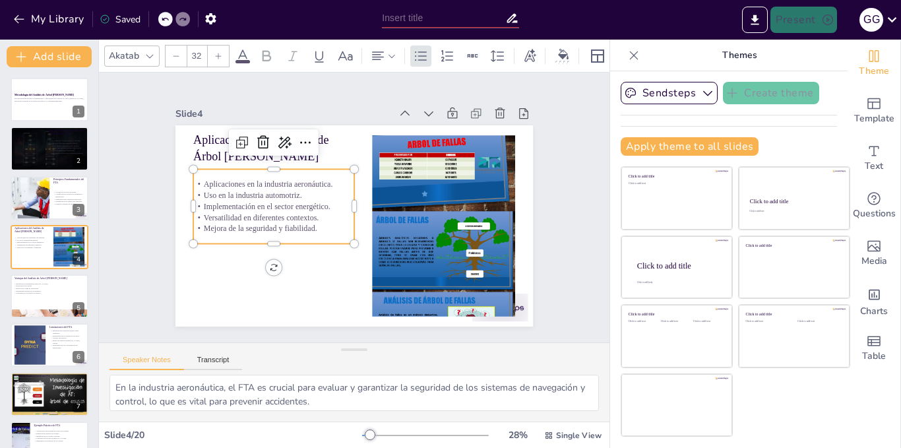
click at [306, 214] on p "Versatilidad en diferentes contextos." at bounding box center [273, 217] width 161 height 11
click at [306, 214] on span "Versatilidad en diferentes contextos." at bounding box center [260, 207] width 115 height 20
click at [306, 214] on span "Versatilidad en diferentes contextos." at bounding box center [261, 217] width 115 height 9
click at [307, 224] on p "Mejora de la seguridad y fiabilidad." at bounding box center [271, 220] width 161 height 28
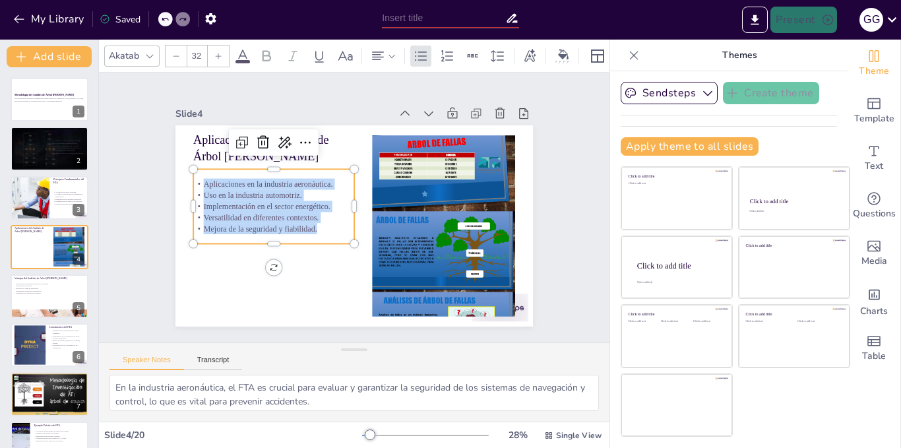
drag, startPoint x: 307, startPoint y: 224, endPoint x: 193, endPoint y: 177, distance: 123.7
click at [193, 179] on div "Aplicaciones en la industria aeronáutica. Uso en la industria automotriz. Imple…" at bounding box center [273, 206] width 161 height 55
copy div "Aplicaciones en la industria aeronáutica. Uso en la industria automotriz. Imple…"
click at [44, 284] on p "Priorización de riesgos." at bounding box center [48, 285] width 71 height 3
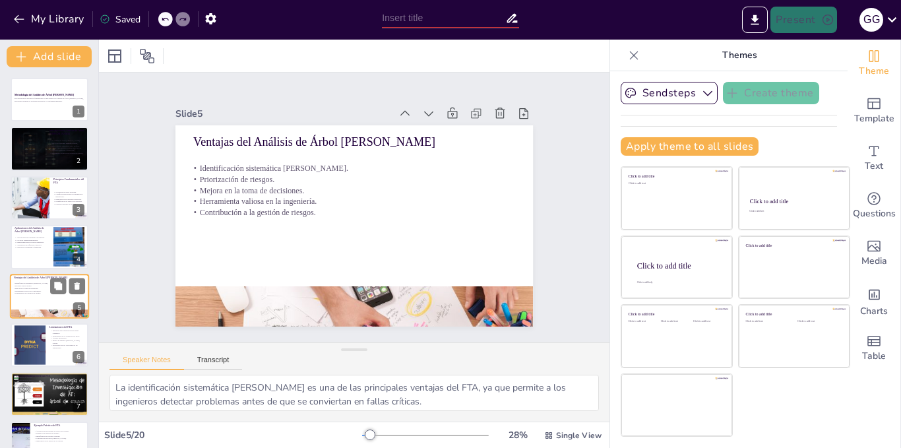
scroll to position [38, 0]
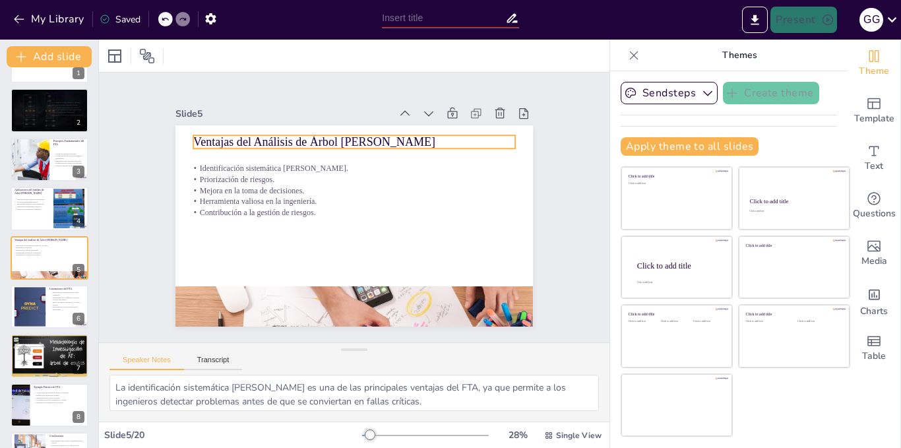
click at [344, 136] on p "Ventajas del Análisis de Árbol [PERSON_NAME]" at bounding box center [354, 142] width 322 height 16
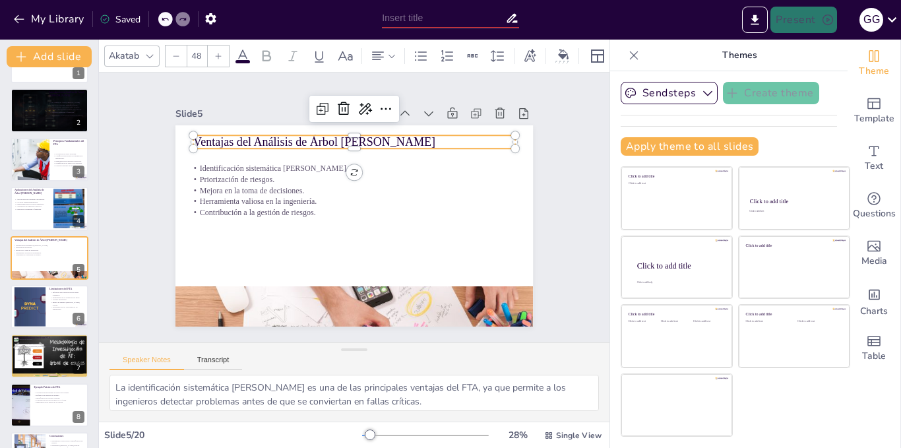
click at [344, 136] on p "Ventajas del Análisis de Árbol [PERSON_NAME]" at bounding box center [354, 142] width 322 height 16
click at [344, 136] on span "Ventajas del Análisis de Árbol [PERSON_NAME]" at bounding box center [314, 141] width 242 height 13
click at [344, 136] on span "Ventajas del Análisis de Árbol [PERSON_NAME]" at bounding box center [322, 138] width 242 height 38
copy span "Ventajas del Análisis de Árbol [PERSON_NAME]"
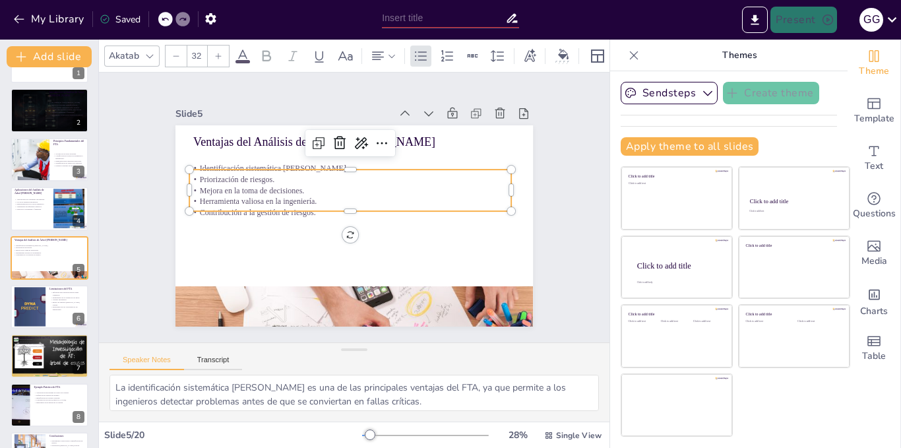
click at [278, 176] on p "Priorización de riesgos." at bounding box center [350, 179] width 322 height 11
click at [309, 211] on div at bounding box center [350, 216] width 322 height 11
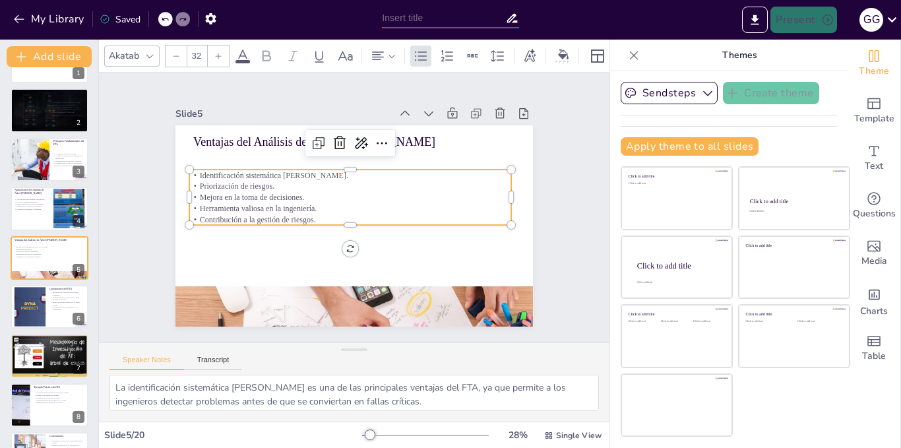
click at [308, 214] on p "Contribución a la gestión de riesgos." at bounding box center [350, 219] width 322 height 11
click at [304, 214] on p "Contribución a la gestión de riesgos." at bounding box center [343, 214] width 247 height 224
click at [304, 214] on p "Contribución a la gestión de riesgos." at bounding box center [350, 219] width 322 height 11
click at [304, 214] on p "Contribución a la gestión de riesgos." at bounding box center [349, 219] width 321 height 45
click at [304, 214] on p "Contribución a la gestión de riesgos." at bounding box center [343, 215] width 267 height 198
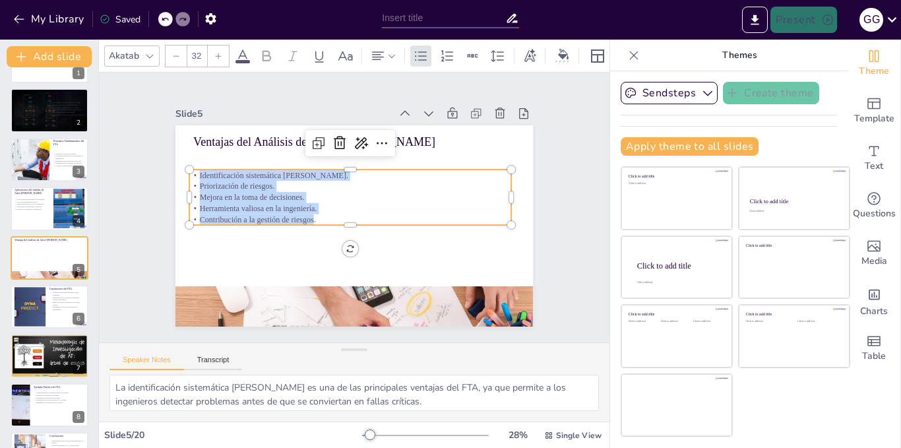
drag, startPoint x: 304, startPoint y: 214, endPoint x: 183, endPoint y: 173, distance: 126.9
click at [189, 173] on div "Identificación sistemática de fallas. Priorización de riesgos. Mejora en la tom…" at bounding box center [352, 196] width 326 height 89
click at [554, 179] on div "Slide 1 Metodología del Análisis de Árbol [PERSON_NAME] Esta presentación abord…" at bounding box center [354, 208] width 454 height 282
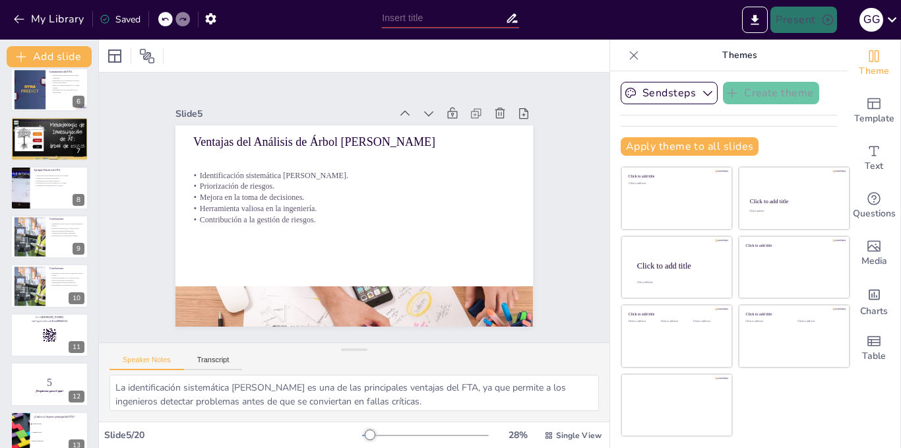
scroll to position [257, 0]
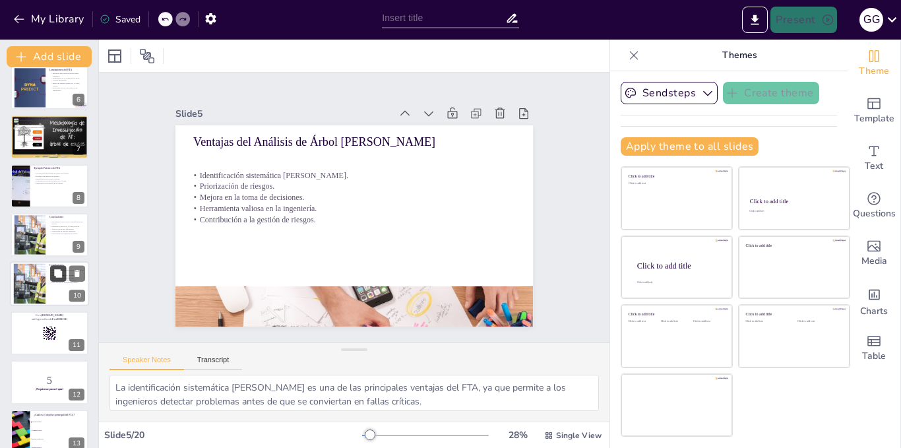
click at [58, 272] on icon at bounding box center [58, 274] width 8 height 8
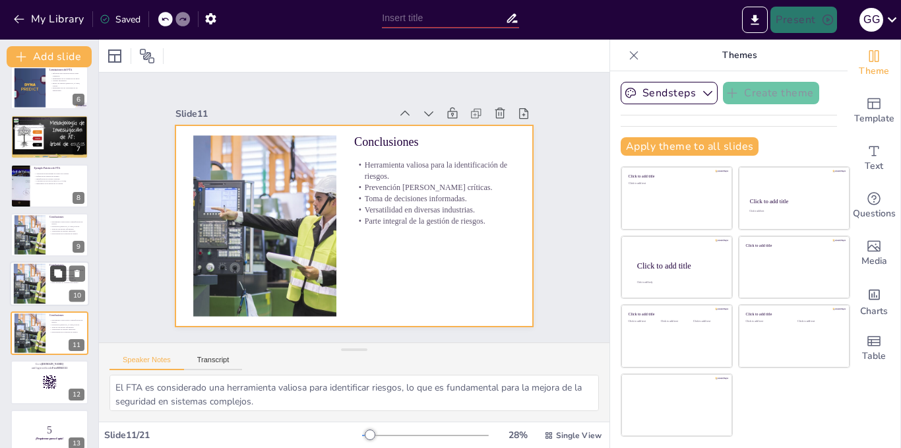
scroll to position [333, 0]
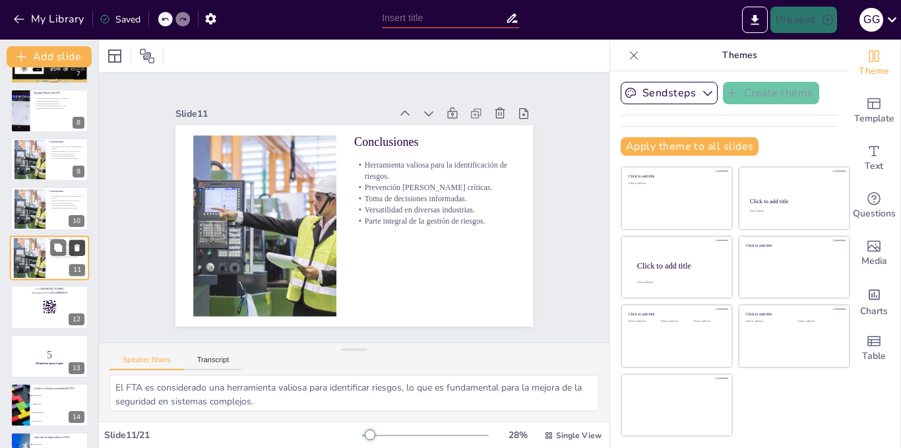
click at [79, 247] on icon at bounding box center [77, 247] width 5 height 7
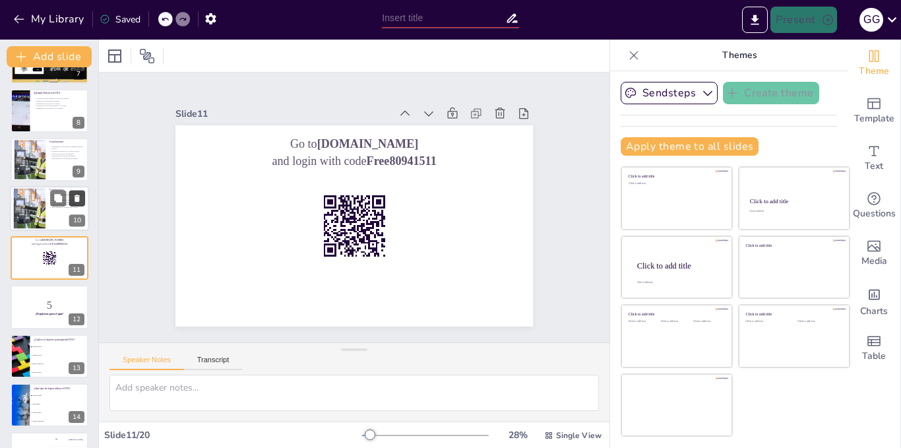
click at [77, 201] on icon at bounding box center [77, 198] width 5 height 7
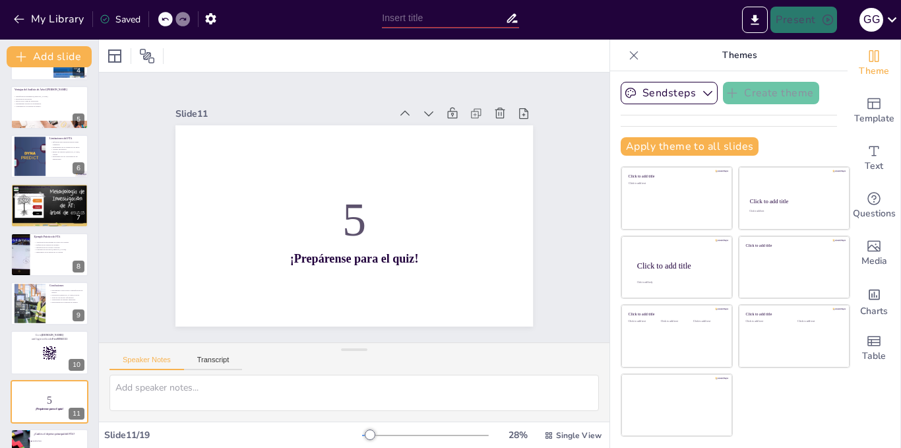
scroll to position [184, 0]
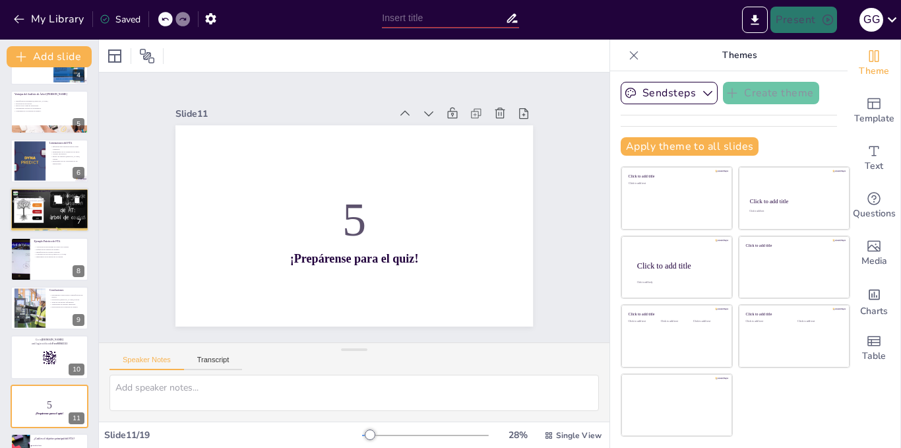
click at [64, 207] on button at bounding box center [58, 200] width 16 height 16
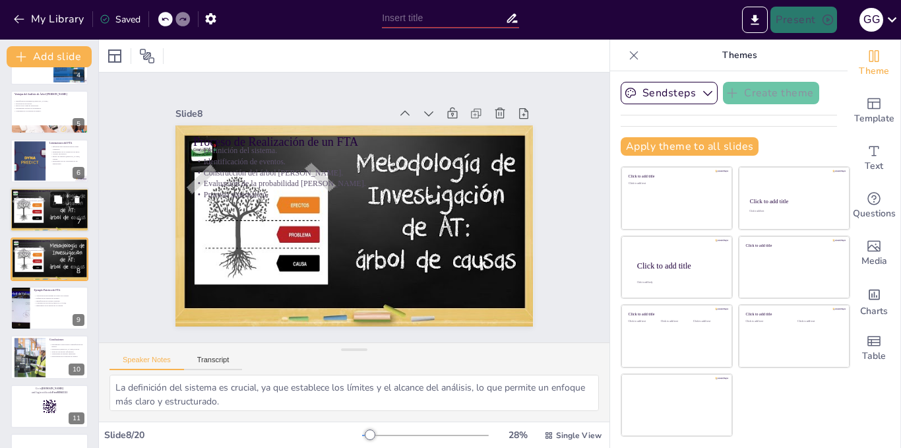
scroll to position [185, 0]
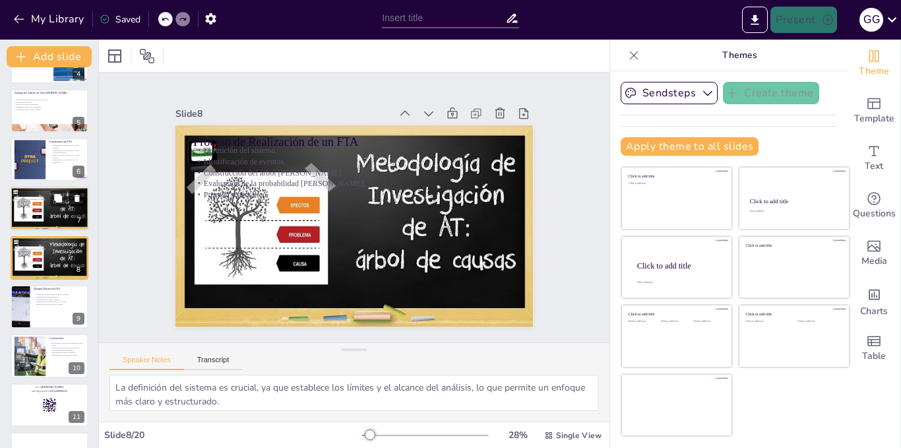
click at [76, 195] on icon at bounding box center [77, 198] width 9 height 9
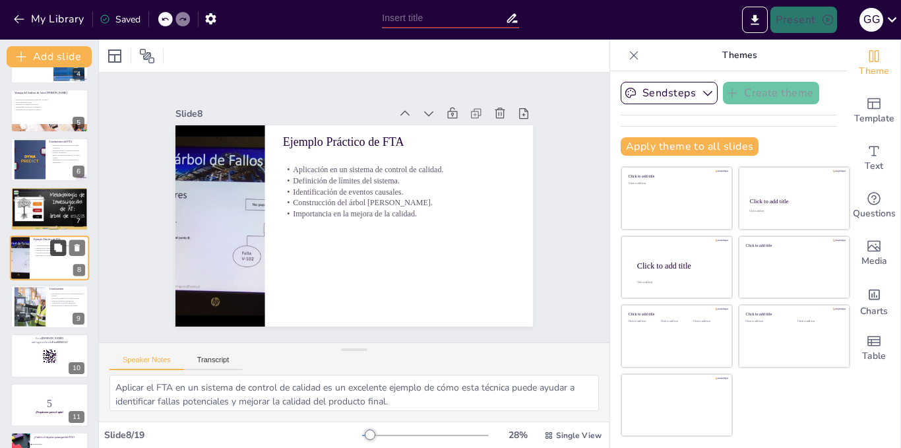
click at [50, 249] on button at bounding box center [58, 248] width 16 height 16
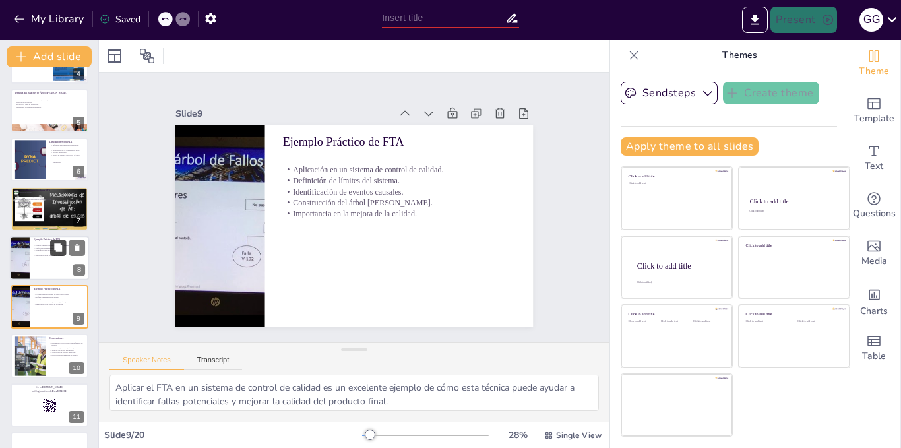
scroll to position [235, 0]
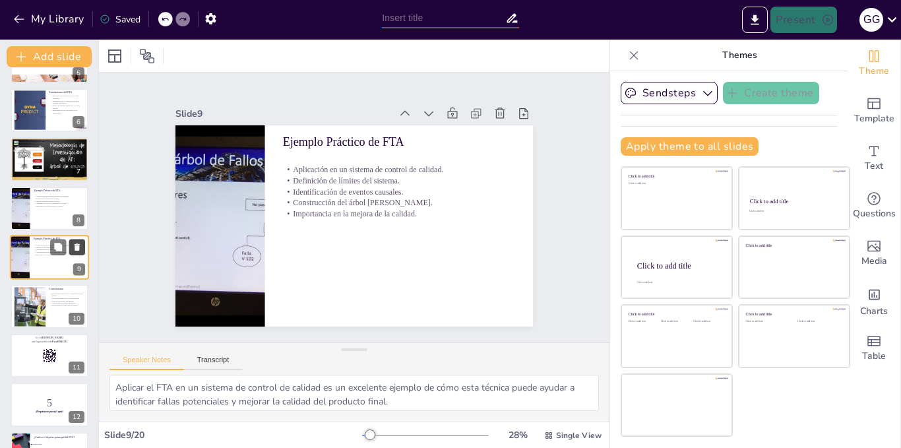
click at [75, 244] on icon at bounding box center [77, 246] width 5 height 7
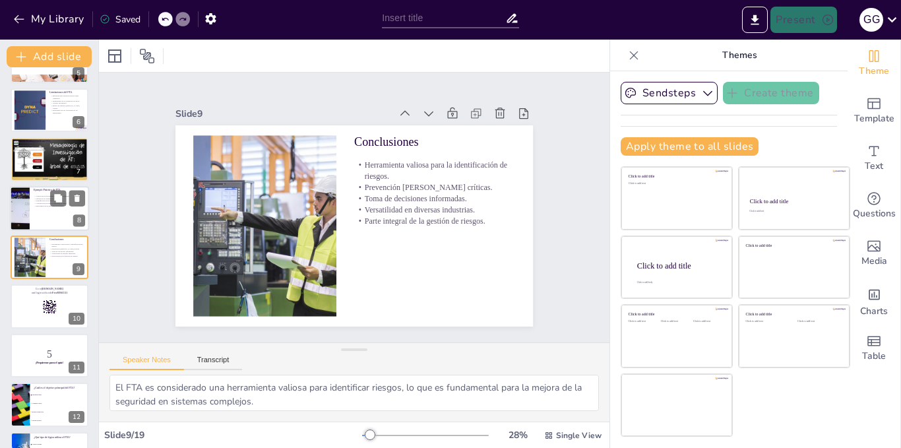
click at [37, 212] on div at bounding box center [49, 208] width 79 height 45
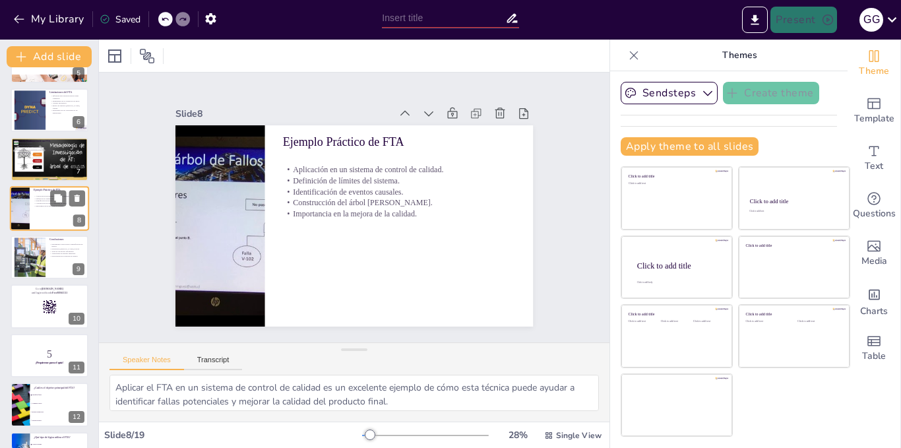
scroll to position [185, 0]
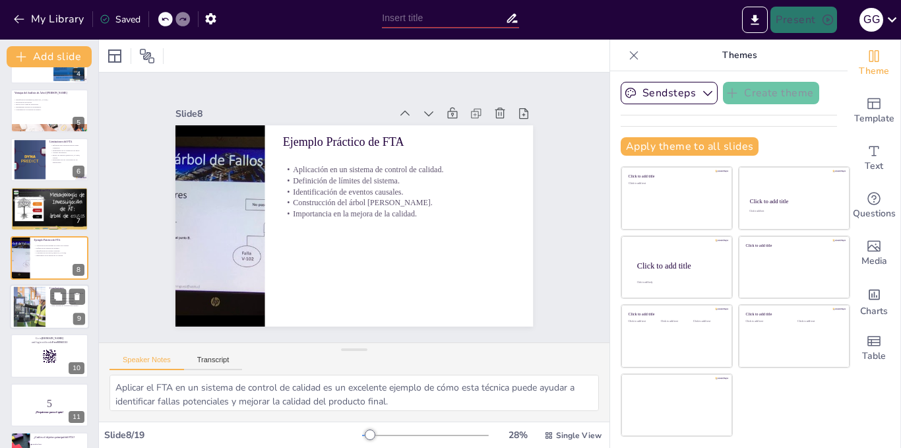
click at [45, 313] on div at bounding box center [29, 307] width 61 height 40
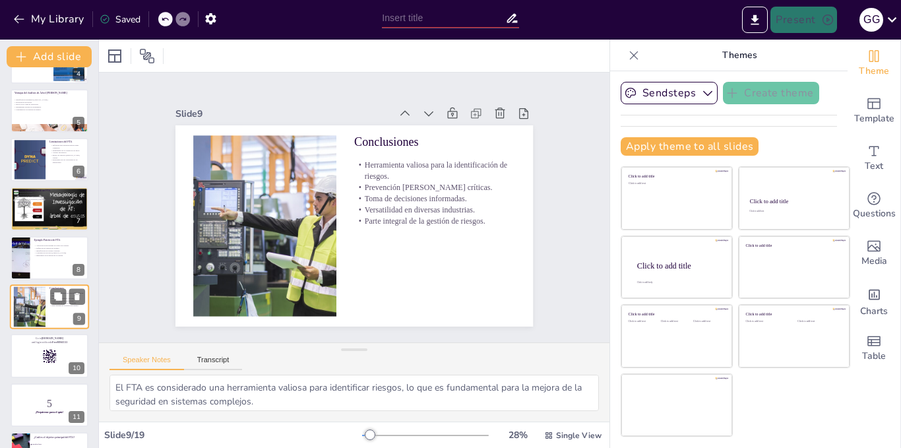
scroll to position [235, 0]
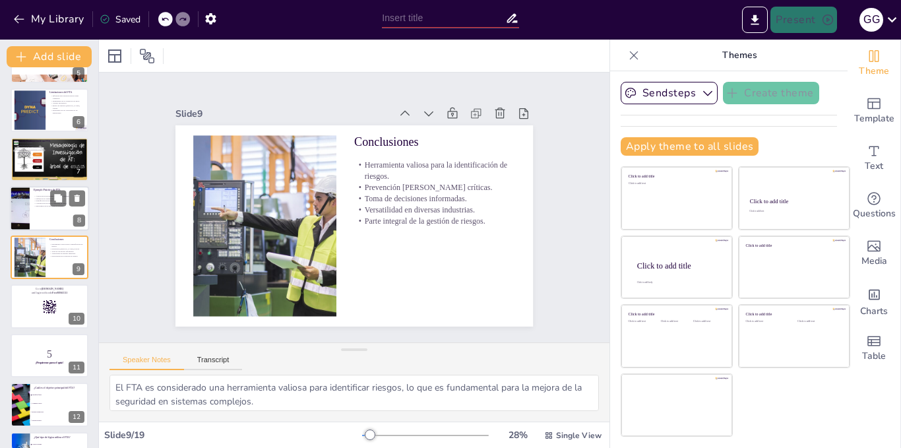
click at [46, 212] on div at bounding box center [49, 208] width 79 height 45
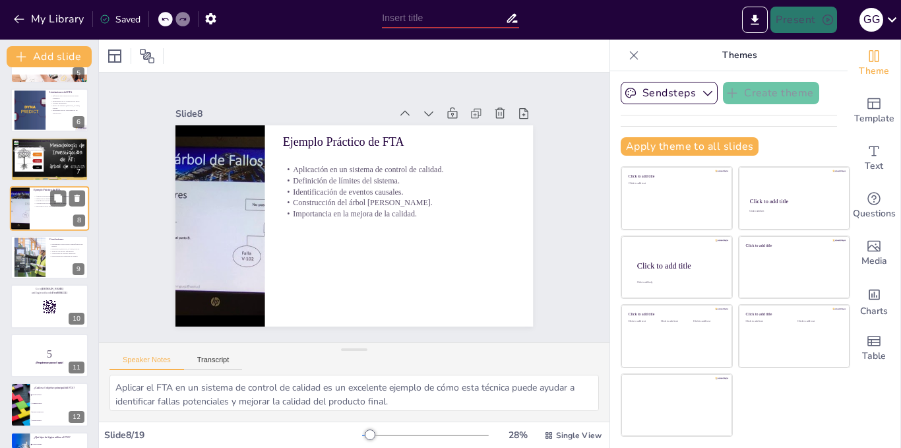
scroll to position [185, 0]
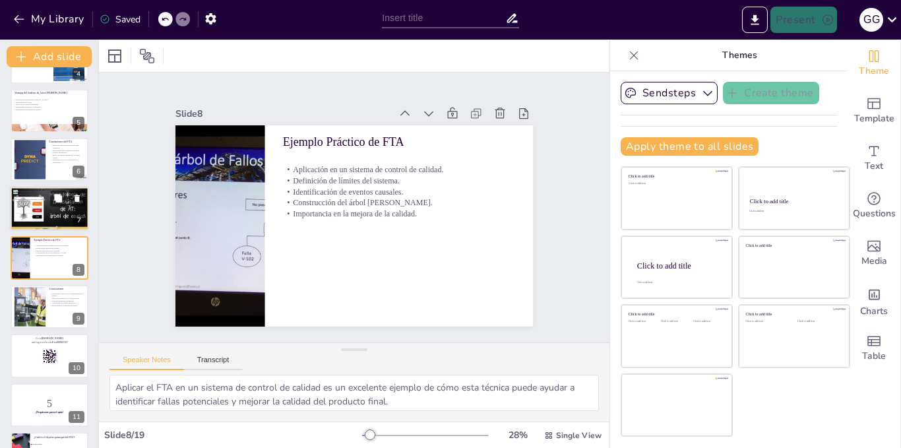
click at [44, 209] on div at bounding box center [49, 208] width 79 height 59
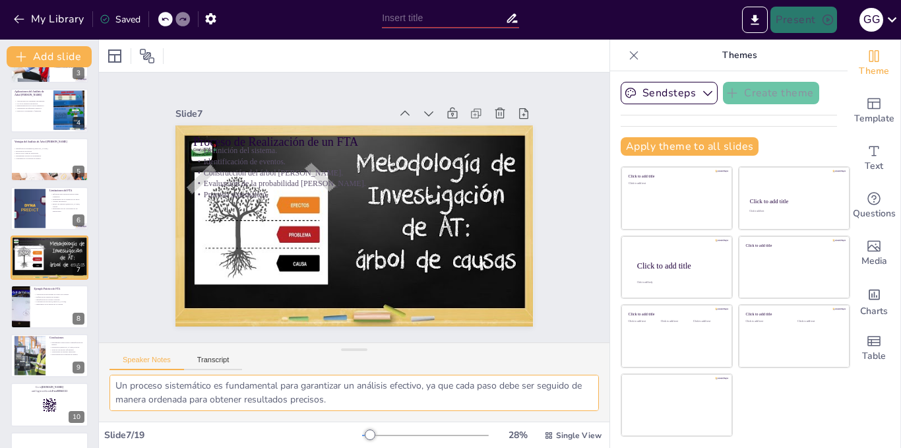
scroll to position [114, 0]
click at [51, 308] on div at bounding box center [49, 306] width 79 height 45
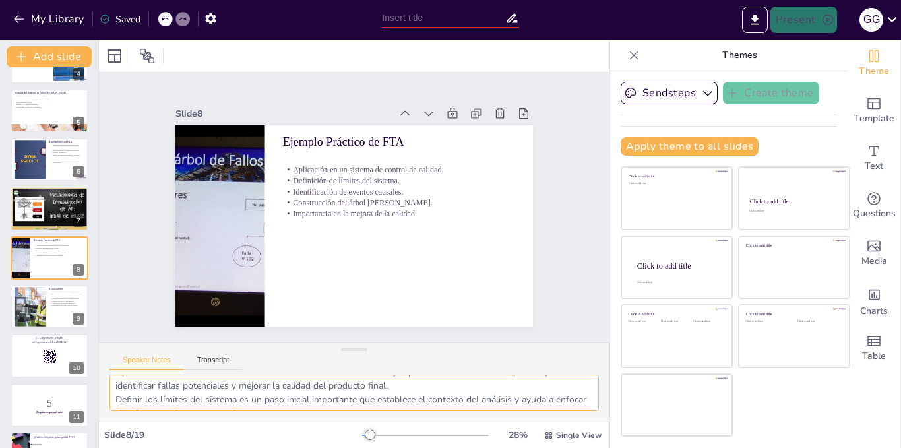
scroll to position [0, 0]
drag, startPoint x: 428, startPoint y: 400, endPoint x: 109, endPoint y: 375, distance: 320.3
click at [109, 375] on div "Aplicar el FTA en un sistema de control de calidad es un excelente ejemplo de c…" at bounding box center [354, 398] width 511 height 47
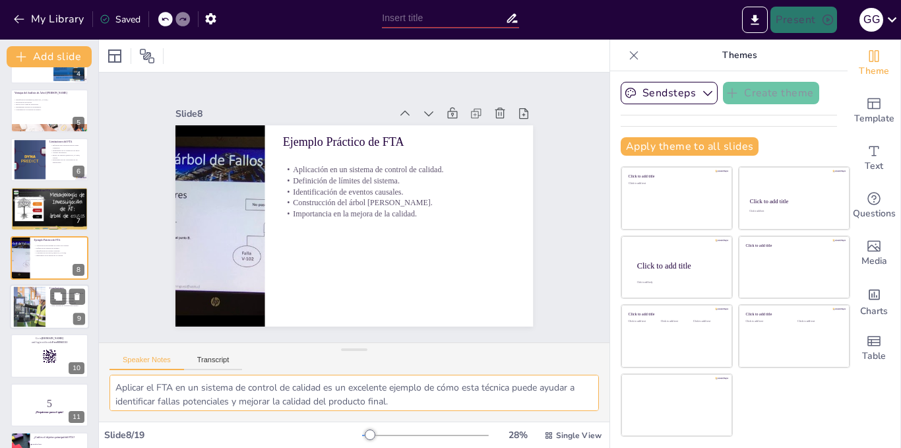
click at [32, 311] on div at bounding box center [29, 307] width 61 height 40
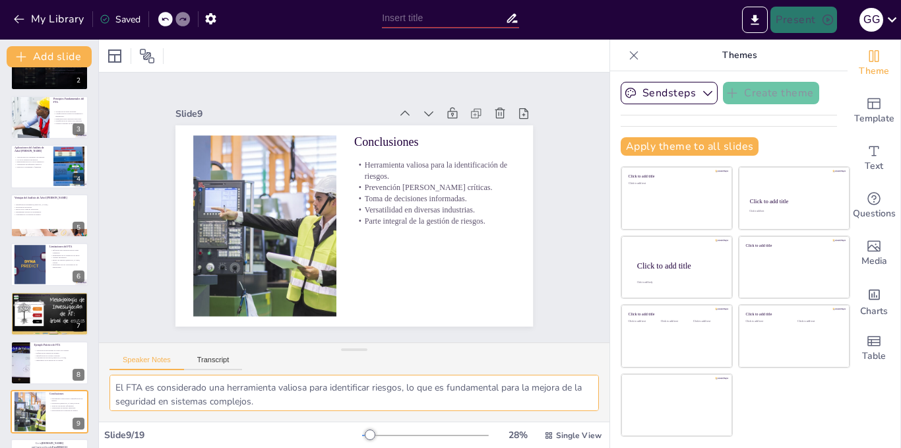
scroll to position [72, 0]
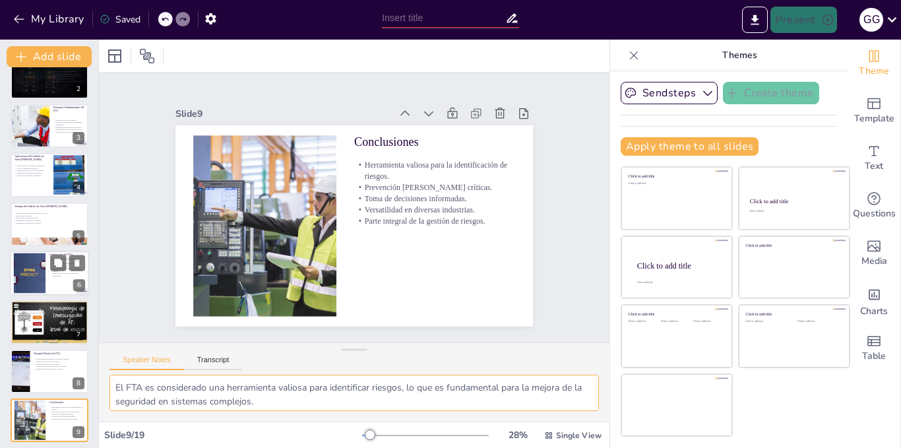
click at [36, 269] on div at bounding box center [29, 273] width 71 height 40
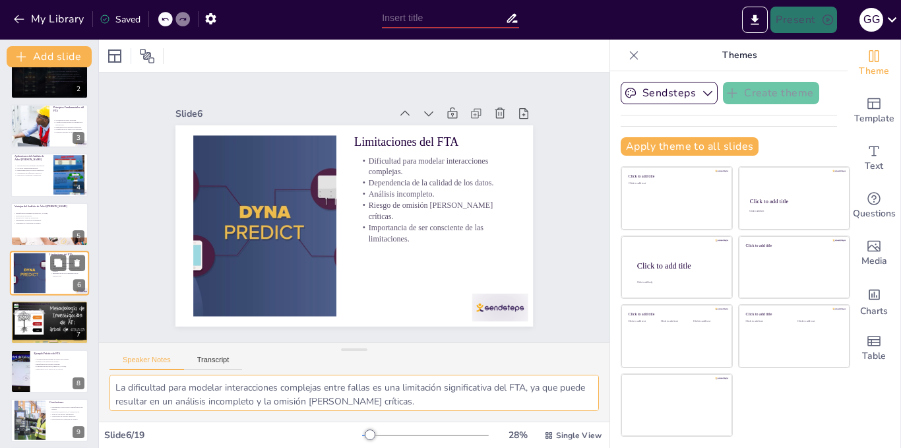
scroll to position [88, 0]
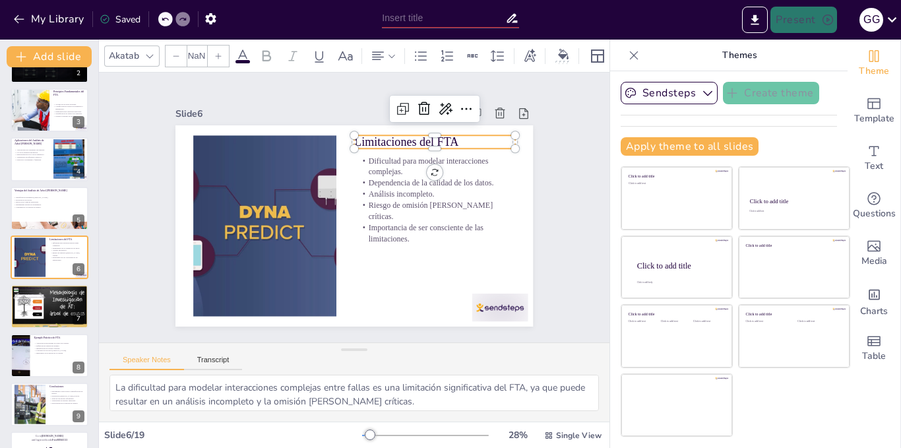
click at [425, 135] on p "Limitaciones del FTA" at bounding box center [441, 151] width 162 height 34
click at [410, 139] on p "Limitaciones del FTA" at bounding box center [434, 142] width 161 height 16
click at [403, 139] on p "Limitaciones del FTA" at bounding box center [446, 160] width 161 height 50
click at [403, 139] on p "Limitaciones del FTA" at bounding box center [434, 142] width 161 height 16
click at [403, 139] on p "Limitaciones del FTA" at bounding box center [441, 151] width 162 height 34
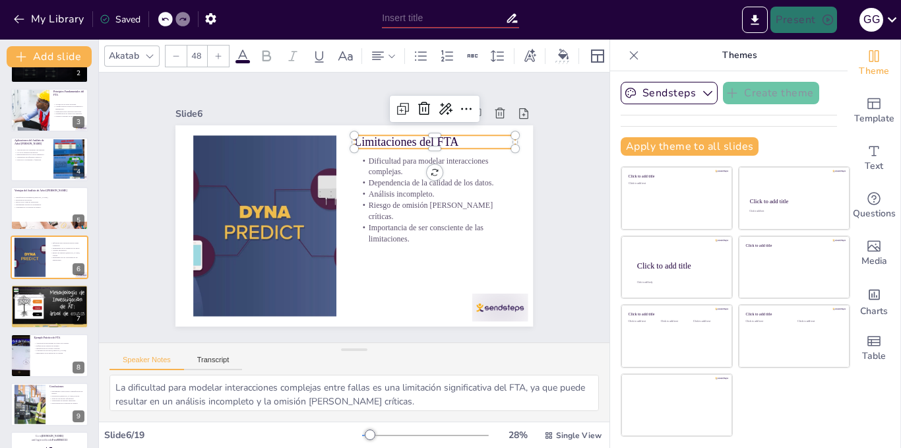
click at [403, 139] on span "Limitaciones del FTA" at bounding box center [412, 148] width 105 height 24
click at [403, 165] on span "Limitaciones del FTA" at bounding box center [438, 211] width 72 height 92
copy span "Limitaciones"
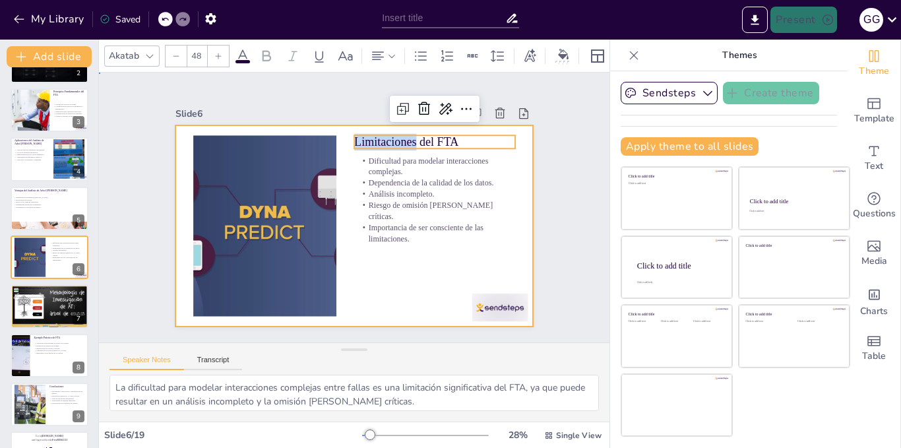
click at [472, 150] on div at bounding box center [355, 225] width 358 height 201
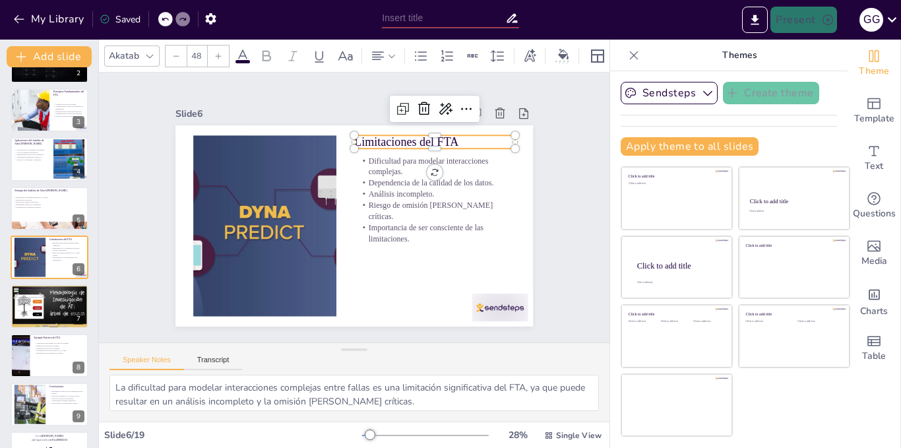
click at [414, 137] on p "Limitaciones del FTA" at bounding box center [441, 151] width 162 height 34
click at [414, 137] on span "Limitaciones del FTA" at bounding box center [412, 148] width 105 height 24
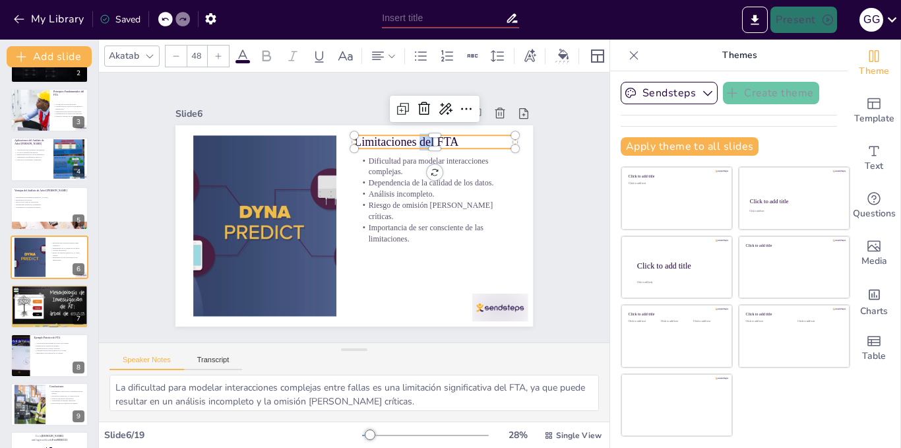
click at [414, 137] on span "Limitaciones del FTA" at bounding box center [412, 148] width 105 height 24
click at [414, 137] on span "Limitaciones del FTA" at bounding box center [406, 141] width 104 height 13
click at [414, 137] on span "Limitaciones del FTA" at bounding box center [412, 148] width 105 height 24
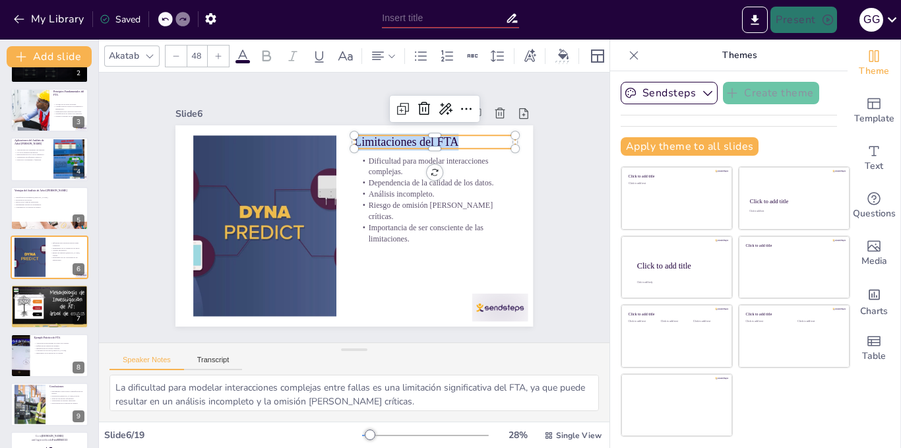
click at [414, 137] on span "Limitaciones del FTA" at bounding box center [406, 141] width 104 height 13
click at [414, 137] on span "Limitaciones del FTA" at bounding box center [412, 148] width 105 height 24
click at [414, 137] on span "Limitaciones del FTA" at bounding box center [406, 141] width 104 height 13
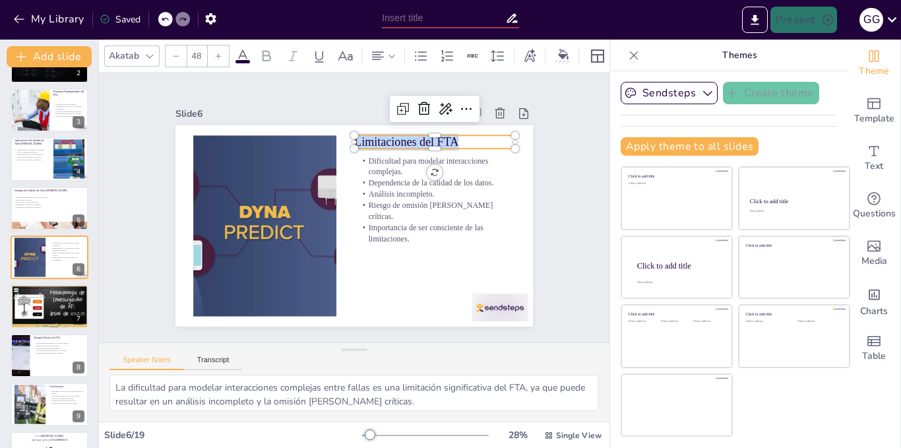
click at [445, 142] on span "Limitaciones del FTA" at bounding box center [406, 141] width 104 height 13
drag, startPoint x: 445, startPoint y: 136, endPoint x: 412, endPoint y: 138, distance: 33.0
click at [412, 138] on span "Limitaciones del FTA" at bounding box center [406, 141] width 104 height 13
copy span "del FTA"
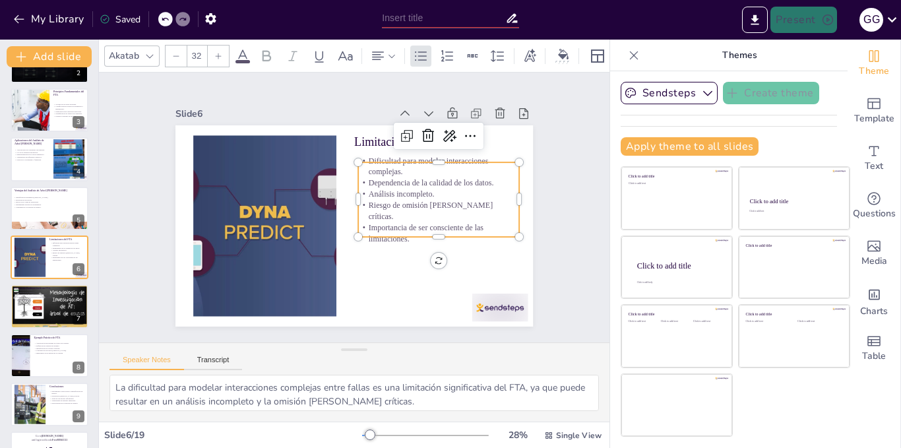
click at [417, 197] on p "Análisis incompleto." at bounding box center [438, 194] width 161 height 11
click at [402, 226] on p "Importancia de ser consciente de las limitaciones." at bounding box center [431, 249] width 162 height 55
click at [402, 226] on p "Importancia de ser consciente de las limitaciones." at bounding box center [438, 233] width 161 height 22
click at [402, 230] on p "Importancia de ser consciente de las limitaciones." at bounding box center [438, 233] width 161 height 22
click at [393, 228] on p "Importancia de ser consciente de las limitaciones." at bounding box center [438, 233] width 161 height 22
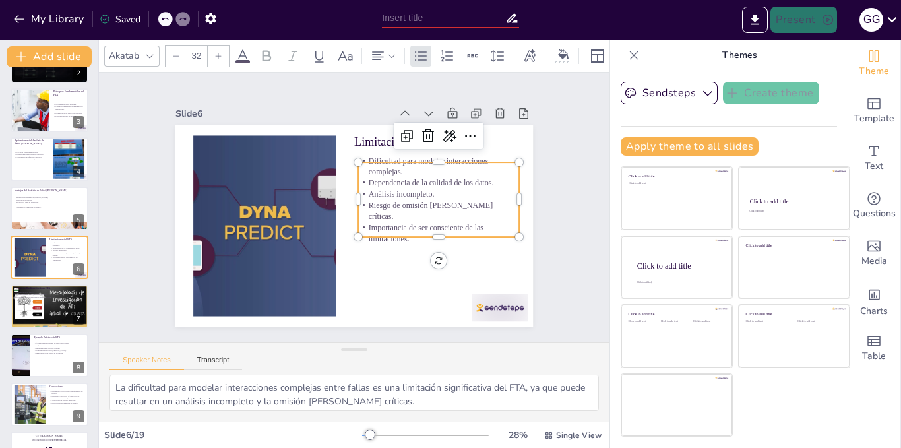
click at [400, 222] on p "Importancia de ser consciente de las limitaciones." at bounding box center [438, 233] width 161 height 22
click at [400, 221] on p "Importancia de ser consciente de las limitaciones." at bounding box center [400, 283] width 135 height 124
click at [400, 222] on p "Importancia de ser consciente de las limitaciones." at bounding box center [438, 233] width 161 height 22
click at [400, 223] on span "Importancia de ser consciente de las limitaciones." at bounding box center [426, 233] width 115 height 20
click at [400, 224] on span "Importancia de ser consciente de las limitaciones." at bounding box center [423, 236] width 116 height 24
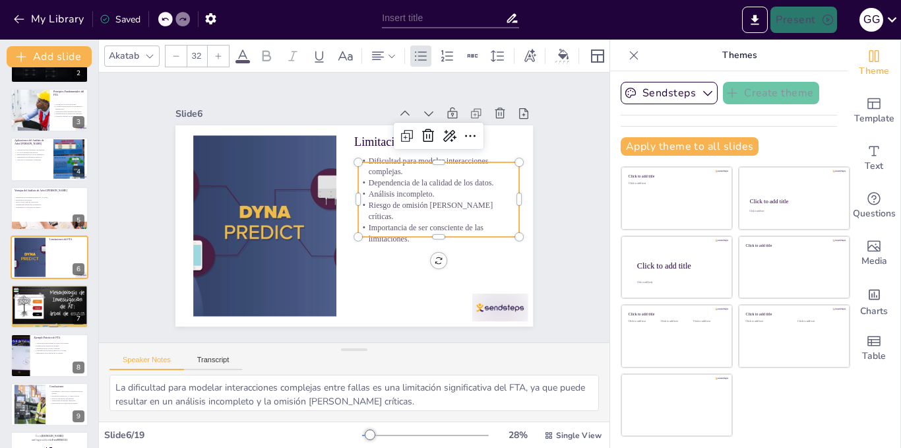
click at [399, 226] on span "Importancia de ser consciente de las limitaciones." at bounding box center [426, 233] width 115 height 20
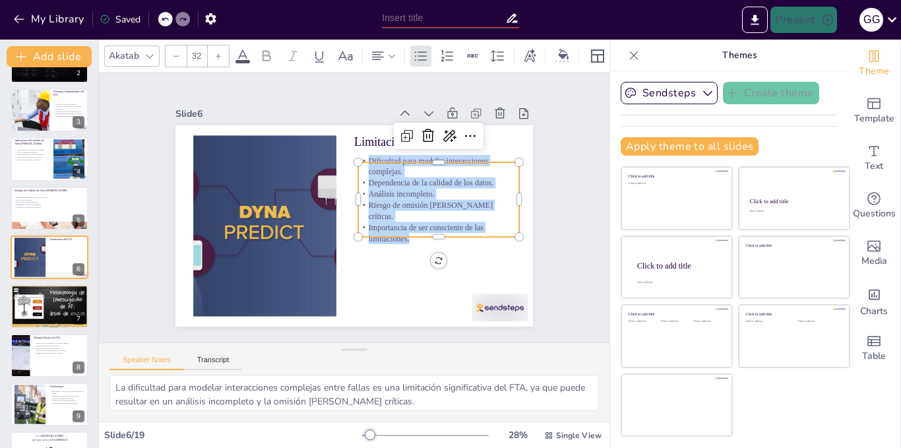
drag, startPoint x: 399, startPoint y: 226, endPoint x: 361, endPoint y: 161, distance: 75.1
click at [361, 161] on div "Dificultad para modelar interacciones complejas. Dependencia de la calidad de l…" at bounding box center [439, 209] width 170 height 106
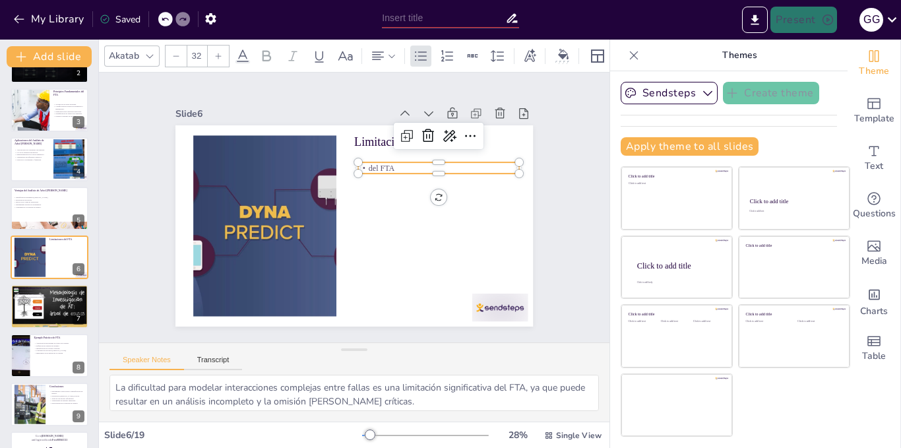
click at [164, 20] on icon at bounding box center [165, 19] width 7 height 3
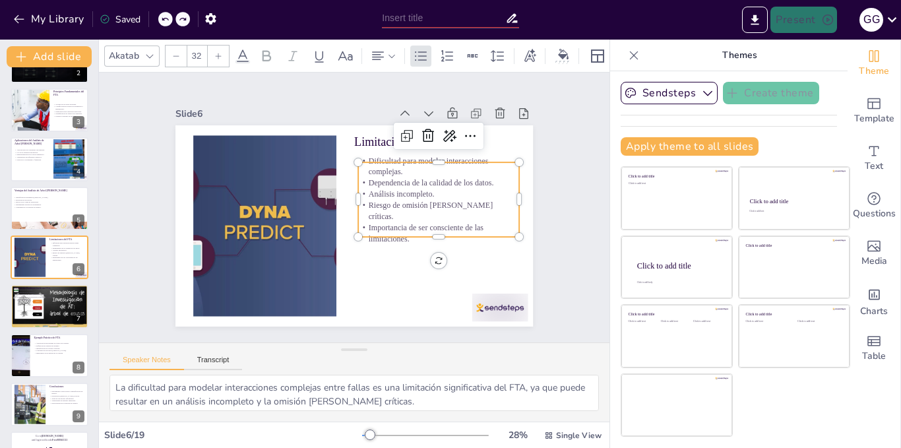
click at [399, 222] on p "Importancia de ser consciente de las limitaciones." at bounding box center [438, 233] width 161 height 22
click at [399, 226] on p "Importancia de ser consciente de las limitaciones." at bounding box center [414, 272] width 150 height 100
click at [399, 226] on p "Importancia de ser consciente de las limitaciones." at bounding box center [435, 241] width 162 height 39
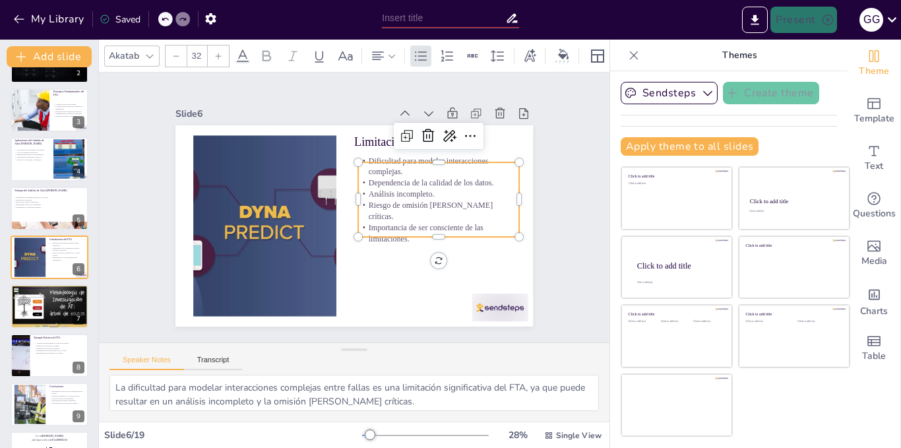
click at [397, 222] on p "Importancia de ser consciente de las limitaciones." at bounding box center [435, 241] width 162 height 39
click at [397, 222] on p "Importancia de ser consciente de las limitaciones." at bounding box center [438, 233] width 161 height 22
click at [397, 224] on span "Importancia de ser consciente de las limitaciones." at bounding box center [423, 236] width 116 height 24
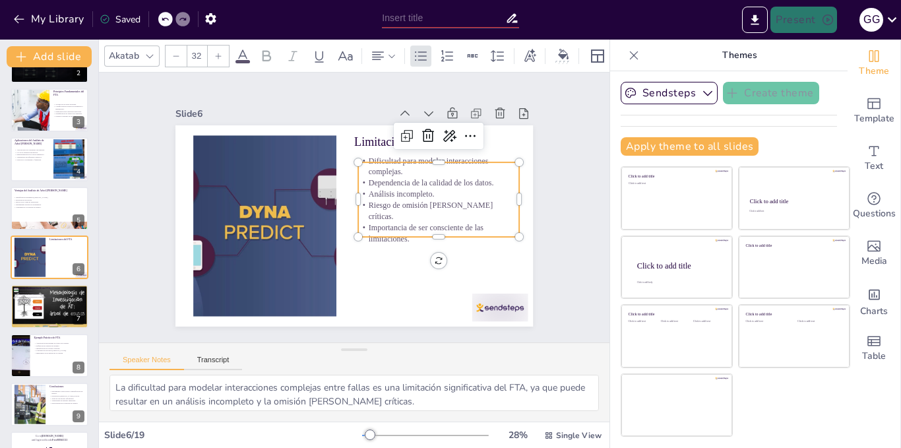
click at [399, 227] on span "Importancia de ser consciente de las limitaciones." at bounding box center [423, 236] width 116 height 24
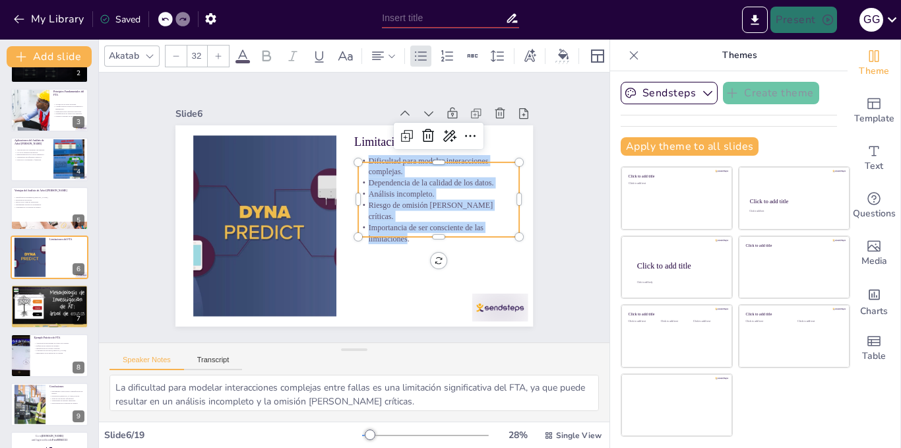
drag, startPoint x: 399, startPoint y: 227, endPoint x: 351, endPoint y: 163, distance: 79.7
click at [354, 163] on div "Dificultad para modelar interacciones complejas. Dependencia de la calidad de l…" at bounding box center [439, 209] width 170 height 106
copy div "Dificultad para modelar interacciones complejas. Dependencia de la calidad de l…"
click at [58, 298] on icon at bounding box center [58, 296] width 8 height 8
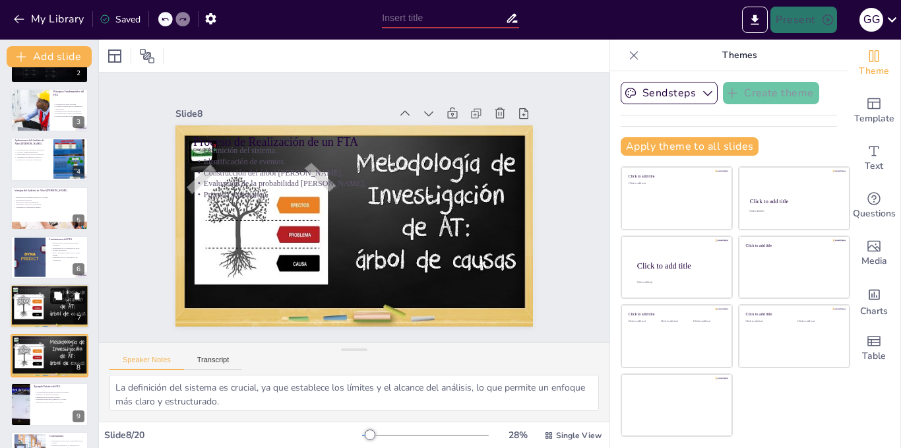
scroll to position [185, 0]
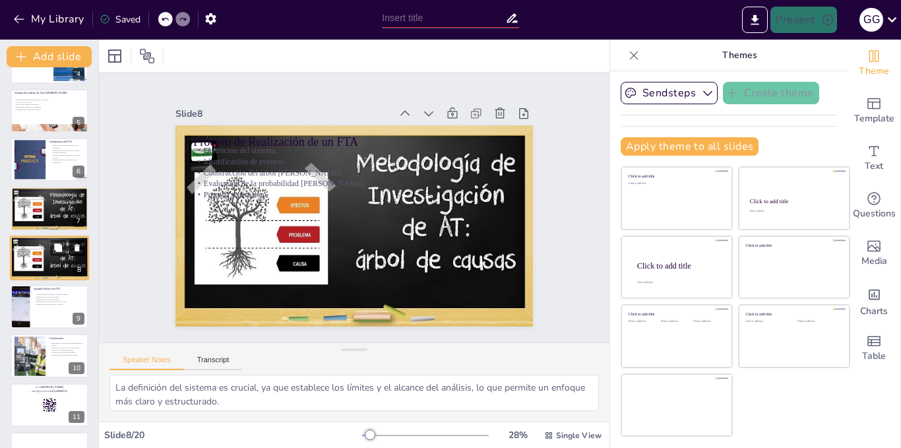
click at [76, 242] on button at bounding box center [77, 248] width 16 height 16
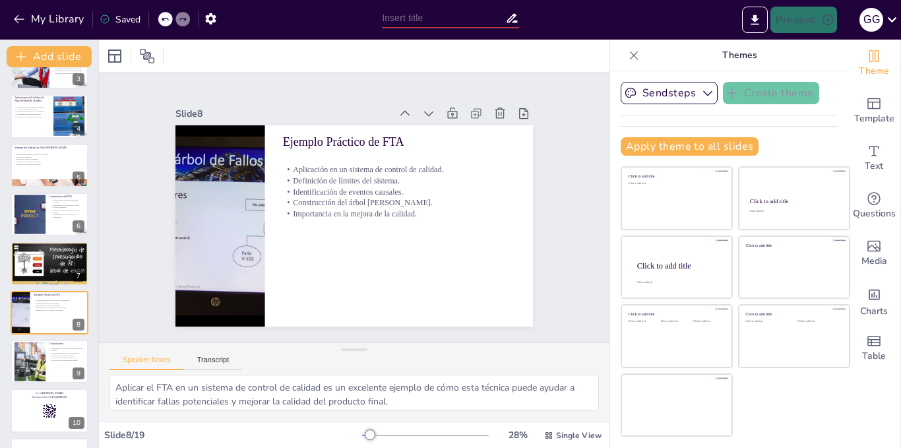
scroll to position [0, 0]
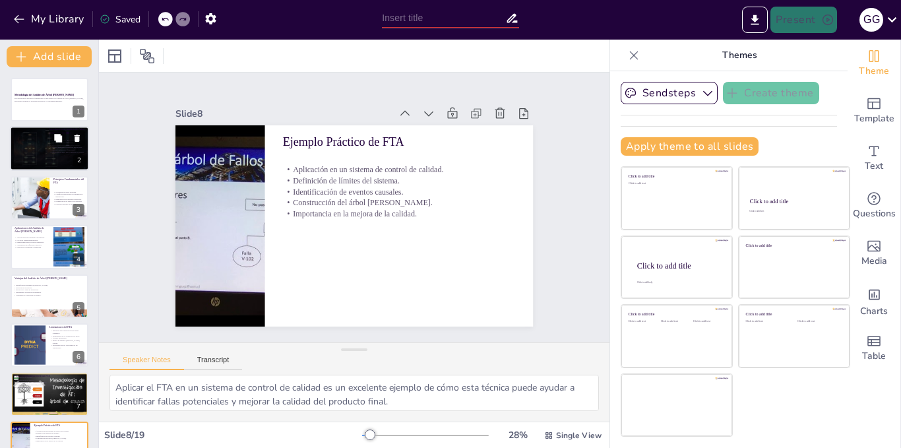
click at [42, 134] on div at bounding box center [29, 149] width 71 height 40
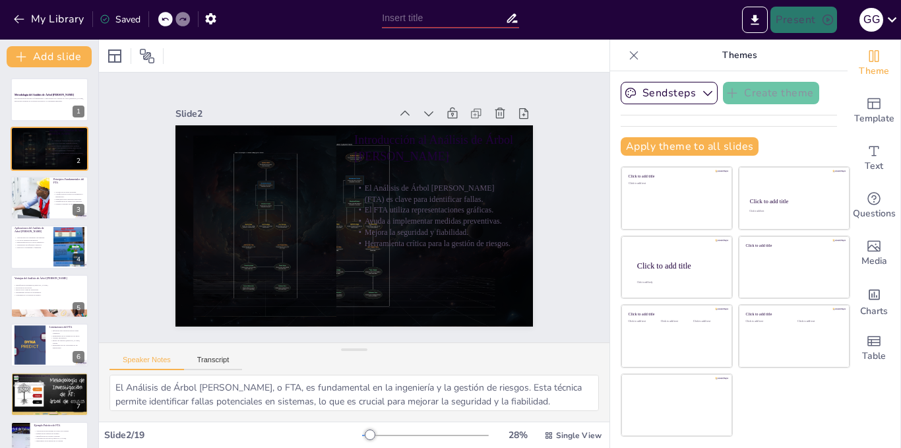
click at [159, 16] on div at bounding box center [165, 19] width 15 height 15
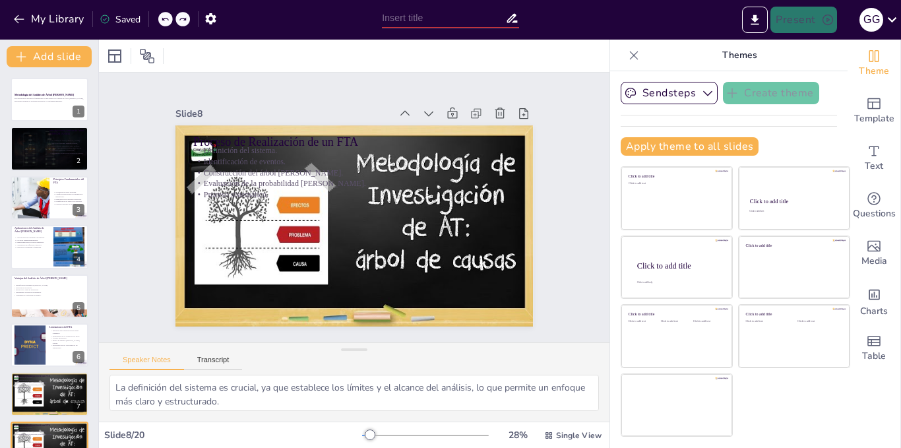
click at [159, 16] on div at bounding box center [165, 19] width 15 height 15
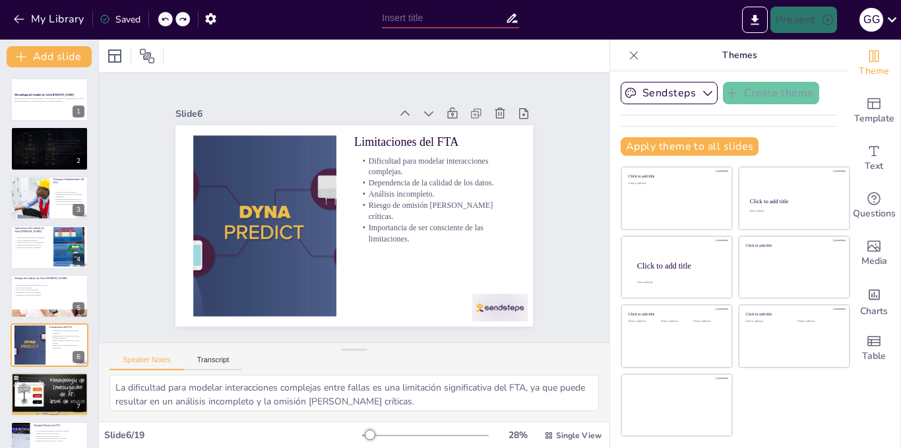
click at [159, 16] on div at bounding box center [165, 19] width 15 height 15
click at [165, 16] on icon at bounding box center [165, 19] width 8 height 8
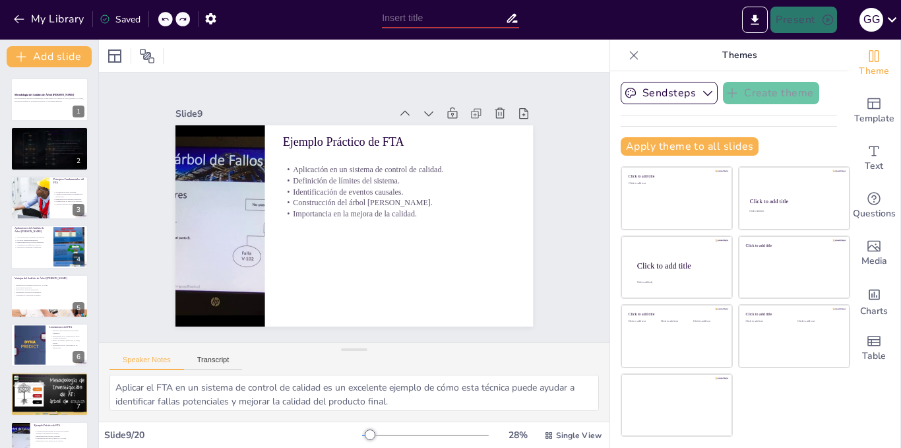
click at [165, 16] on icon at bounding box center [165, 19] width 8 height 8
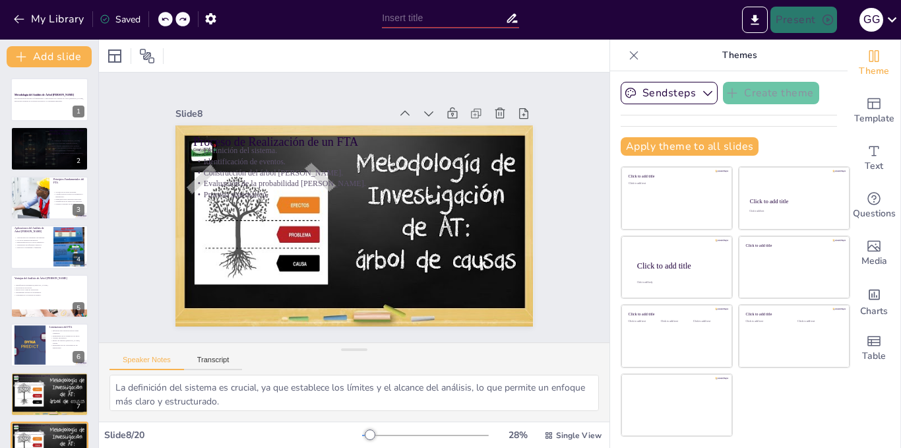
click at [165, 16] on icon at bounding box center [165, 19] width 8 height 8
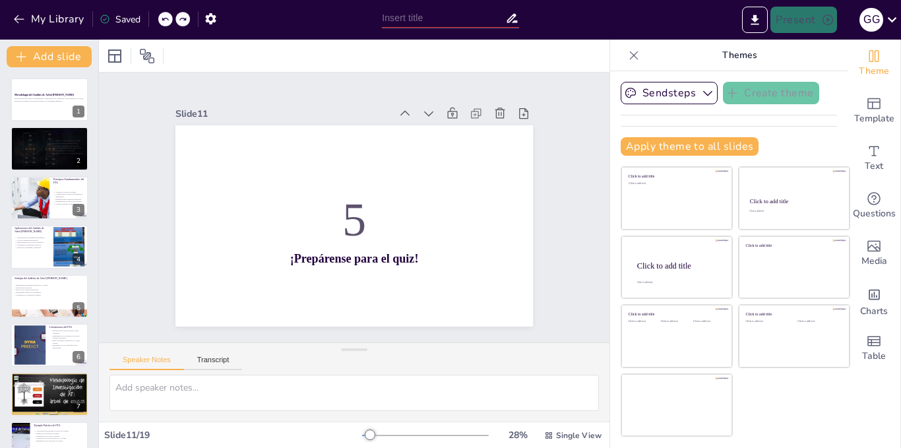
click at [165, 16] on icon at bounding box center [165, 19] width 8 height 8
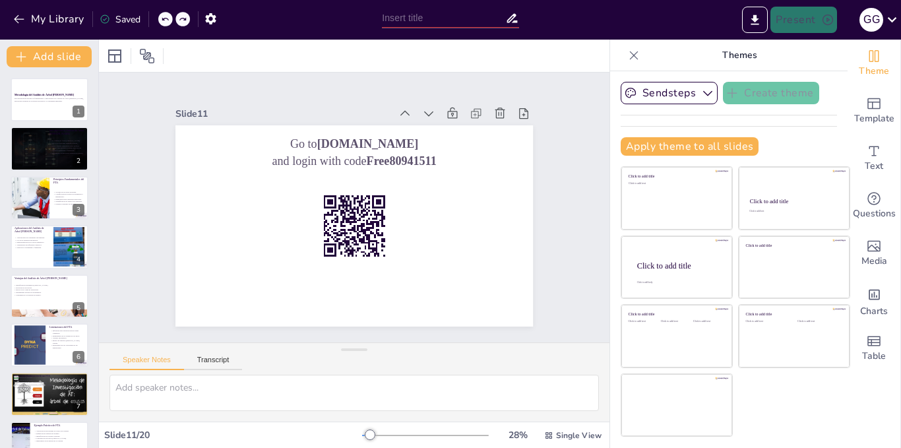
click at [165, 16] on icon at bounding box center [165, 19] width 8 height 8
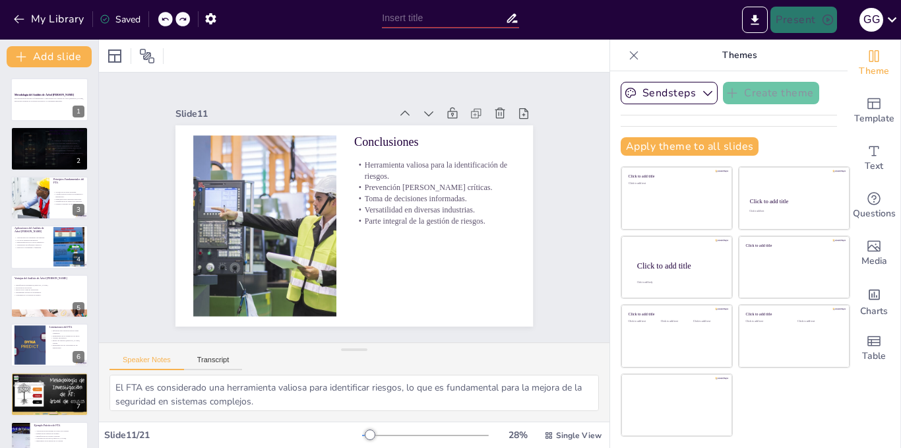
click at [165, 16] on icon at bounding box center [165, 19] width 8 height 8
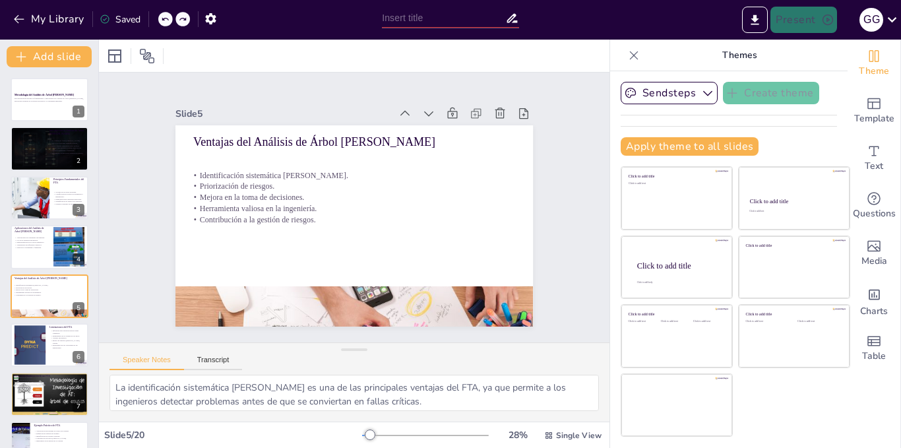
click at [165, 16] on icon at bounding box center [165, 19] width 8 height 8
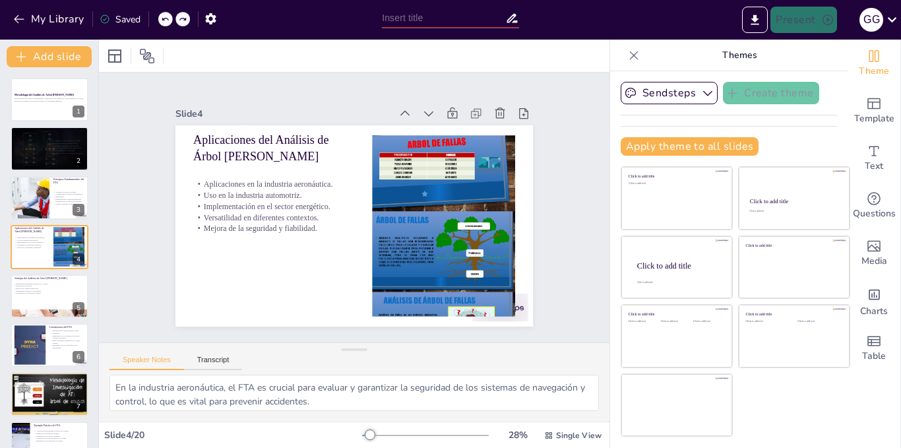
click at [165, 16] on icon at bounding box center [165, 19] width 8 height 8
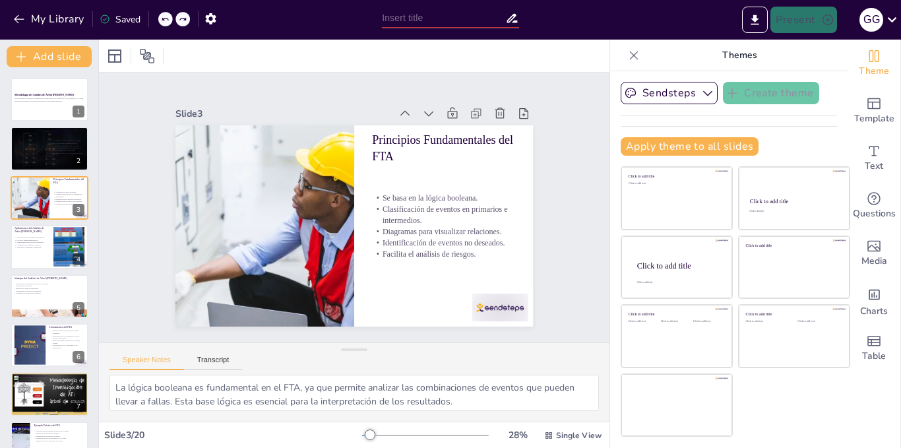
click at [165, 16] on icon at bounding box center [165, 19] width 8 height 8
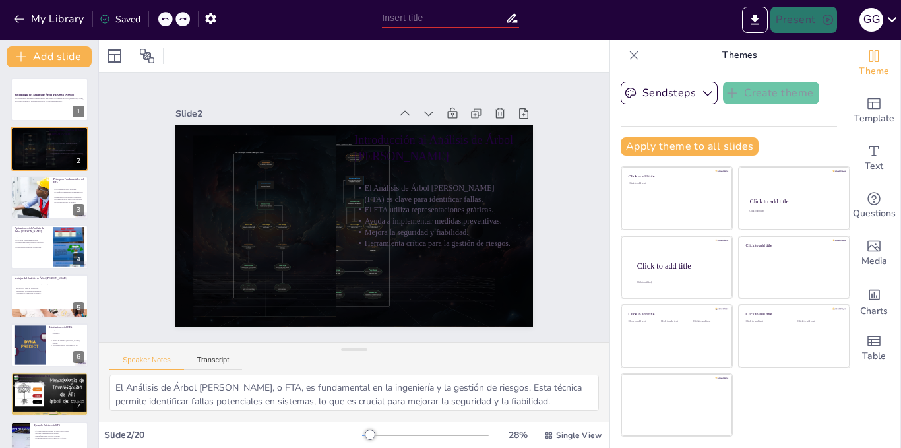
click at [165, 16] on icon at bounding box center [165, 19] width 8 height 8
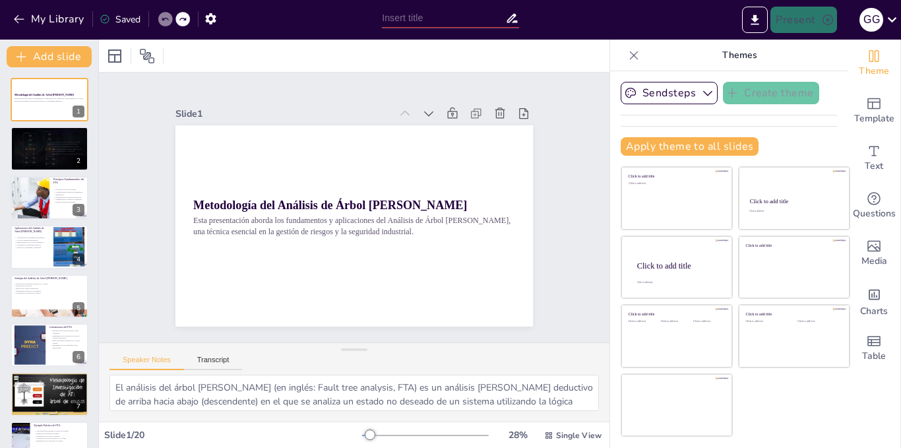
click at [165, 16] on icon at bounding box center [165, 19] width 8 height 8
click at [185, 16] on icon at bounding box center [183, 19] width 8 height 8
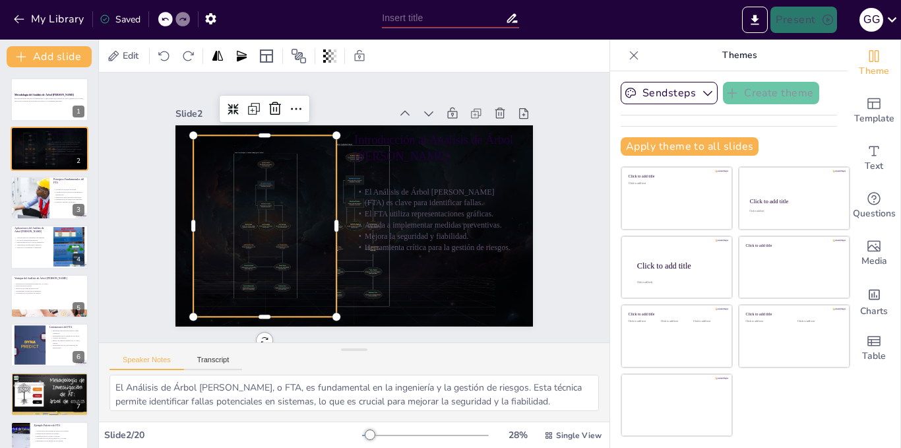
click at [320, 272] on div at bounding box center [355, 117] width 244 height 352
click at [320, 272] on div at bounding box center [263, 217] width 339 height 214
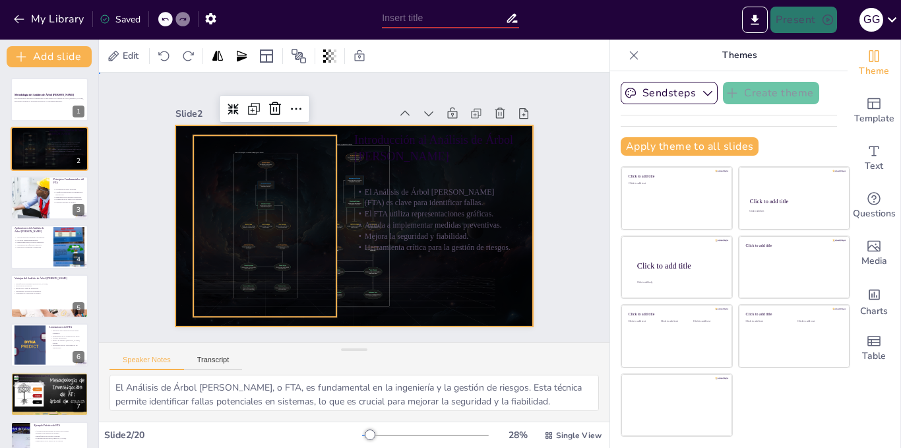
click at [377, 266] on div at bounding box center [352, 226] width 377 height 238
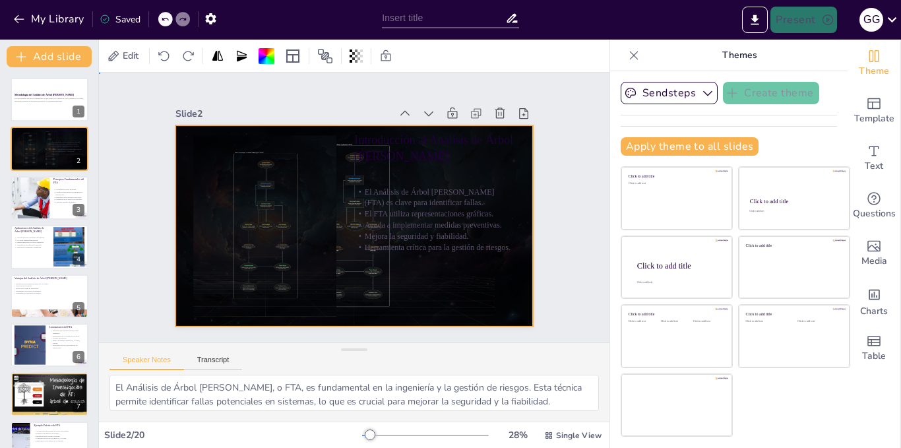
click at [377, 266] on div at bounding box center [355, 225] width 358 height 201
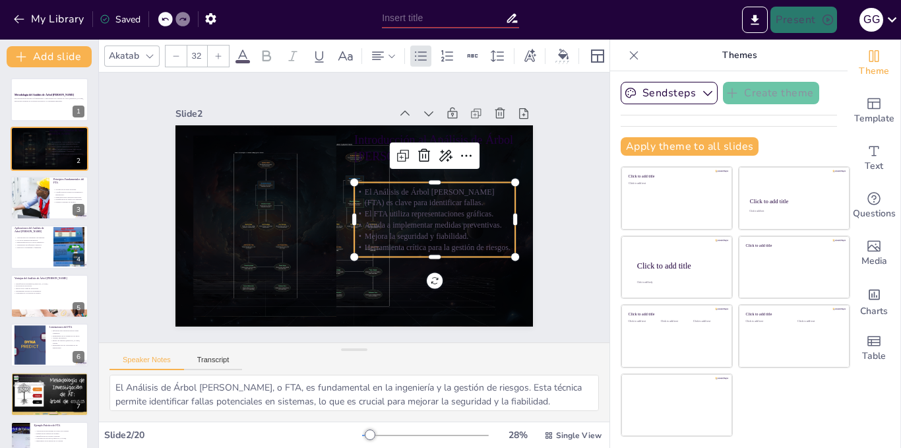
click at [353, 209] on p "El FTA utiliza representaciones gráficas." at bounding box center [433, 222] width 161 height 28
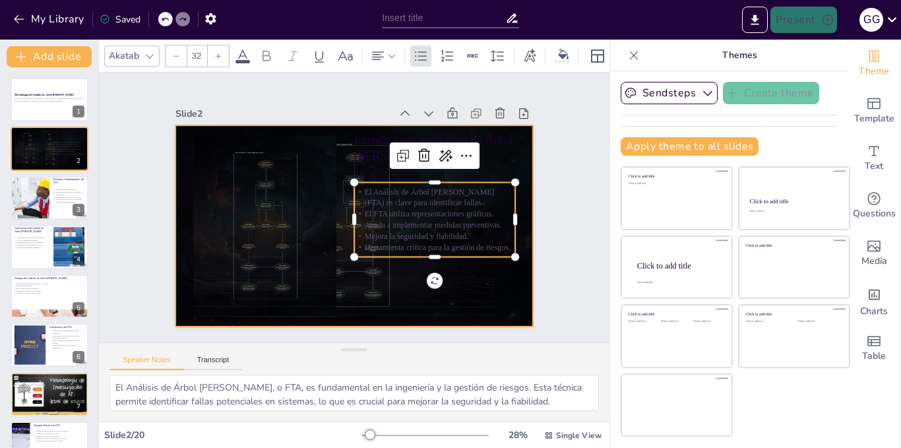
click at [328, 243] on div at bounding box center [340, 220] width 389 height 400
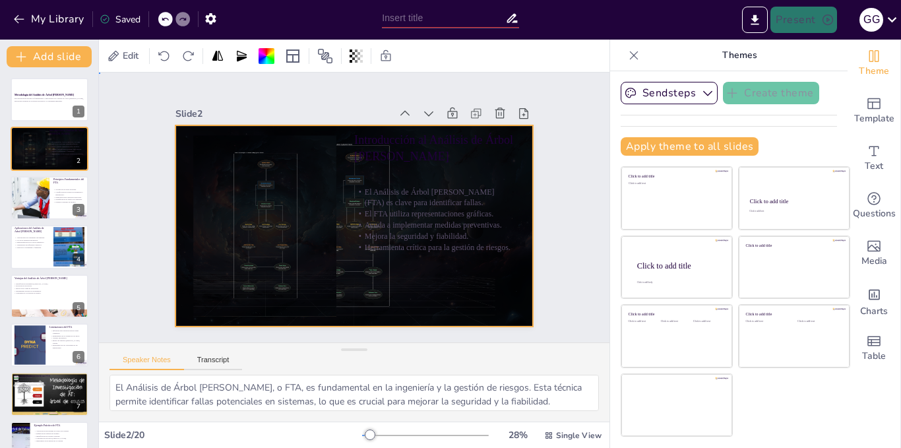
click at [328, 243] on div at bounding box center [352, 226] width 377 height 238
click at [328, 243] on div at bounding box center [355, 225] width 358 height 201
click at [328, 243] on div at bounding box center [352, 226] width 377 height 238
click at [328, 243] on div at bounding box center [355, 225] width 358 height 201
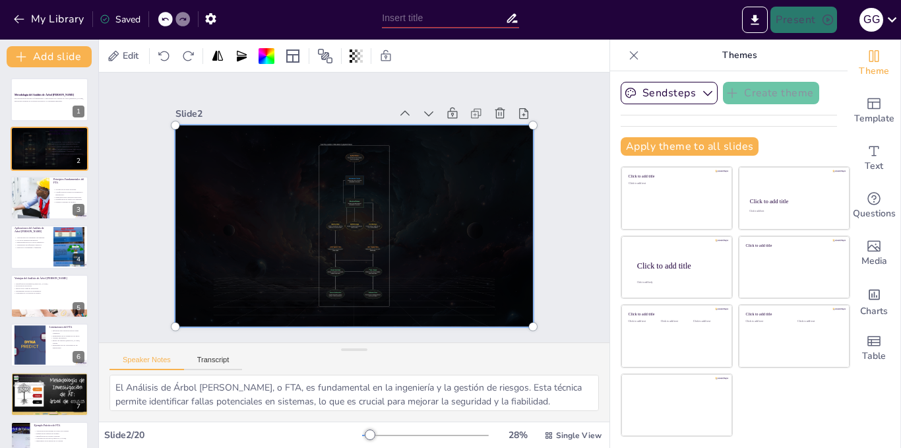
click at [328, 243] on div at bounding box center [354, 225] width 373 height 217
drag, startPoint x: 351, startPoint y: 177, endPoint x: 324, endPoint y: 284, distance: 110.3
click at [324, 284] on div at bounding box center [352, 225] width 394 height 255
click at [261, 42] on div at bounding box center [276, 27] width 30 height 30
click at [165, 115] on div at bounding box center [175, 125] width 21 height 21
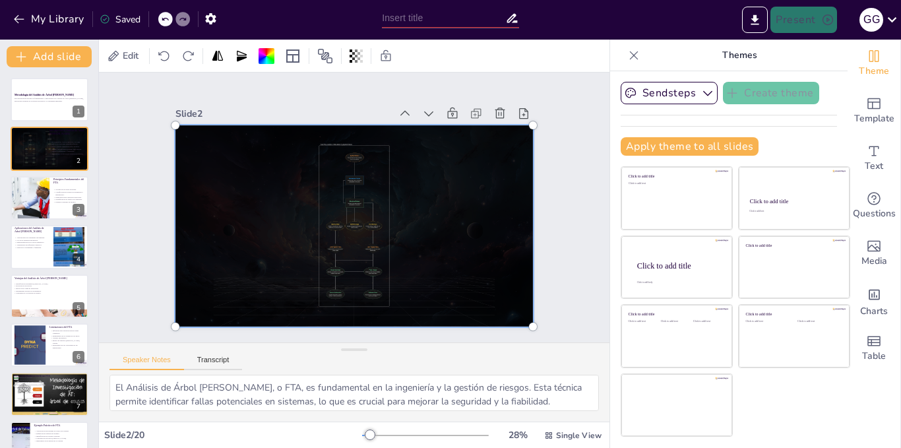
click at [165, 115] on div at bounding box center [175, 125] width 21 height 21
click at [174, 135] on div at bounding box center [352, 225] width 395 height 255
click at [319, 177] on div at bounding box center [352, 225] width 394 height 255
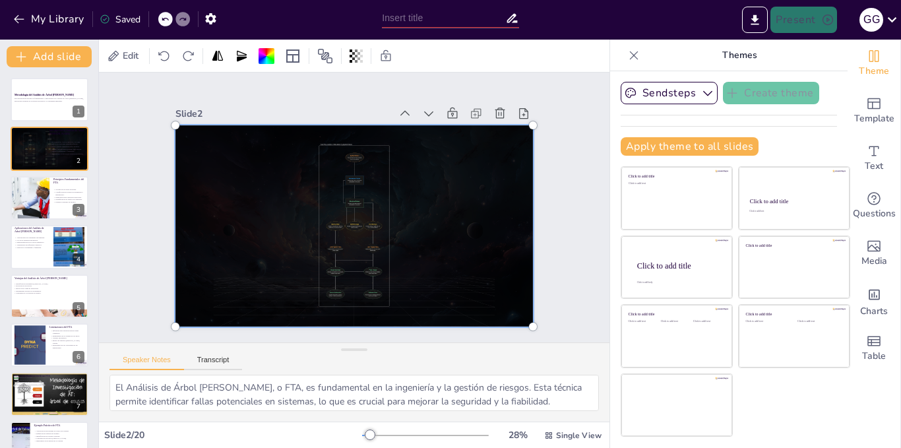
click at [319, 177] on div at bounding box center [354, 225] width 373 height 217
click at [319, 177] on div at bounding box center [352, 225] width 394 height 255
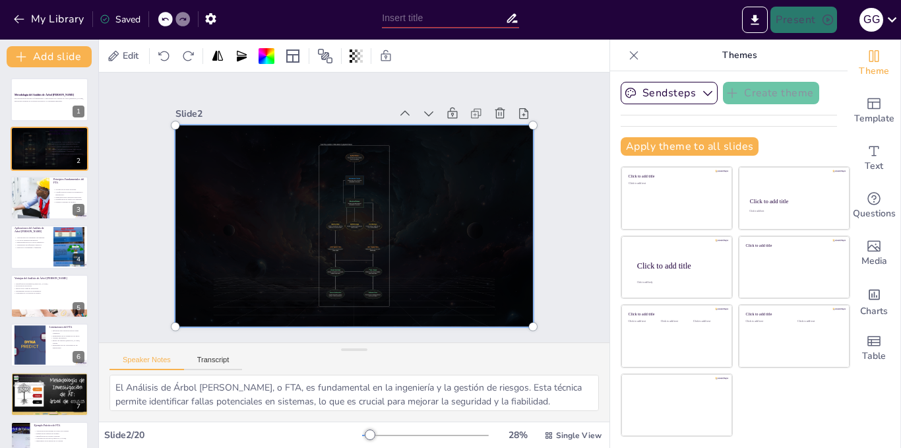
click at [319, 177] on div at bounding box center [354, 225] width 373 height 217
drag, startPoint x: 319, startPoint y: 177, endPoint x: 497, endPoint y: 197, distance: 179.3
click at [497, 197] on div at bounding box center [354, 225] width 373 height 217
drag, startPoint x: 523, startPoint y: 121, endPoint x: 505, endPoint y: 137, distance: 23.8
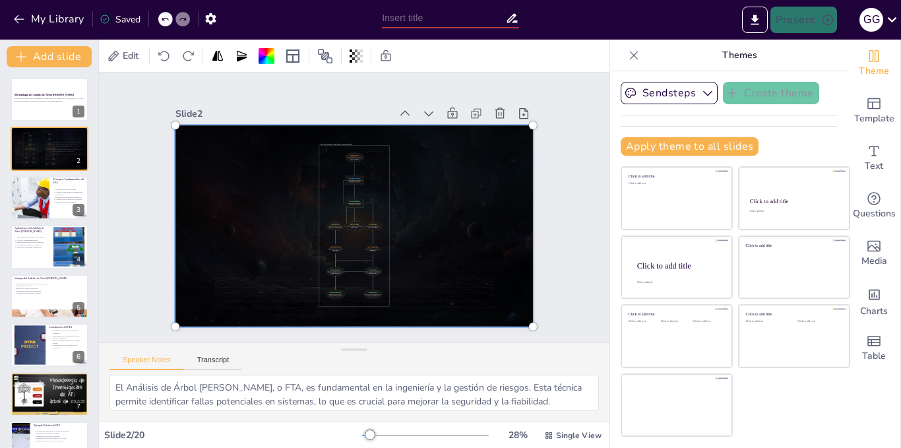
click at [505, 137] on div at bounding box center [352, 226] width 377 height 238
click at [505, 137] on div at bounding box center [354, 225] width 373 height 217
drag, startPoint x: 499, startPoint y: 143, endPoint x: 365, endPoint y: 309, distance: 214.0
click at [365, 309] on div at bounding box center [354, 225] width 373 height 217
drag, startPoint x: 395, startPoint y: 277, endPoint x: 508, endPoint y: 165, distance: 159.1
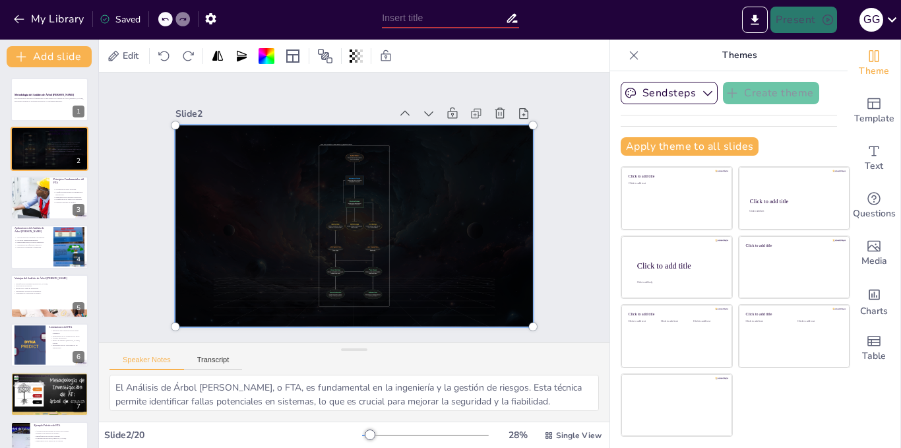
click at [508, 165] on div at bounding box center [354, 225] width 373 height 217
drag, startPoint x: 352, startPoint y: 194, endPoint x: 471, endPoint y: 127, distance: 136.5
click at [471, 127] on div at bounding box center [352, 225] width 395 height 255
click at [412, 167] on div at bounding box center [354, 225] width 373 height 217
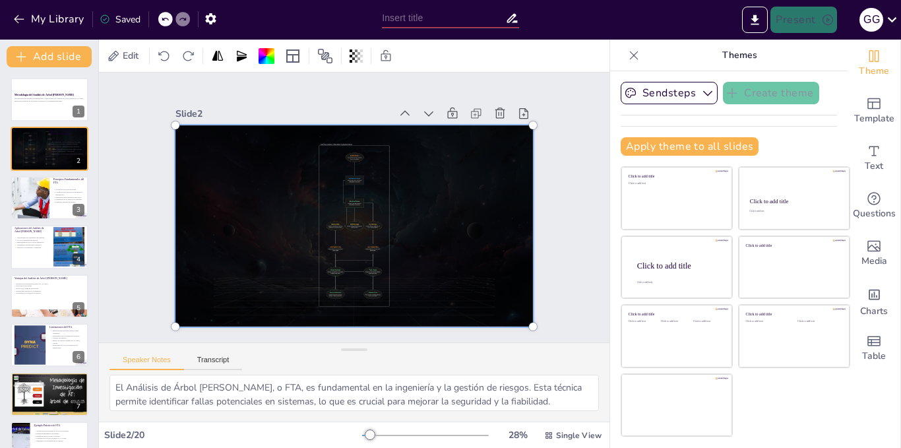
click at [412, 167] on div at bounding box center [354, 225] width 373 height 217
click at [412, 167] on div at bounding box center [352, 225] width 394 height 255
click at [412, 167] on div at bounding box center [350, 225] width 410 height 290
drag, startPoint x: 412, startPoint y: 167, endPoint x: 391, endPoint y: 107, distance: 63.4
click at [391, 107] on div "Slide 2 Introducción al Análisis de Árbol [PERSON_NAME] El Análisis de Árbol [P…" at bounding box center [355, 215] width 358 height 222
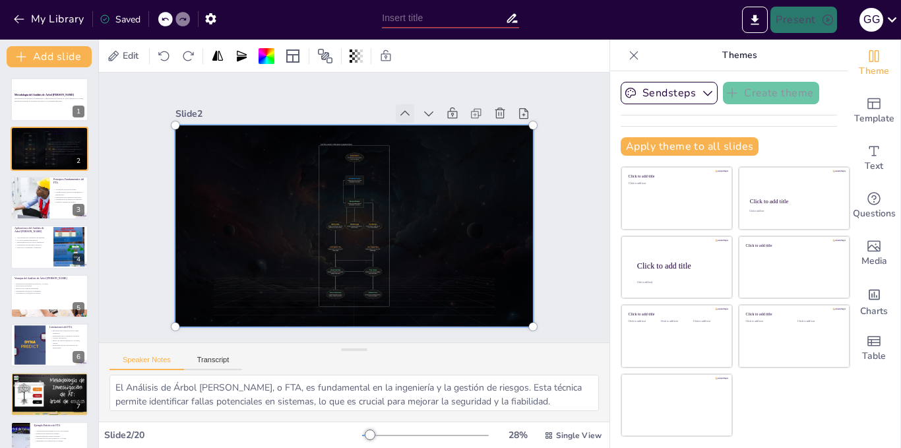
click at [408, 112] on icon at bounding box center [415, 119] width 15 height 15
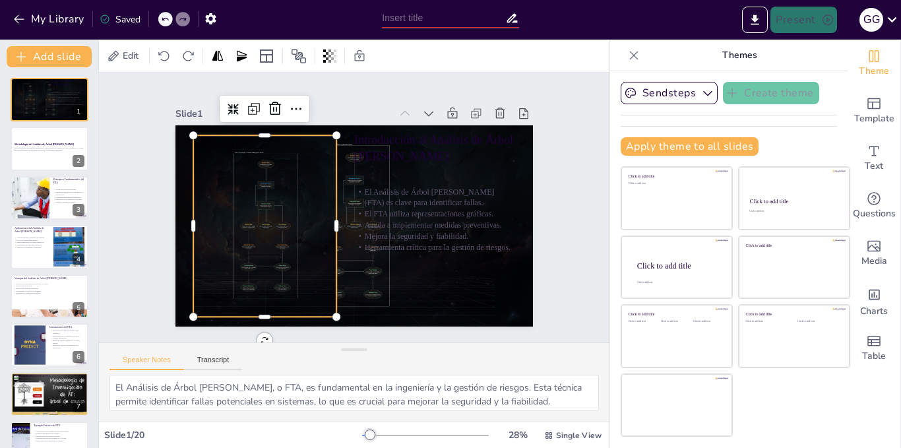
click at [291, 183] on div at bounding box center [263, 207] width 352 height 244
click at [267, 102] on icon at bounding box center [275, 109] width 16 height 16
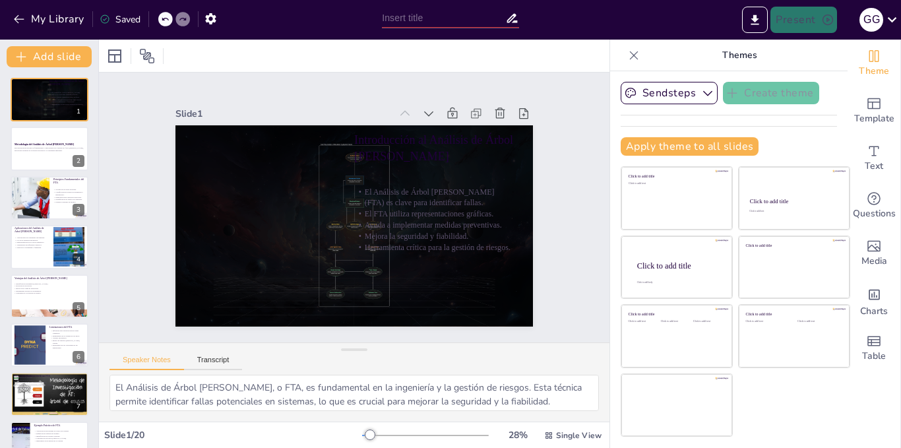
click at [166, 15] on div at bounding box center [165, 19] width 15 height 15
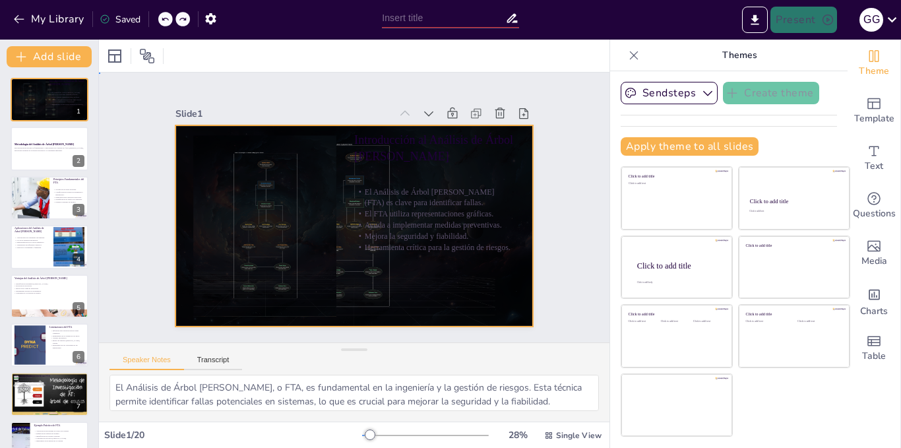
click at [511, 279] on div at bounding box center [355, 225] width 358 height 201
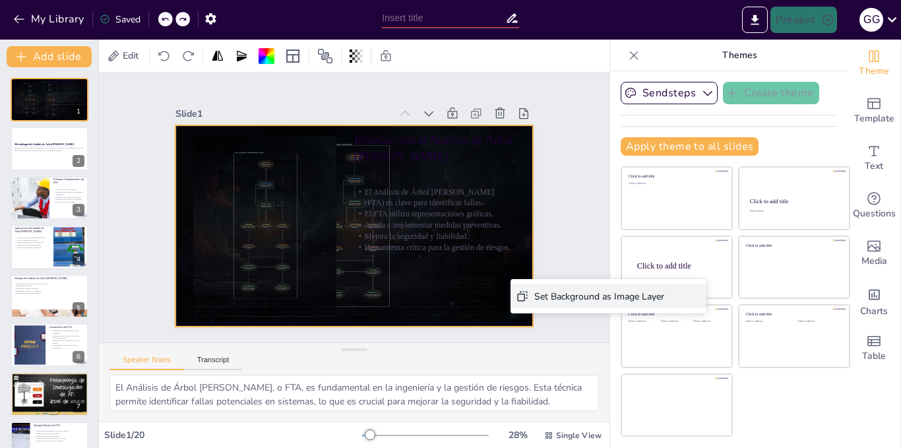
click at [633, 363] on div "Set Background as Image Layer" at bounding box center [698, 369] width 130 height 13
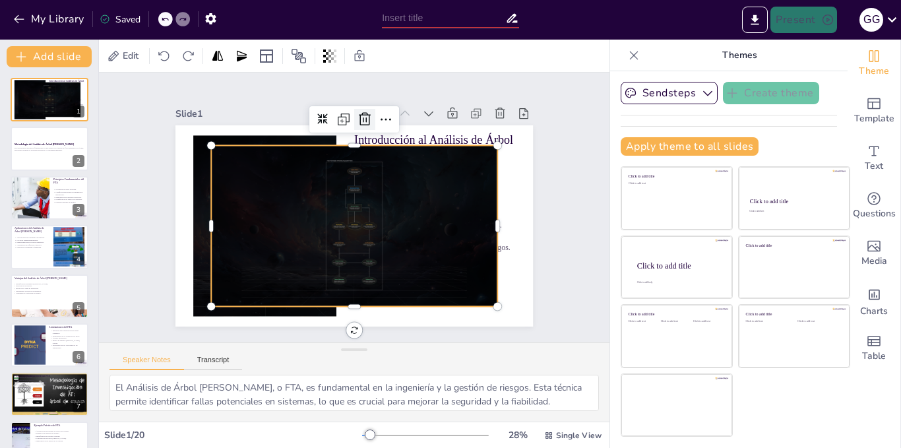
click at [357, 112] on icon at bounding box center [365, 120] width 16 height 16
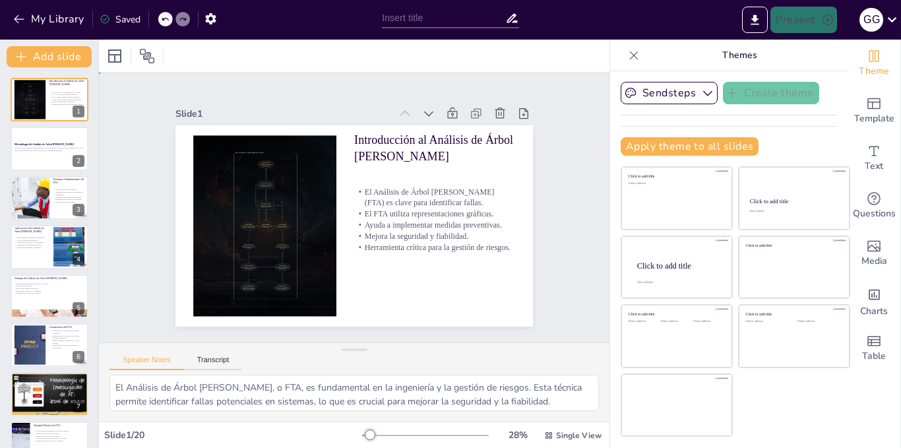
click at [578, 262] on div "Slide 1 Introducción al Análisis de Árbol de Fallas El Análisis de Árbol de Fal…" at bounding box center [354, 208] width 536 height 322
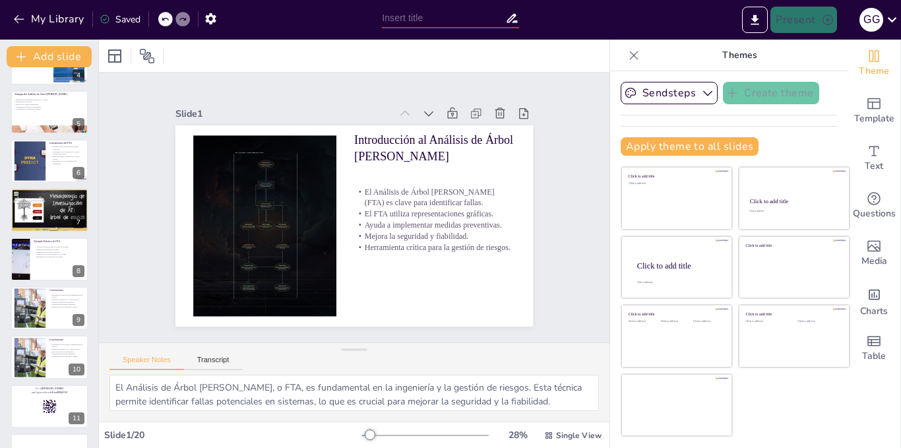
scroll to position [186, 0]
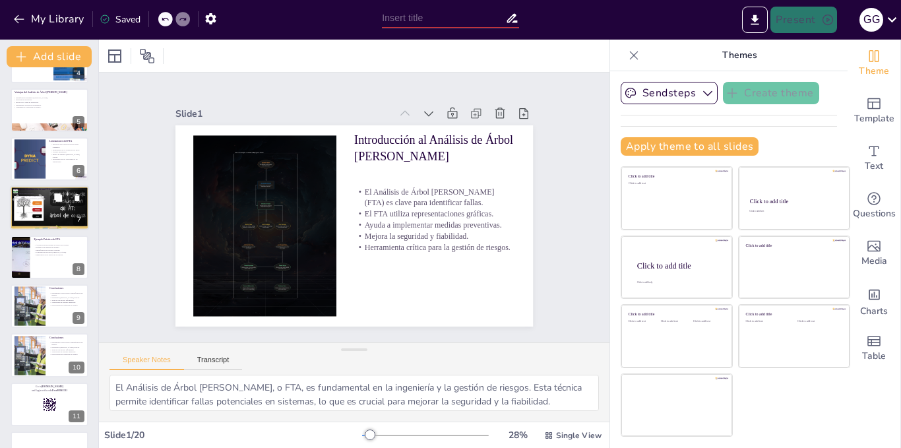
click at [53, 209] on div at bounding box center [49, 207] width 79 height 59
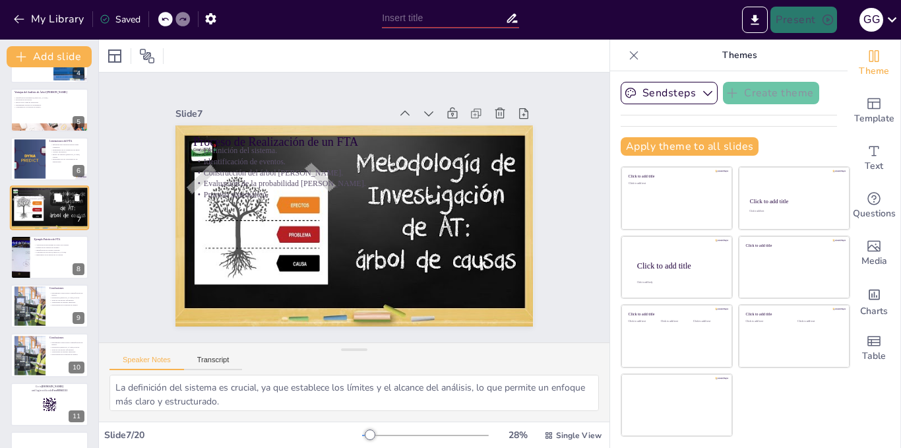
scroll to position [137, 0]
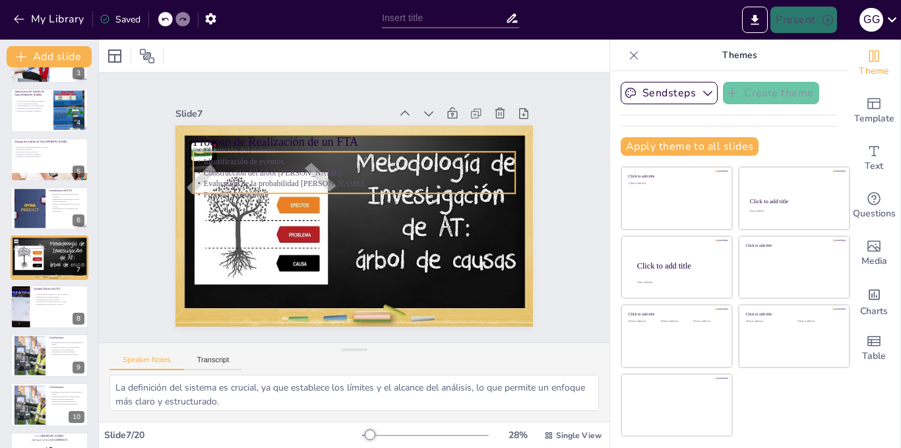
click at [455, 189] on p "Proceso sistemático." at bounding box center [354, 194] width 322 height 11
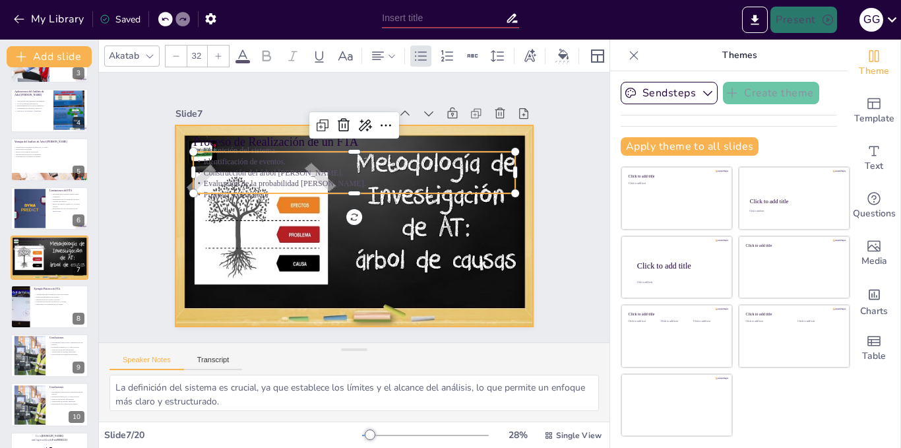
click at [454, 214] on div at bounding box center [355, 226] width 358 height 269
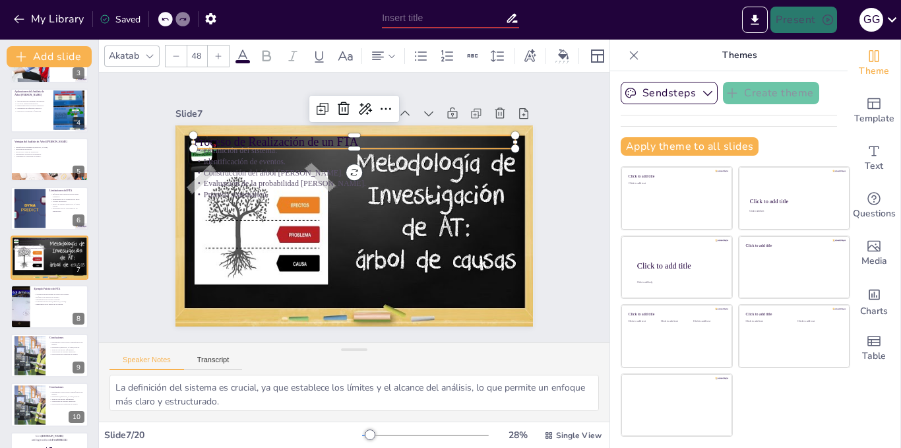
click at [305, 138] on p "Proceso de Realización de un FTA" at bounding box center [397, 159] width 251 height 228
click at [327, 130] on div at bounding box center [354, 130] width 322 height 11
click at [331, 135] on p "Proceso de Realización de un FTA" at bounding box center [354, 143] width 322 height 16
click at [335, 139] on p "Proceso de Realización de un FTA" at bounding box center [354, 143] width 322 height 16
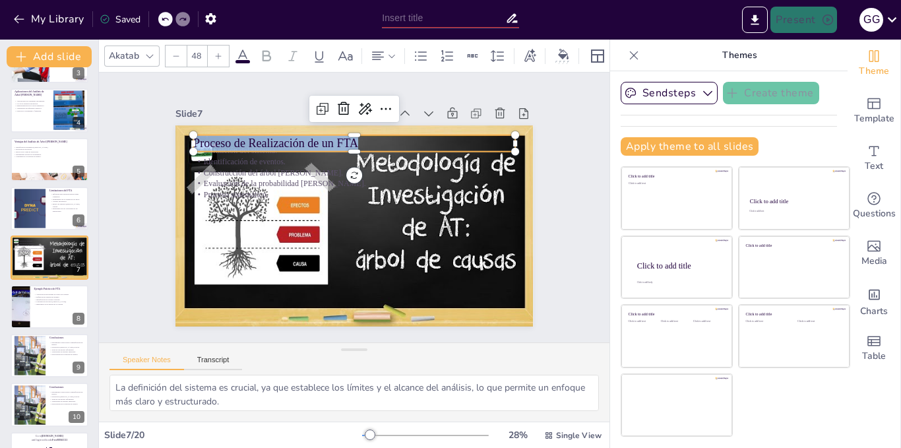
click at [335, 139] on span "Proceso de Realización de un FTA" at bounding box center [328, 109] width 141 height 108
copy span "Proceso de Realización de un FTA"
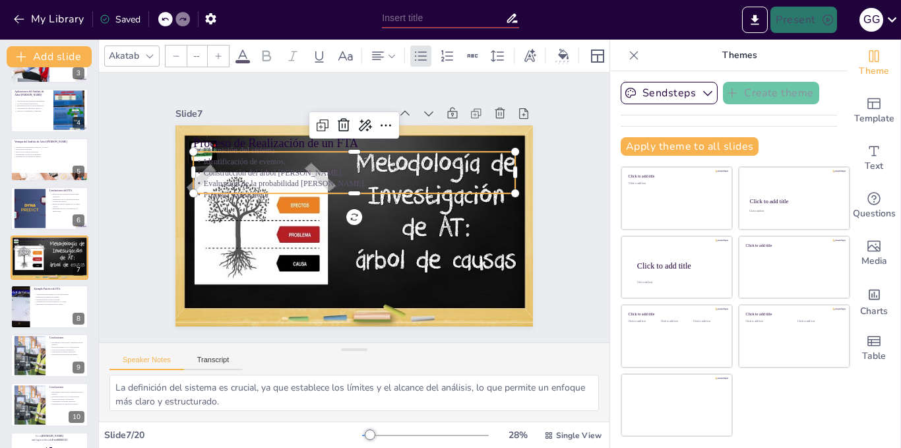
click at [294, 176] on p "Evaluación de la probabilidad [PERSON_NAME]." at bounding box center [356, 184] width 321 height 45
click at [294, 178] on p "Evaluación de la probabilidad [PERSON_NAME]." at bounding box center [354, 183] width 322 height 11
click at [318, 178] on p "Evaluación de la probabilidad [PERSON_NAME]." at bounding box center [354, 183] width 322 height 11
click at [318, 174] on p "Evaluación de la probabilidad [PERSON_NAME]." at bounding box center [356, 184] width 321 height 45
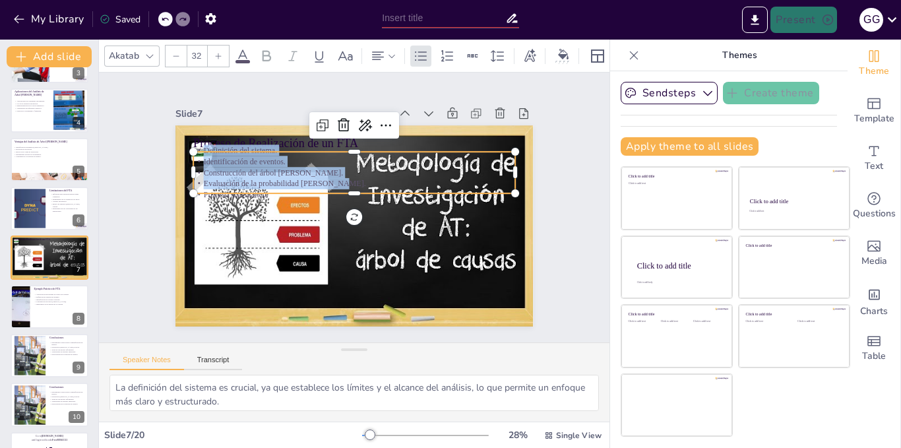
drag, startPoint x: 324, startPoint y: 181, endPoint x: 188, endPoint y: 146, distance: 140.5
click at [188, 146] on div "Proceso de Realización de un FTA Definición del sistema. Identificación de even…" at bounding box center [352, 226] width 377 height 238
click at [529, 237] on div "Slide 1 Introducción al Análisis de Árbol de Fallas El Análisis de Árbol de Fal…" at bounding box center [354, 208] width 454 height 282
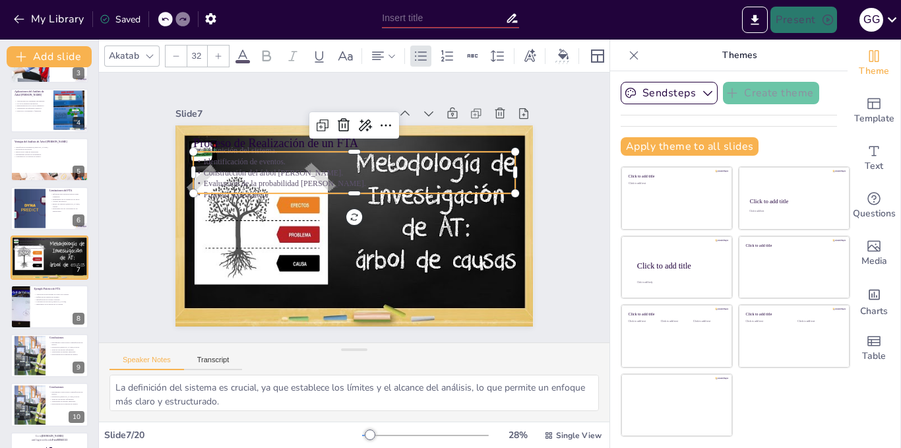
click at [427, 179] on p "Evaluación de la probabilidad [PERSON_NAME]." at bounding box center [354, 183] width 322 height 11
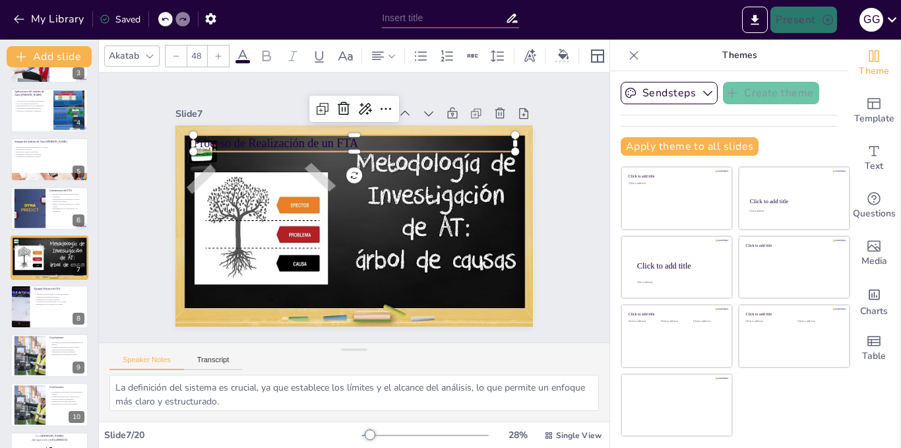
click at [344, 137] on p "Proceso de Realización de un FTA" at bounding box center [354, 143] width 322 height 16
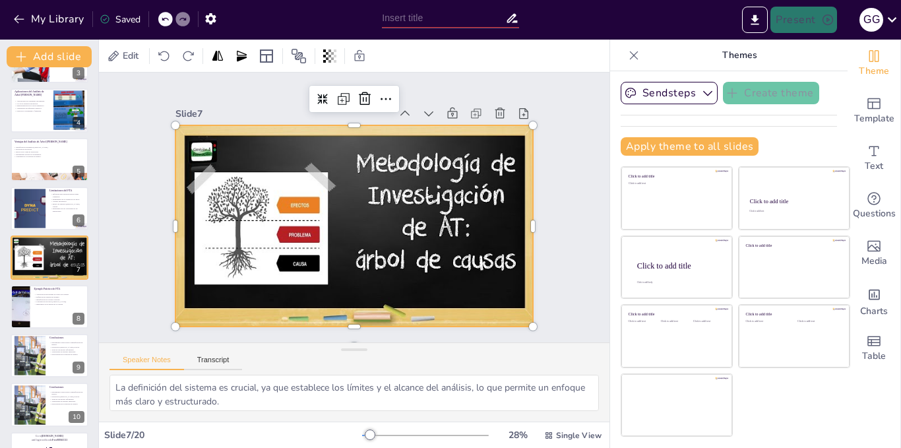
click at [190, 144] on div at bounding box center [355, 226] width 358 height 269
click at [561, 61] on div "Edit" at bounding box center [354, 56] width 511 height 32
click at [163, 18] on icon at bounding box center [165, 19] width 7 height 3
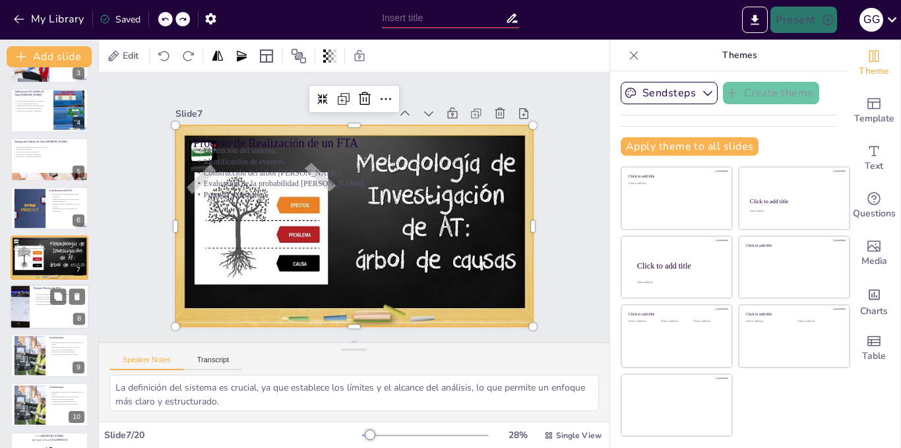
click at [45, 310] on div at bounding box center [49, 306] width 79 height 45
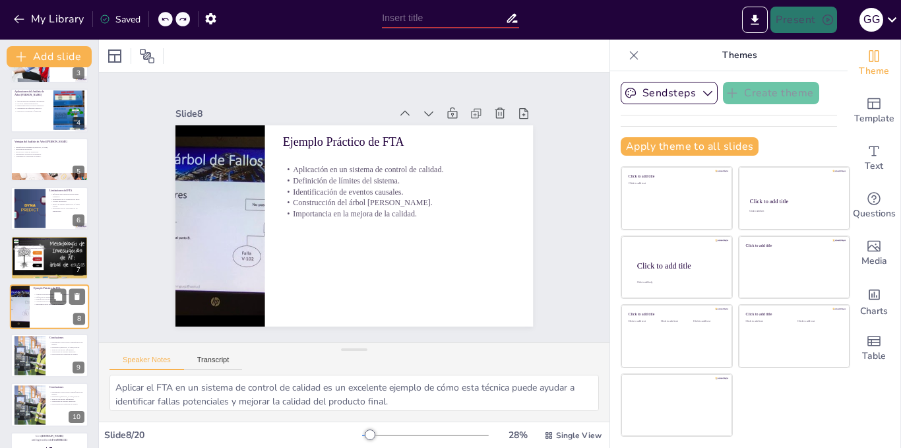
scroll to position [185, 0]
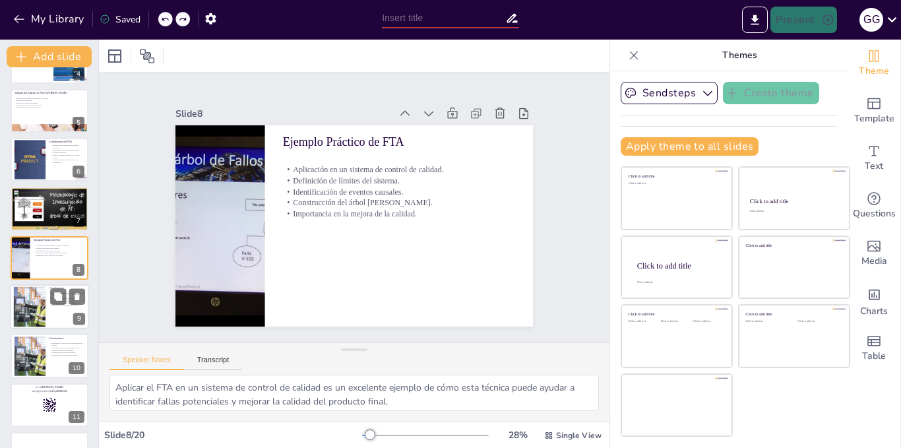
click at [36, 294] on div at bounding box center [29, 307] width 61 height 40
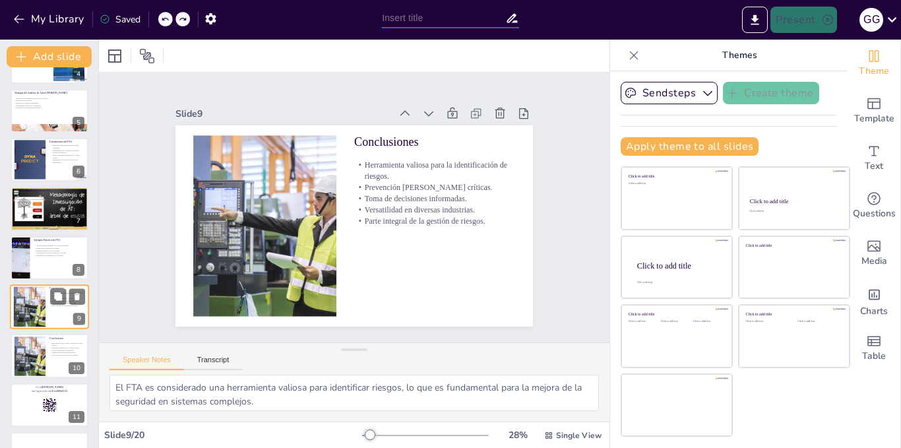
scroll to position [235, 0]
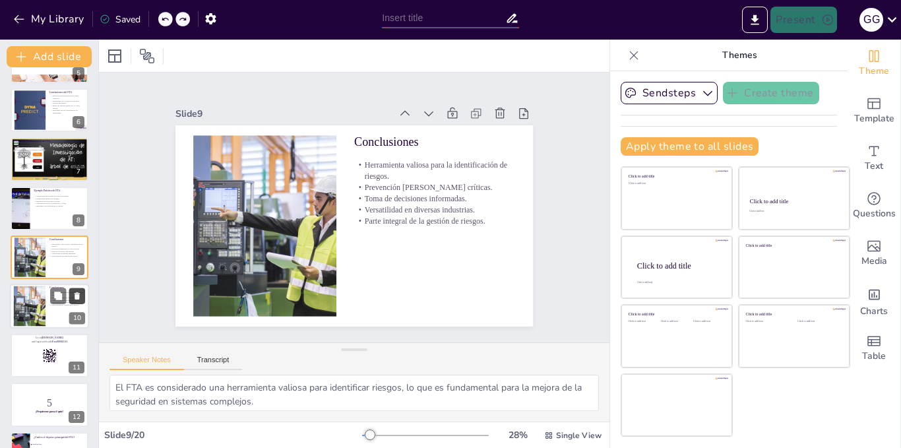
click at [79, 292] on icon at bounding box center [77, 296] width 9 height 9
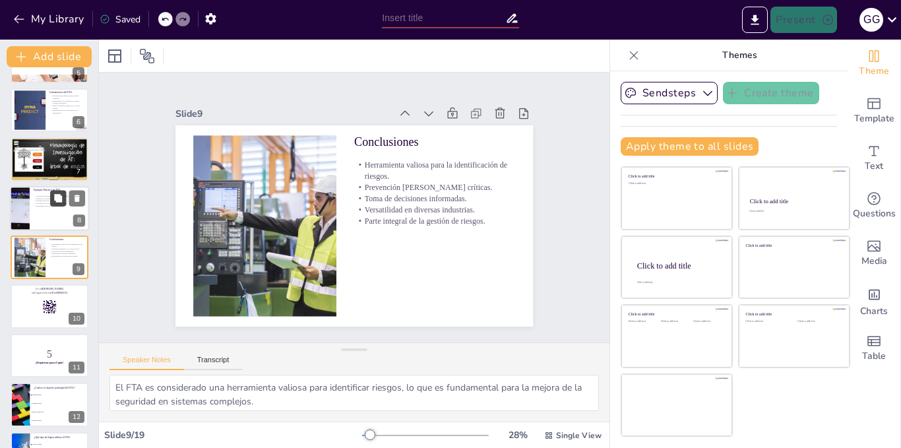
click at [50, 205] on button at bounding box center [58, 198] width 16 height 16
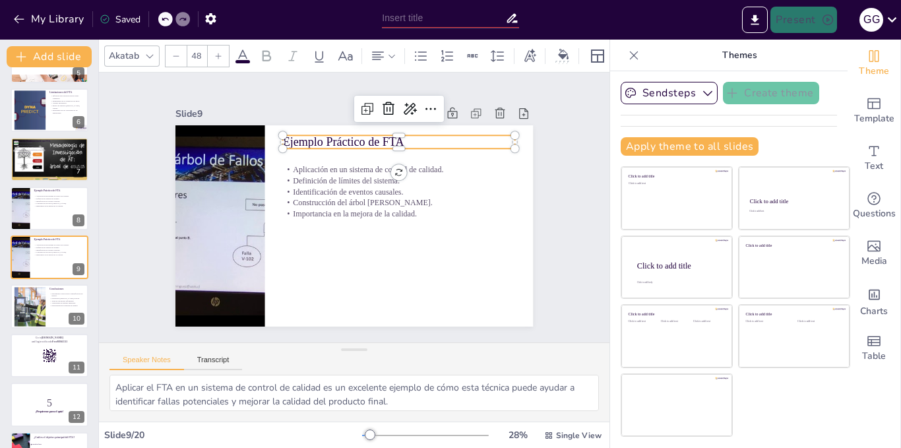
click at [373, 133] on p "Ejemplo Práctico de FTA" at bounding box center [405, 147] width 233 height 41
click at [373, 134] on p "Ejemplo Práctico de FTA" at bounding box center [399, 142] width 232 height 16
drag, startPoint x: 398, startPoint y: 137, endPoint x: 280, endPoint y: 143, distance: 118.2
click at [289, 143] on p "Ejemplo Práctico de FTA" at bounding box center [405, 147] width 233 height 41
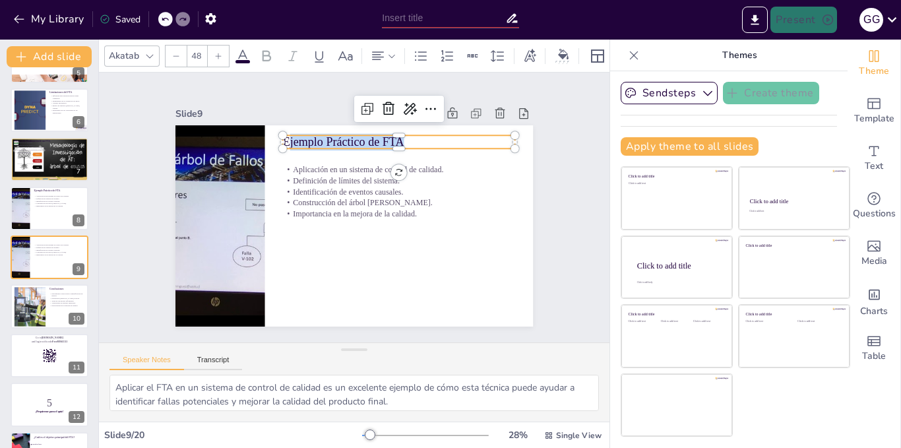
click at [397, 133] on p "Ejemplo Práctico de FTA" at bounding box center [417, 159] width 226 height 88
click at [397, 134] on p "Ejemplo Práctico de FTA" at bounding box center [399, 142] width 232 height 16
click at [397, 133] on p "Ejemplo Práctico de FTA" at bounding box center [405, 147] width 233 height 41
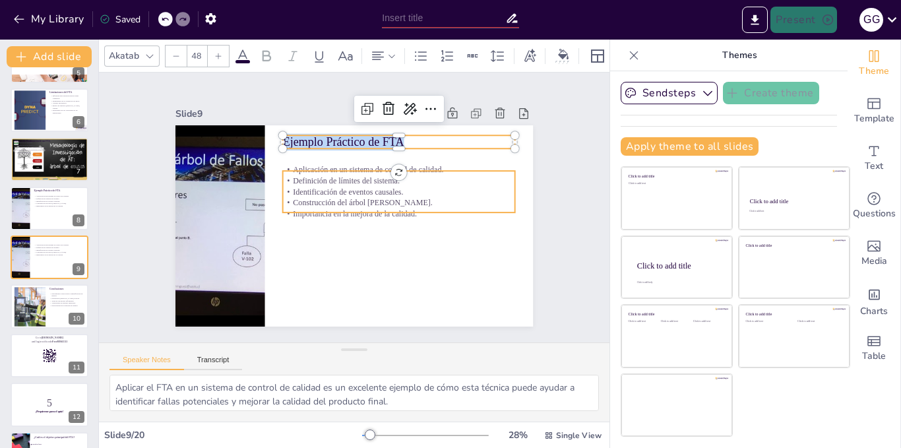
click at [414, 191] on p "Identificación de eventos causales." at bounding box center [399, 191] width 232 height 11
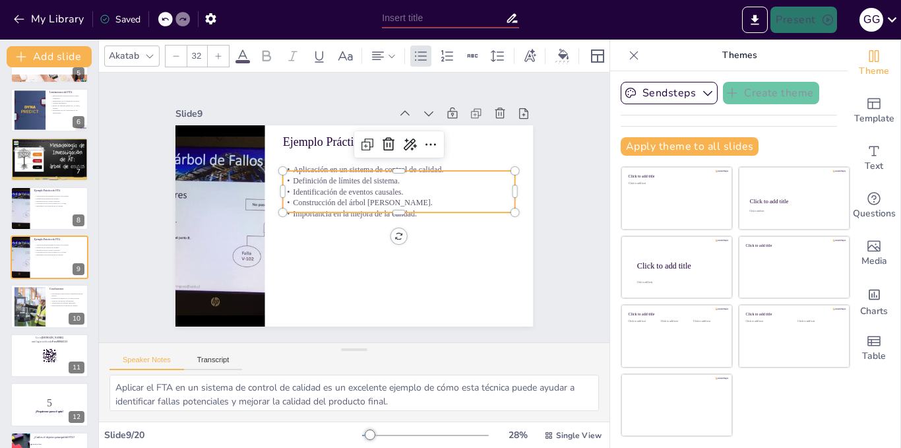
click at [408, 208] on p "Importancia en la mejora de la calidad." at bounding box center [399, 213] width 232 height 11
click at [407, 207] on p "Importancia en la mejora de la calidad." at bounding box center [394, 227] width 224 height 82
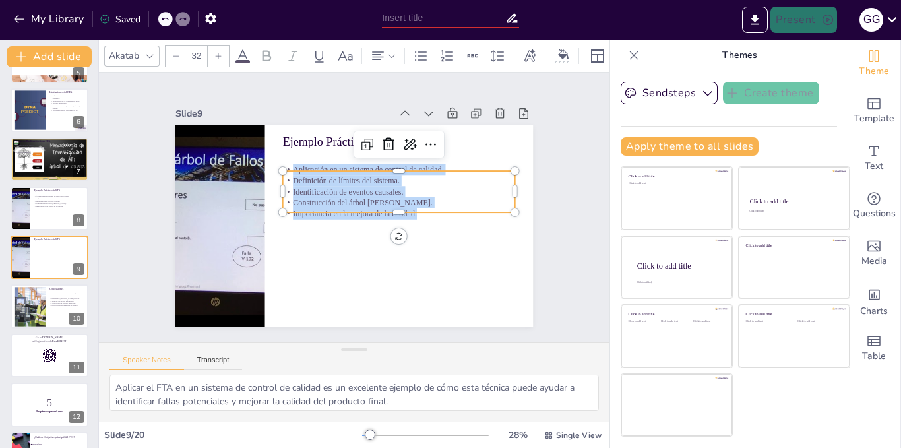
drag, startPoint x: 407, startPoint y: 207, endPoint x: 288, endPoint y: 165, distance: 126.4
click at [288, 165] on div "Ejemplo Práctico de FTA Aplicación en un sistema de control de calidad. Definic…" at bounding box center [352, 226] width 377 height 238
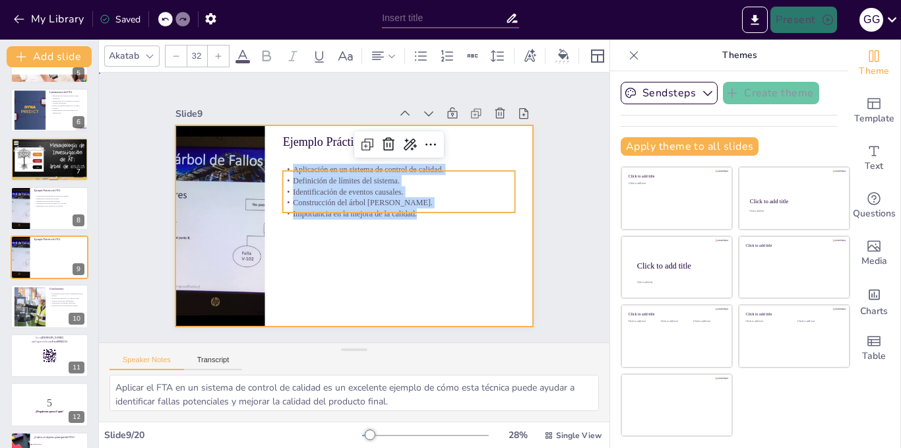
click at [352, 280] on div at bounding box center [355, 225] width 358 height 201
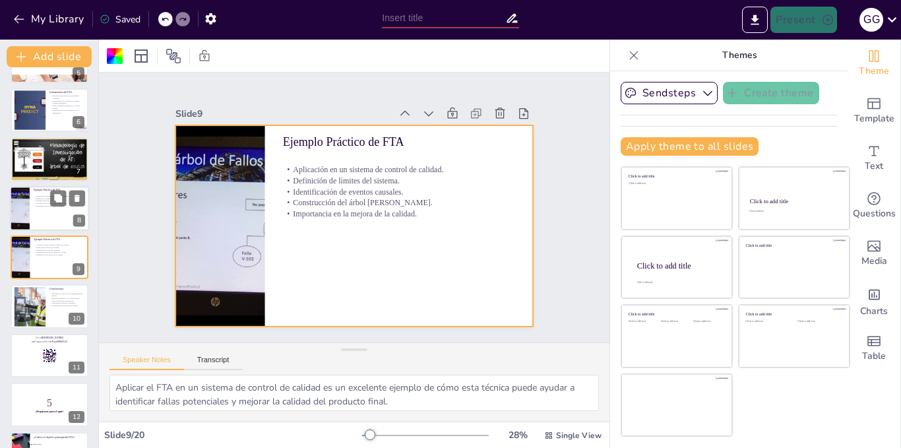
click at [39, 199] on p "Definición de límites del sistema." at bounding box center [59, 198] width 51 height 3
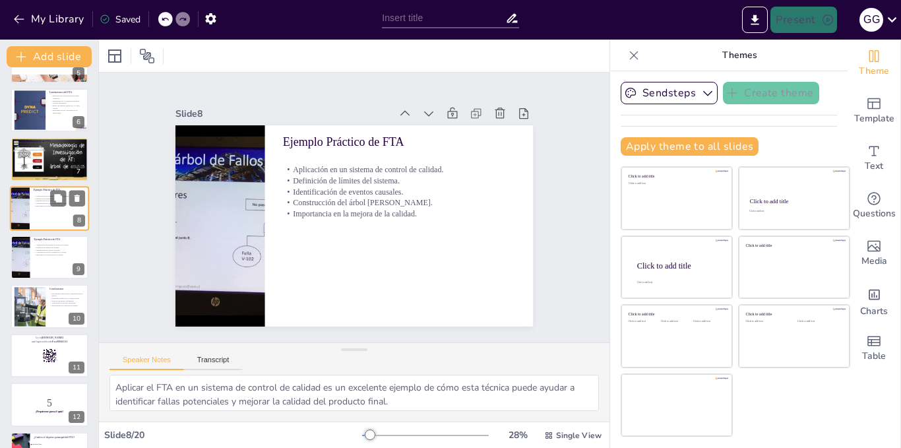
scroll to position [185, 0]
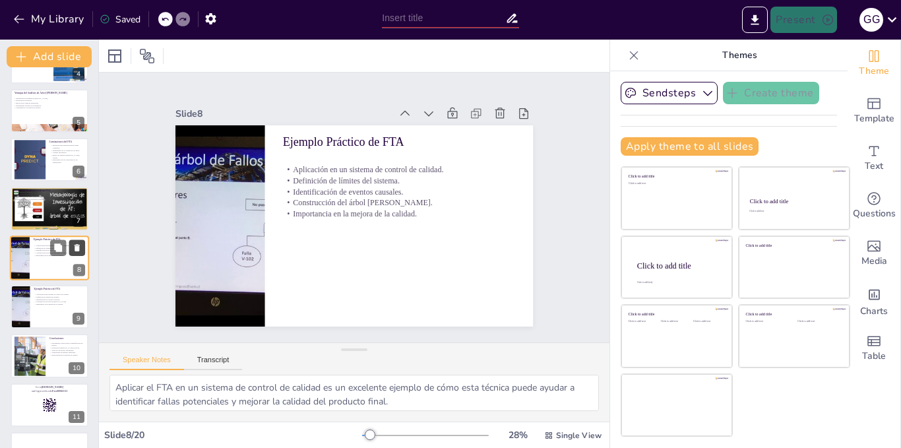
click at [75, 248] on icon at bounding box center [77, 247] width 5 height 7
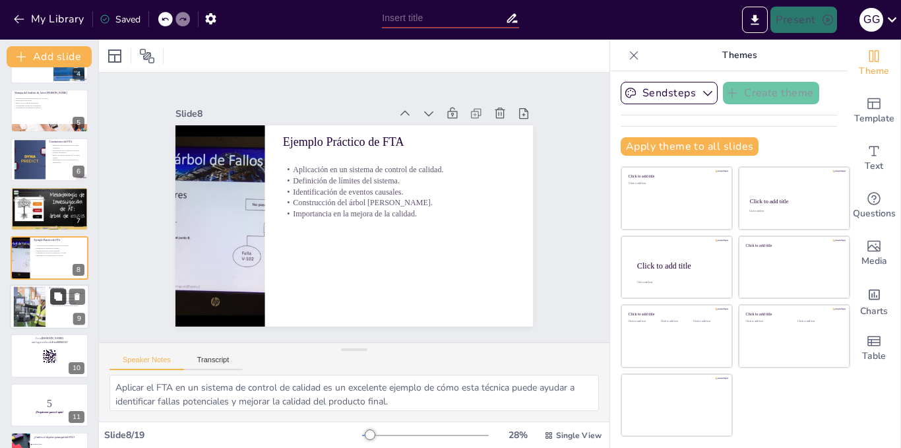
click at [52, 304] on button at bounding box center [58, 296] width 16 height 16
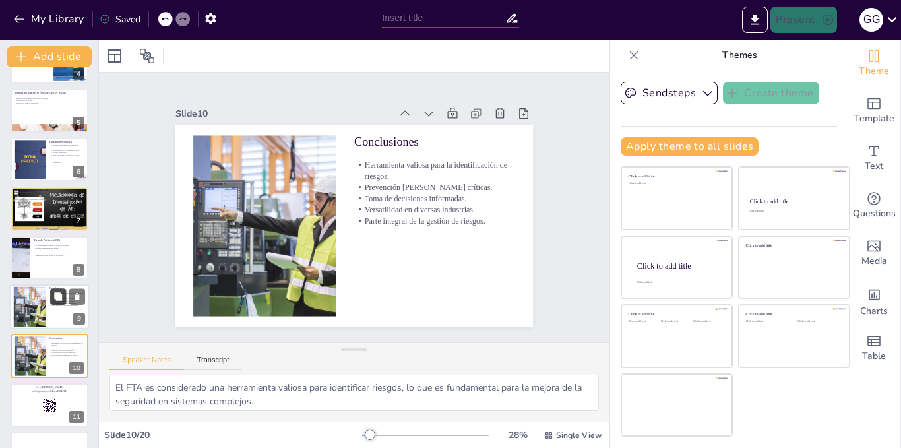
scroll to position [284, 0]
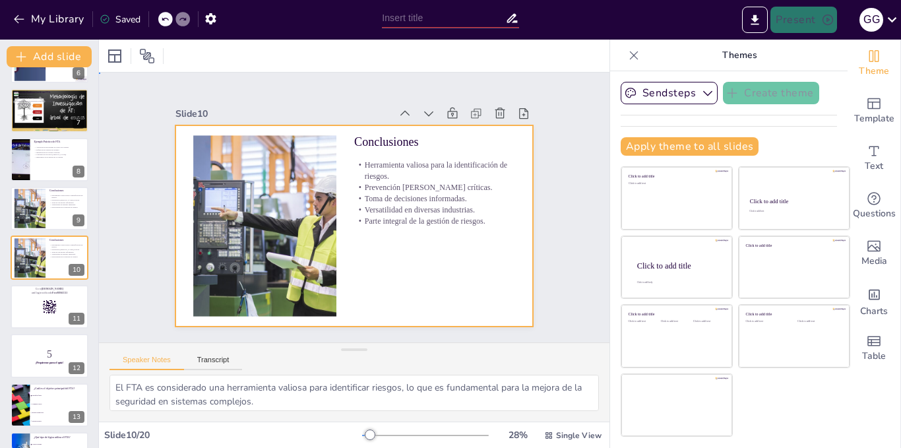
click at [420, 150] on div at bounding box center [355, 225] width 358 height 201
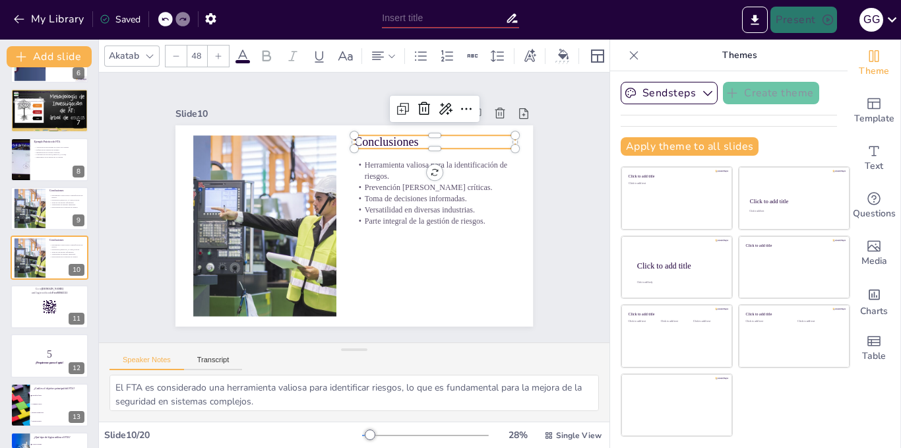
click at [408, 134] on p "Conclusiones" at bounding box center [441, 151] width 162 height 34
click at [409, 136] on p "Conclusiones" at bounding box center [434, 142] width 161 height 16
click at [409, 136] on p "Conclusiones" at bounding box center [441, 151] width 162 height 34
click at [409, 136] on p "Conclusiones" at bounding box center [434, 142] width 161 height 16
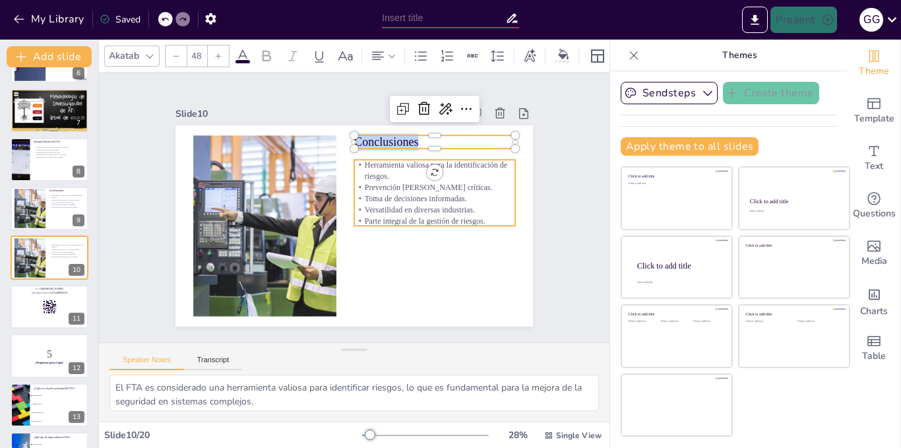
click at [455, 194] on p "Toma de decisiones informadas." at bounding box center [432, 232] width 152 height 76
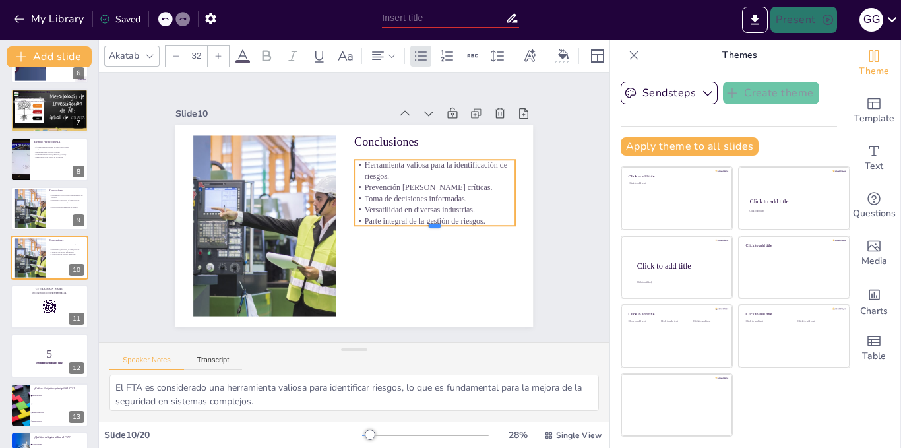
click at [474, 226] on div at bounding box center [431, 239] width 161 height 27
click at [476, 217] on p "Parte integral de la gestión de riesgos." at bounding box center [432, 229] width 161 height 28
click at [476, 217] on p "Parte integral de la gestión de riesgos." at bounding box center [426, 245] width 156 height 60
click at [474, 215] on p "Parte integral de la gestión de riesgos." at bounding box center [430, 237] width 160 height 44
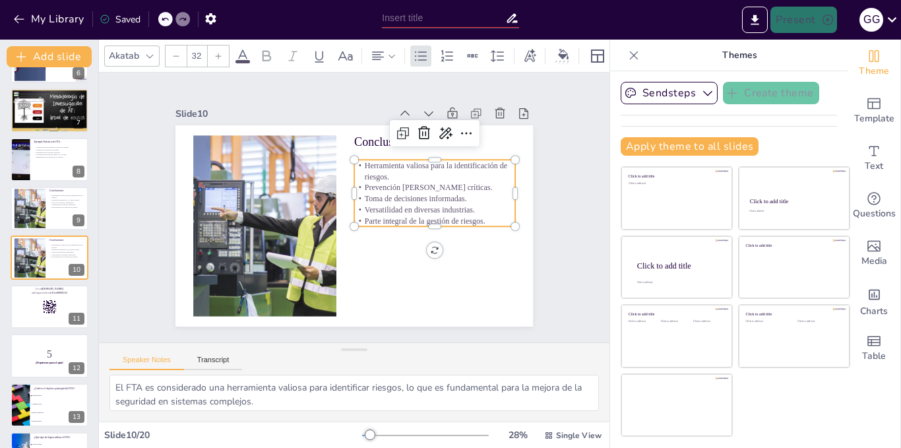
click at [443, 215] on p "Parte integral de la gestión de riesgos." at bounding box center [391, 280] width 104 height 137
click at [474, 215] on p "Parte integral de la gestión de riesgos." at bounding box center [432, 229] width 161 height 28
click at [474, 216] on p "Parte integral de la gestión de riesgos." at bounding box center [434, 221] width 161 height 11
click at [474, 215] on p "Parte integral de la gestión de riesgos." at bounding box center [432, 229] width 161 height 28
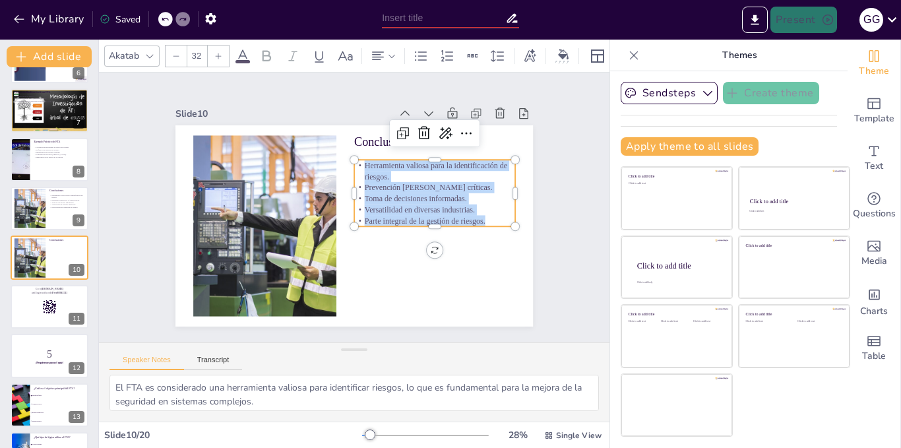
drag, startPoint x: 476, startPoint y: 215, endPoint x: 353, endPoint y: 158, distance: 135.8
click at [353, 164] on div "Herramienta valiosa para la identificación de riesgos. Prevención de fallas crí…" at bounding box center [433, 227] width 174 height 127
